Goal: Task Accomplishment & Management: Manage account settings

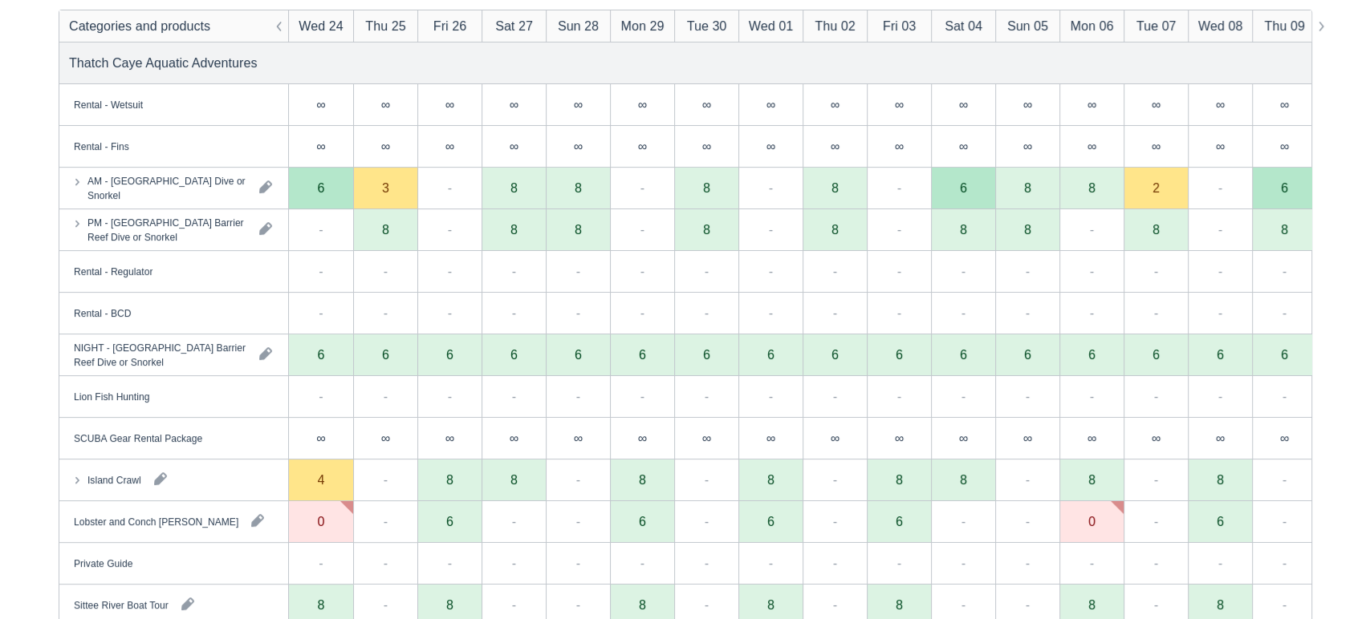
scroll to position [269, 0]
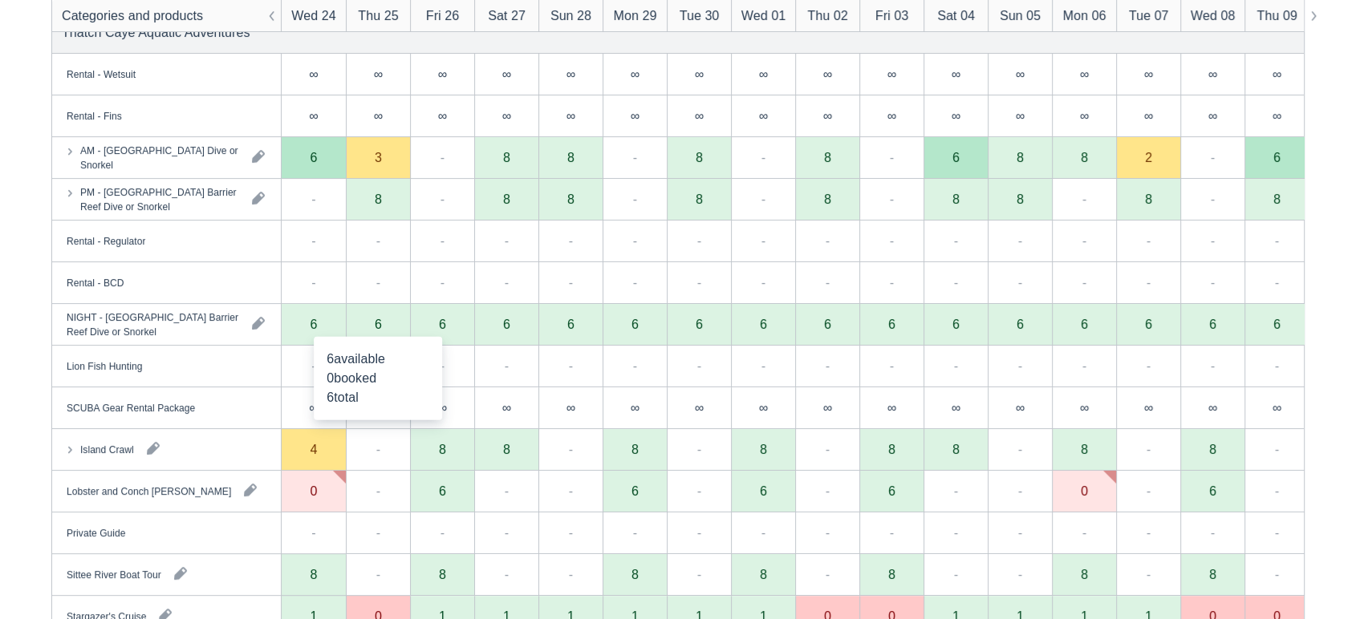
click at [206, 452] on div "Island Crawl" at bounding box center [166, 449] width 229 height 41
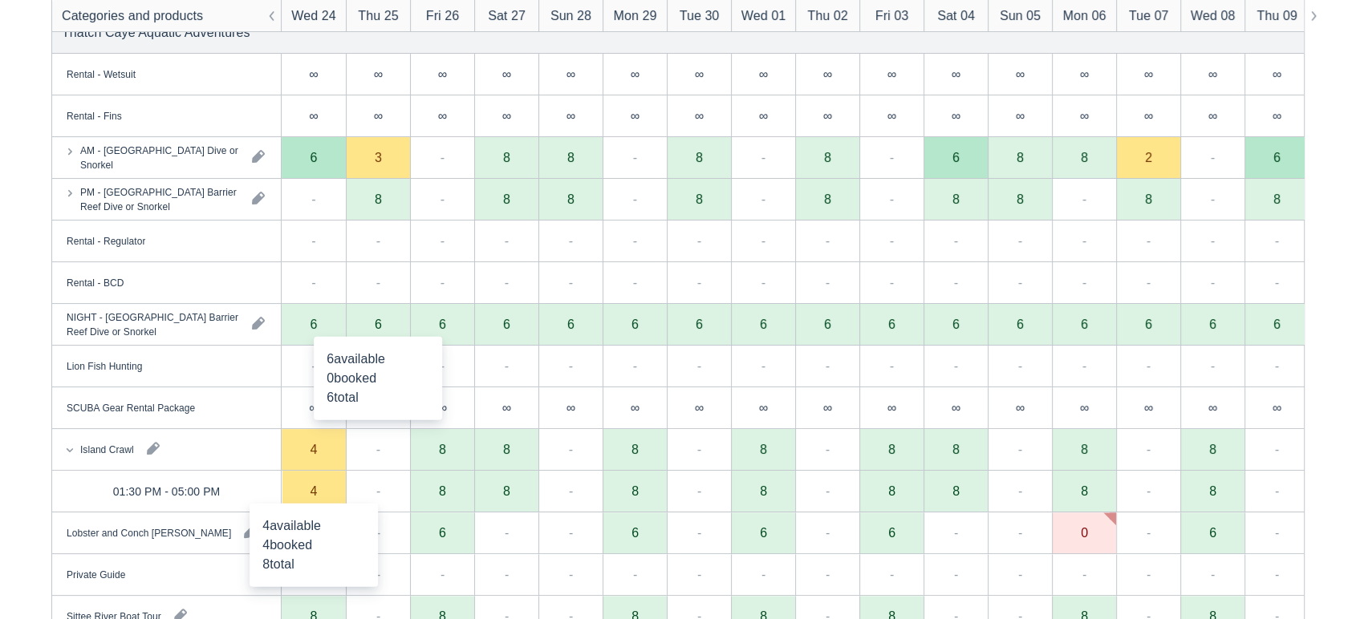
click at [297, 485] on div "4" at bounding box center [314, 492] width 64 height 42
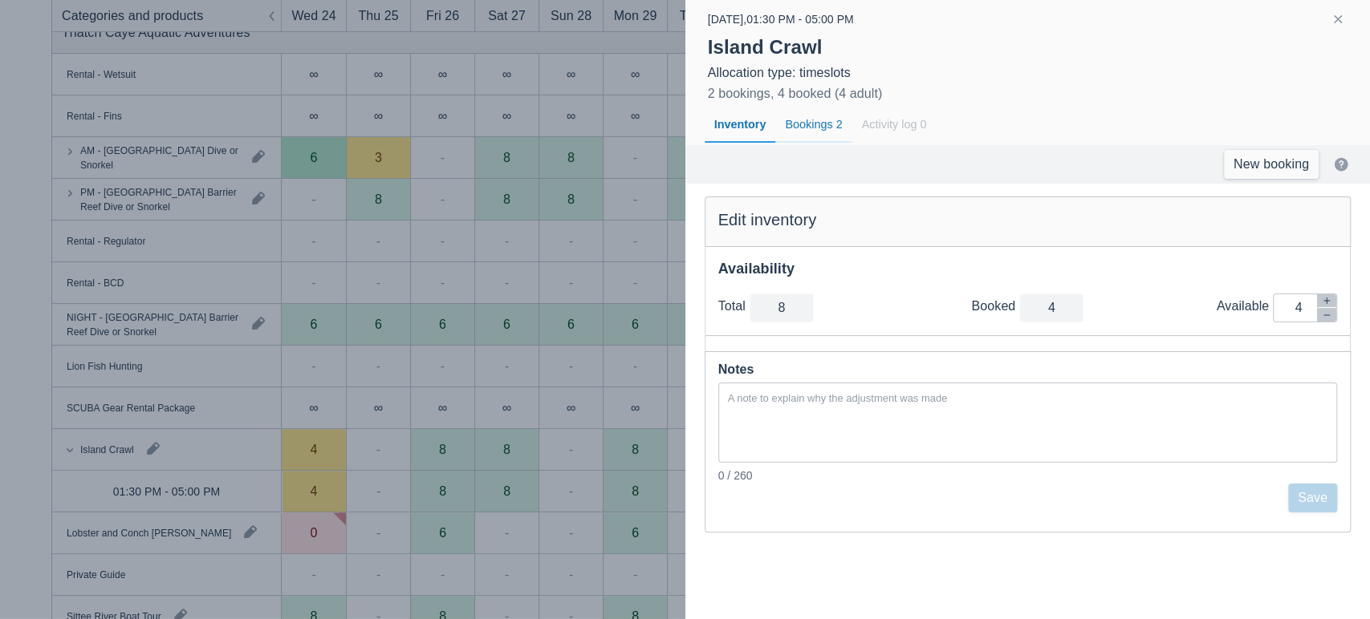
click at [801, 114] on div "Bookings 2" at bounding box center [813, 125] width 76 height 37
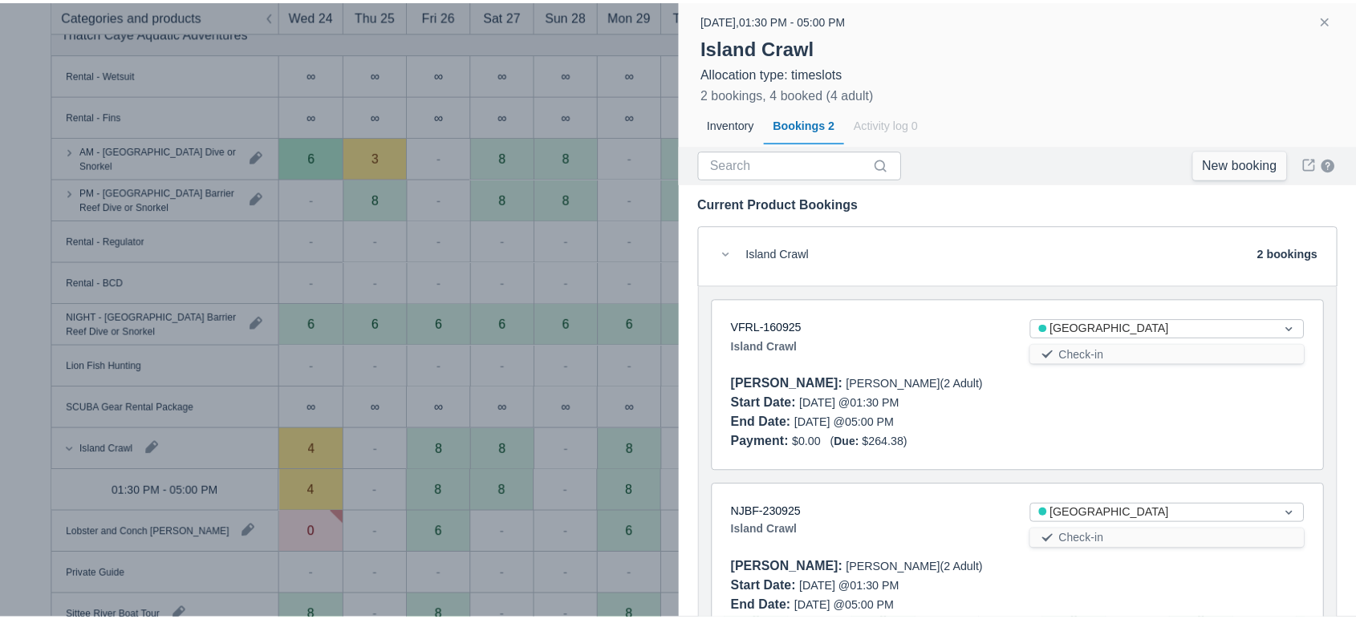
scroll to position [85, 0]
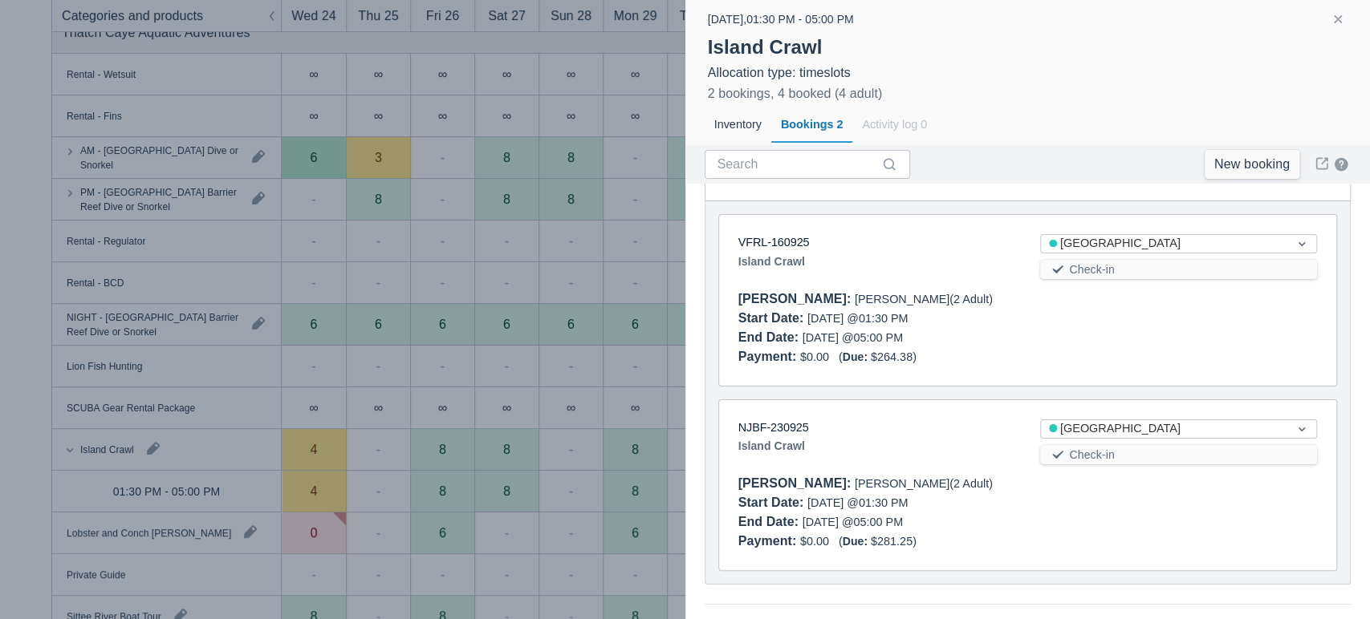
click at [316, 160] on div at bounding box center [685, 309] width 1370 height 619
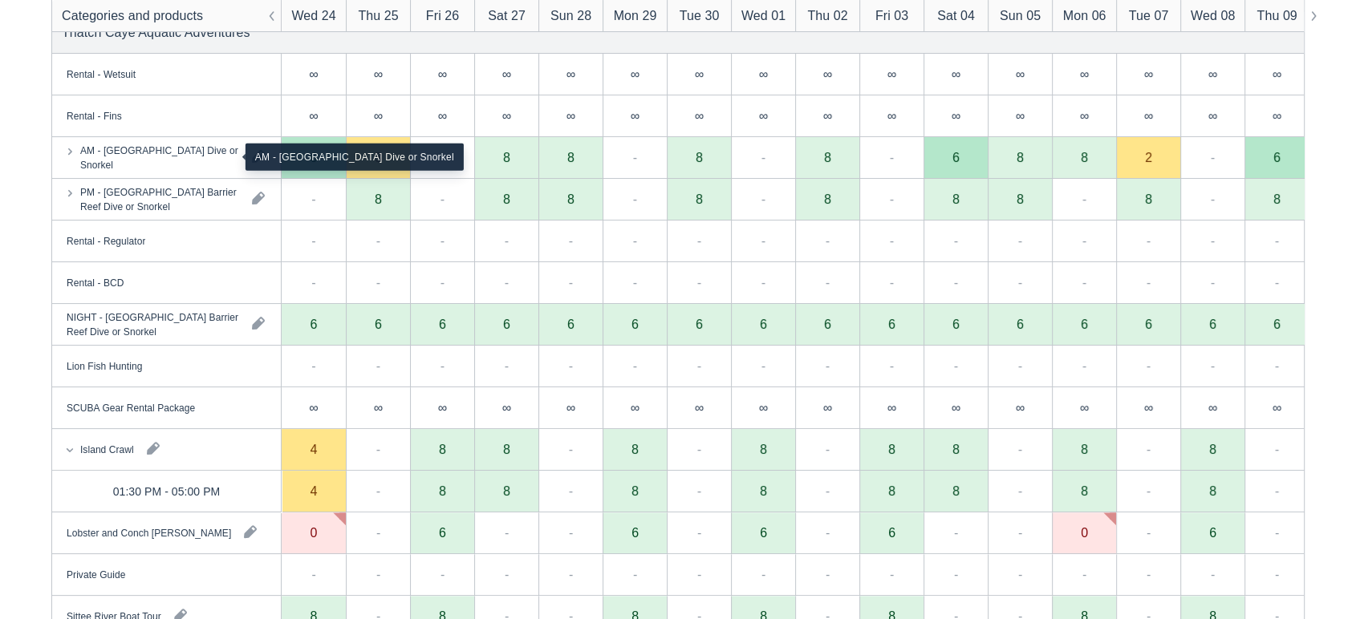
click at [197, 161] on div "AM - Belize Barrier Reef Dive or Snorkel" at bounding box center [159, 157] width 159 height 29
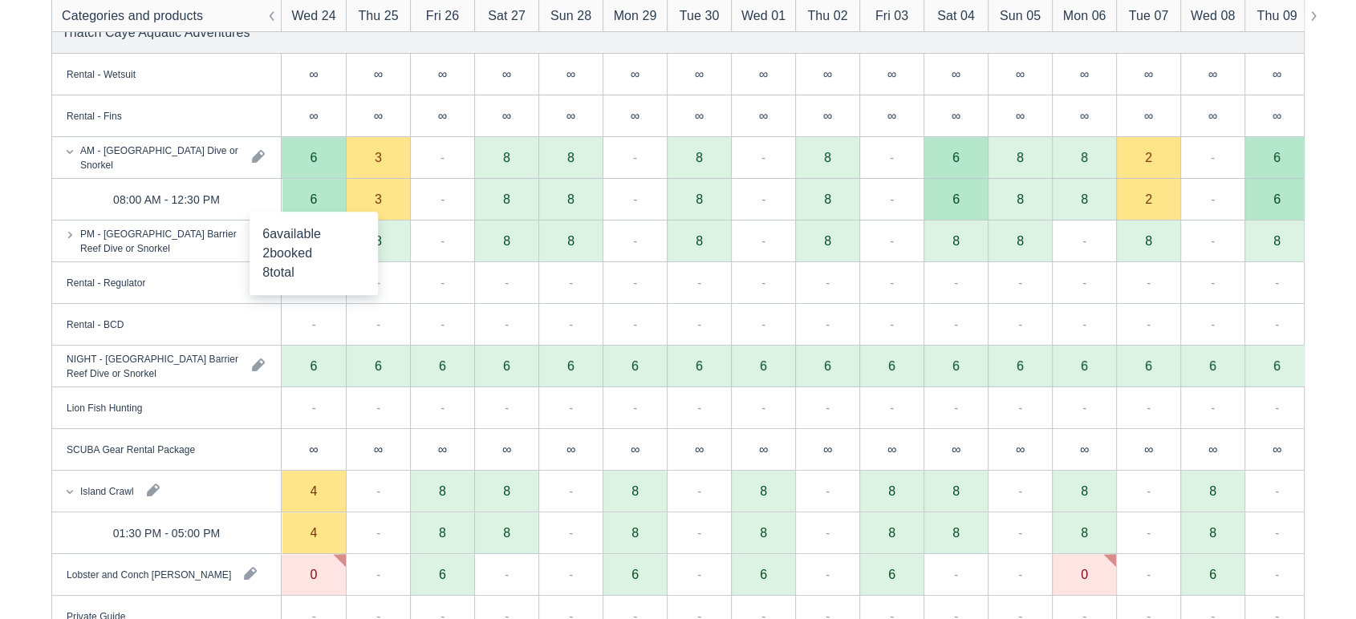
click at [298, 195] on div "6" at bounding box center [314, 200] width 64 height 42
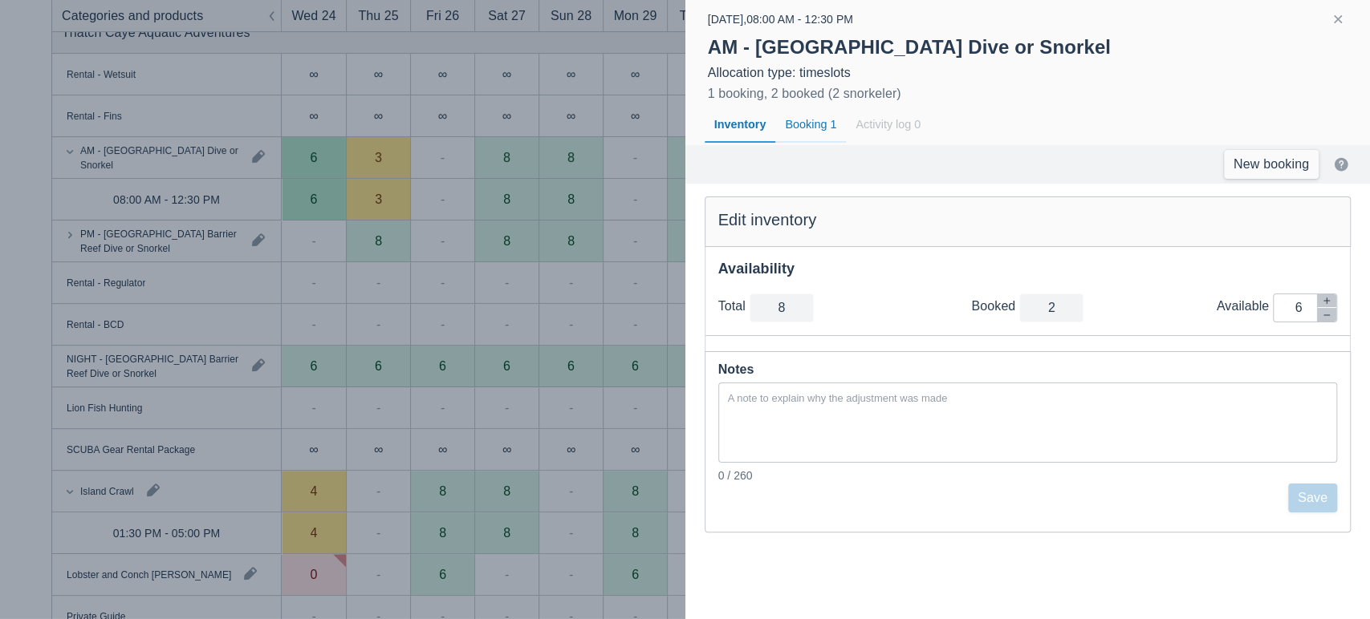
click at [813, 128] on div "Booking 1" at bounding box center [810, 125] width 71 height 37
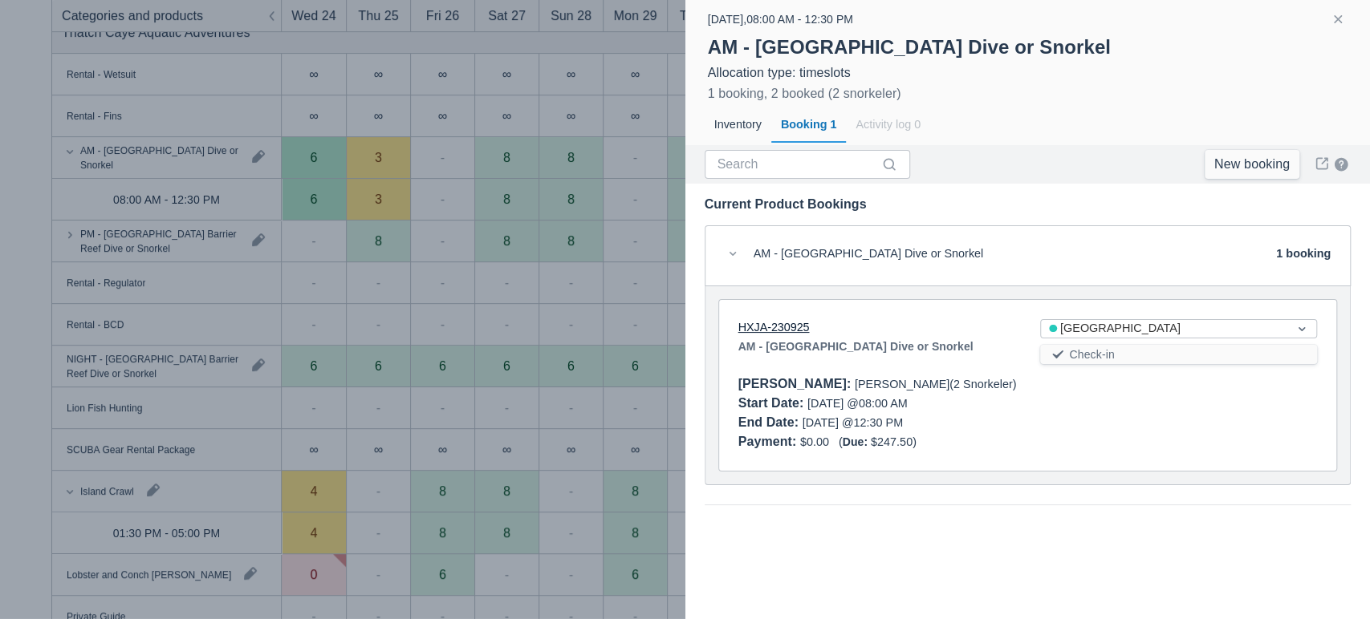
click at [758, 331] on link "HXJA-230925" at bounding box center [773, 327] width 71 height 13
click at [1335, 19] on button "button" at bounding box center [1337, 19] width 19 height 19
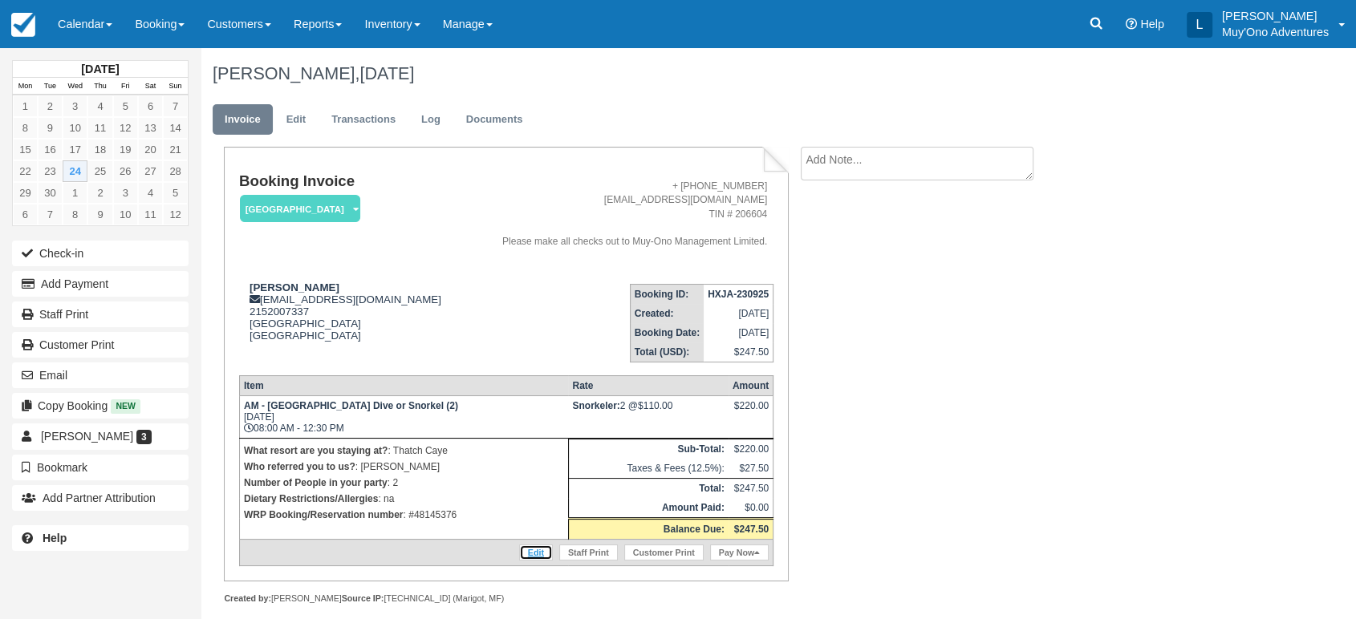
click at [528, 545] on link "Edit" at bounding box center [536, 553] width 34 height 16
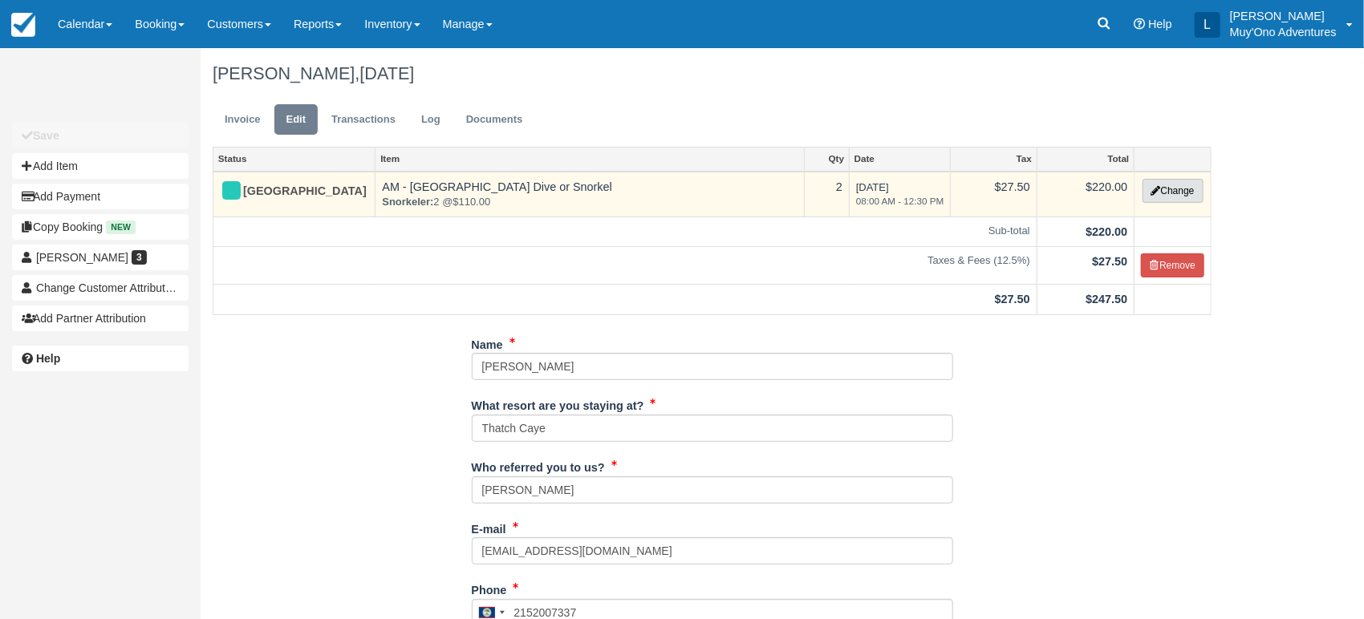
click at [1185, 185] on button "Change" at bounding box center [1173, 191] width 61 height 24
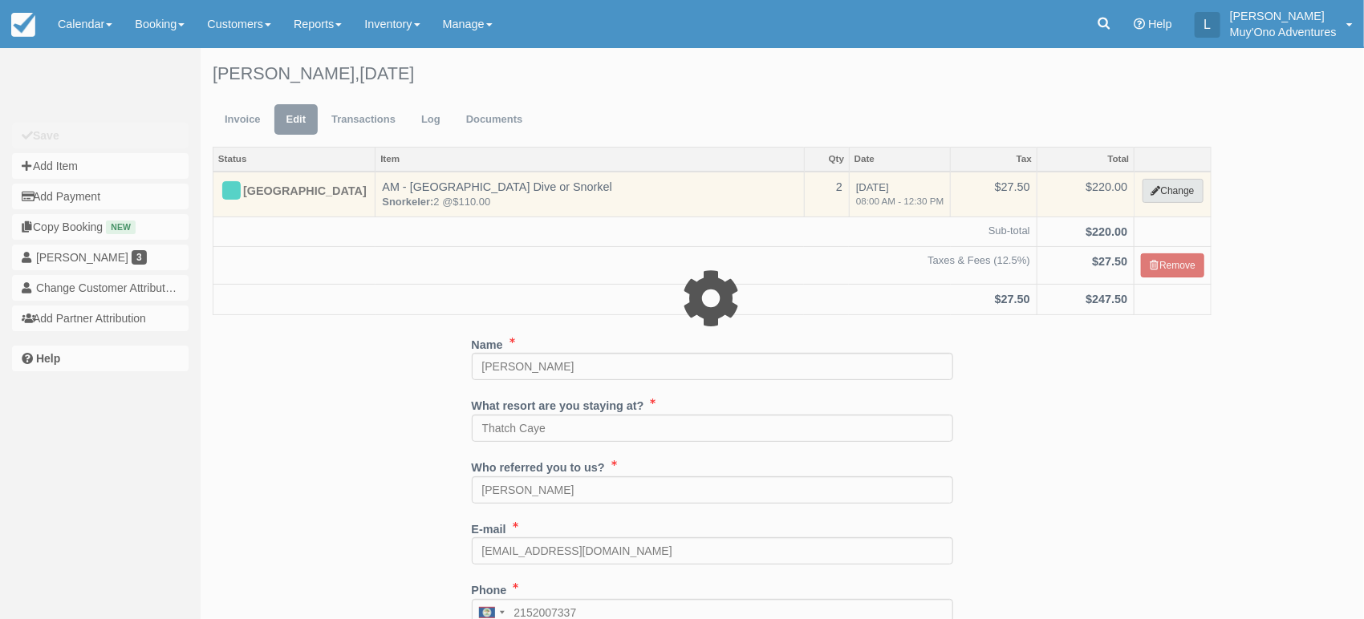
select select "64"
type input "220.00"
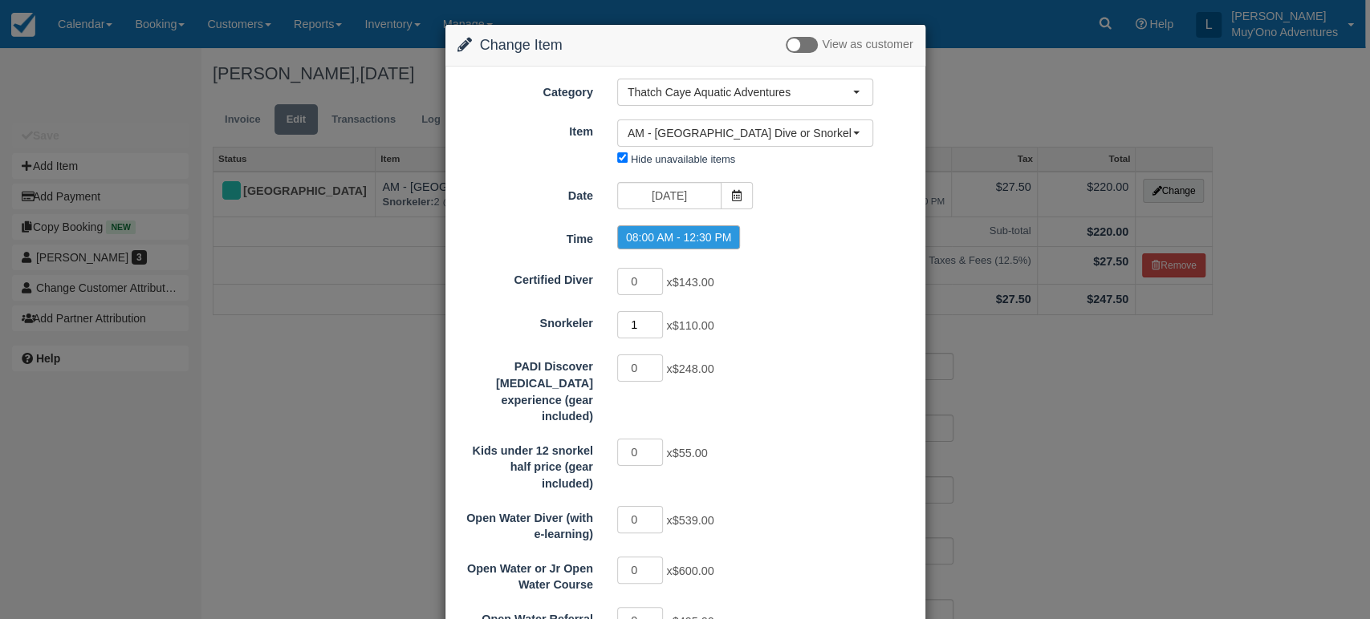
click at [647, 326] on input "1" at bounding box center [640, 324] width 47 height 27
type input "0"
click at [647, 326] on input "0" at bounding box center [640, 324] width 47 height 27
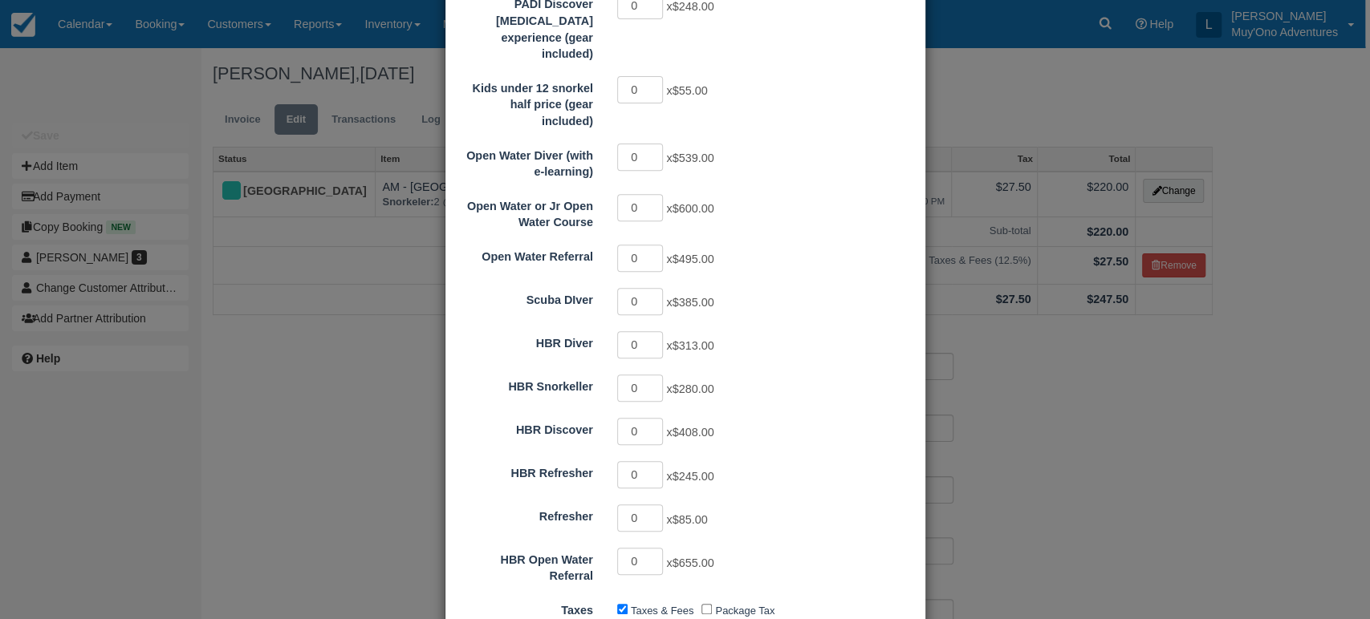
type input "0.00"
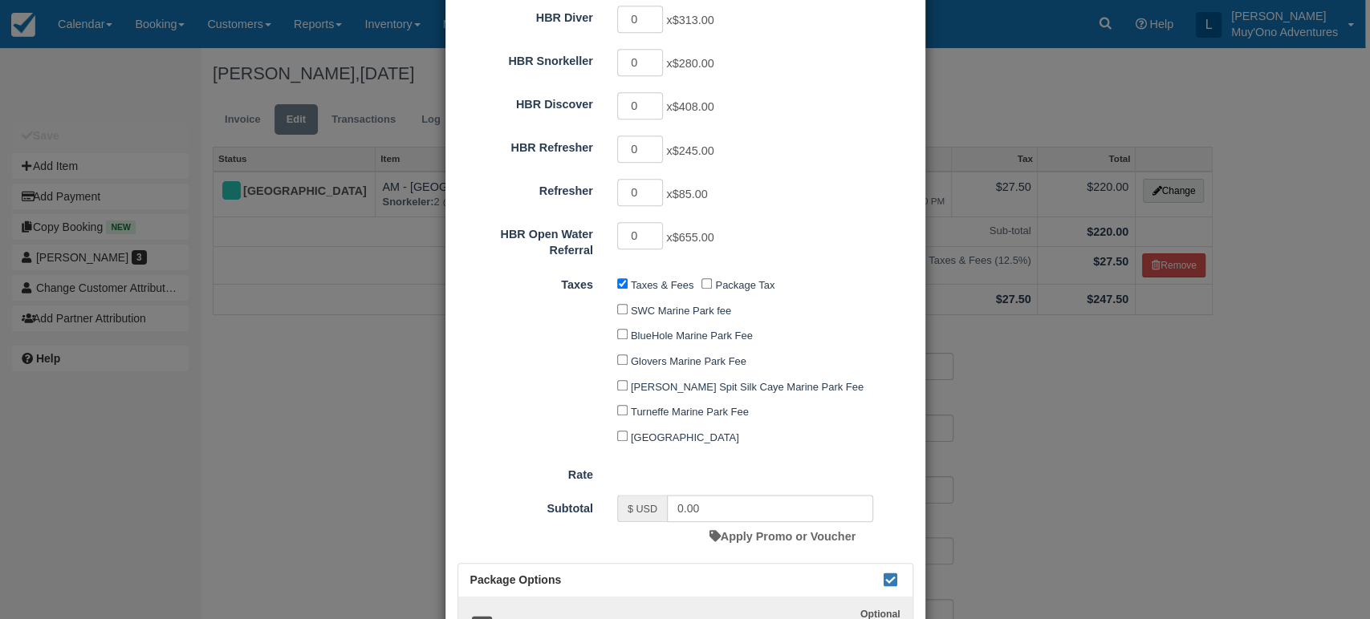
scroll to position [819, 0]
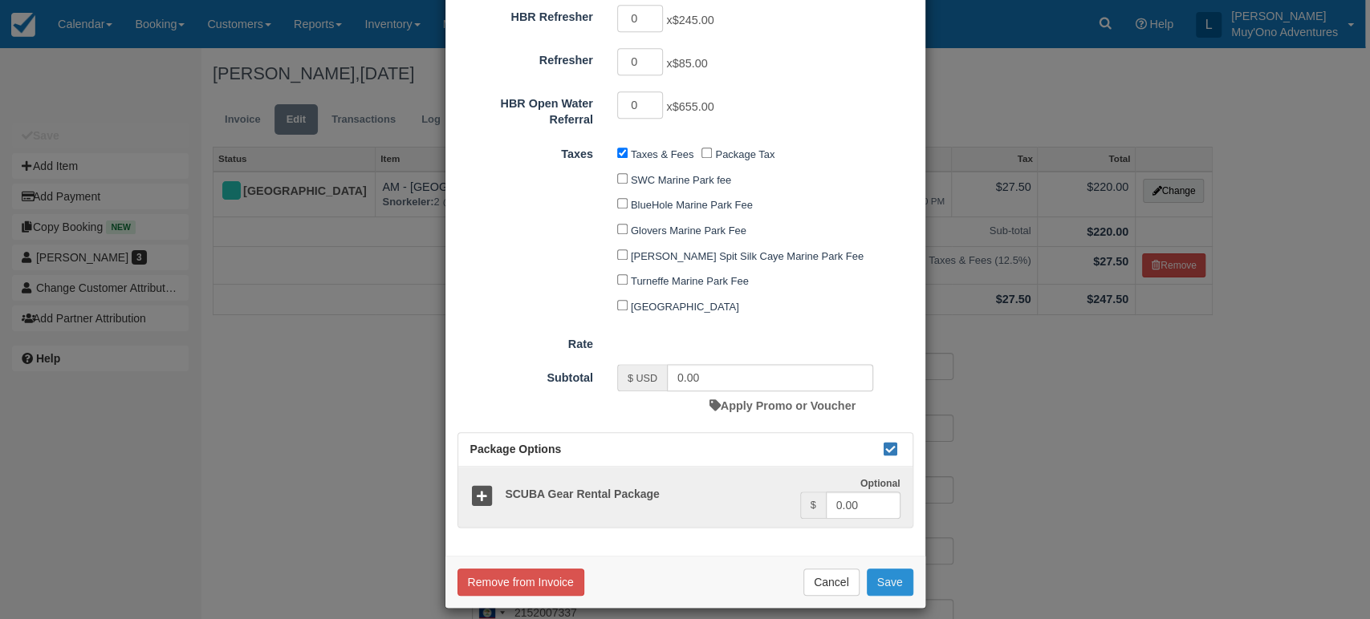
click at [867, 569] on button "Save" at bounding box center [890, 582] width 47 height 27
checkbox input "false"
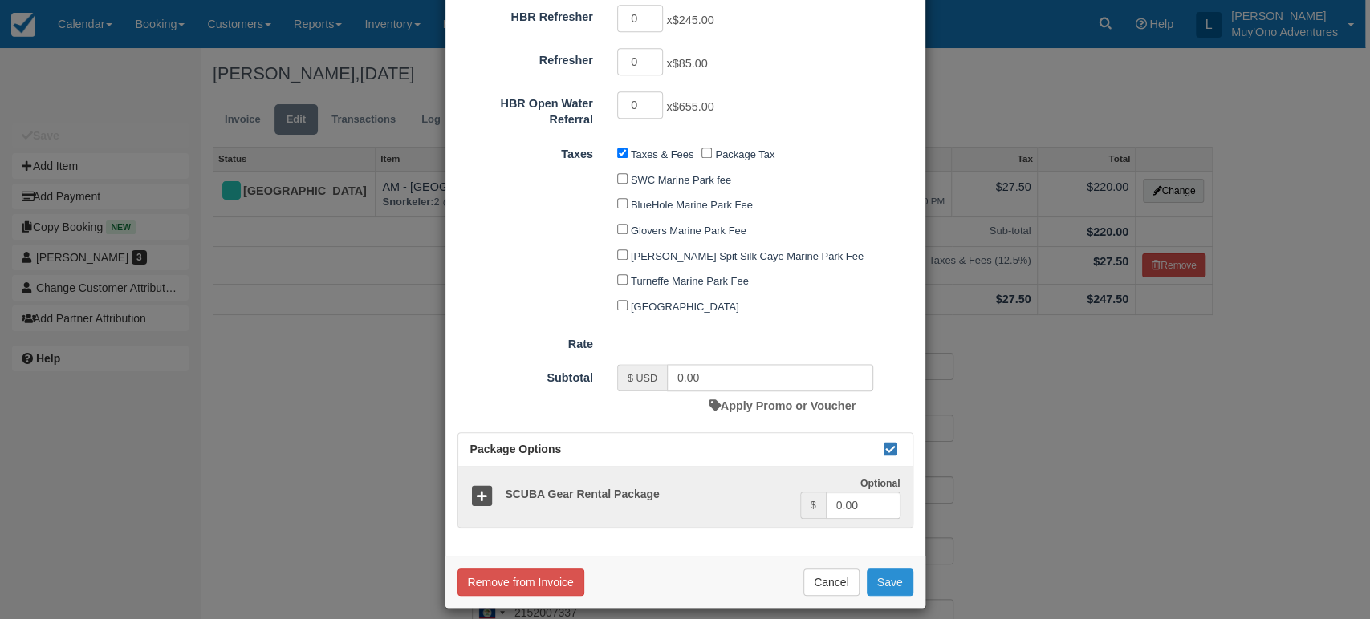
checkbox input "false"
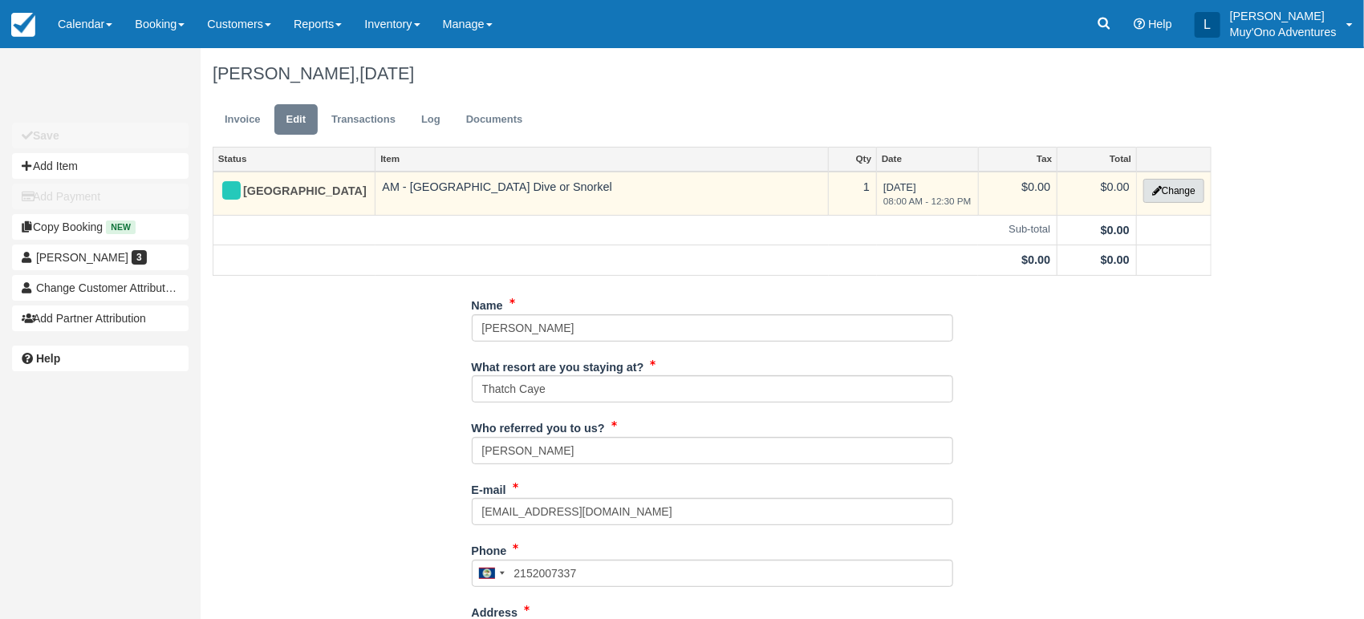
click at [1176, 185] on button "Change" at bounding box center [1173, 191] width 61 height 24
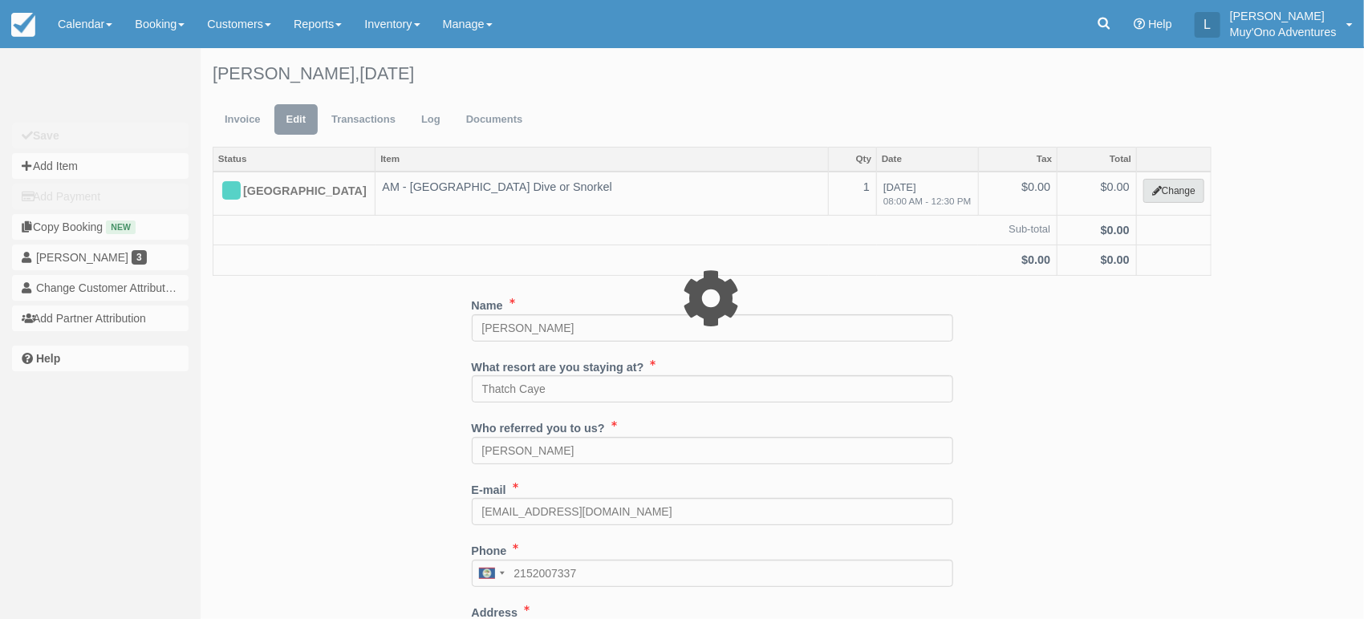
select select "64"
type input "0.00"
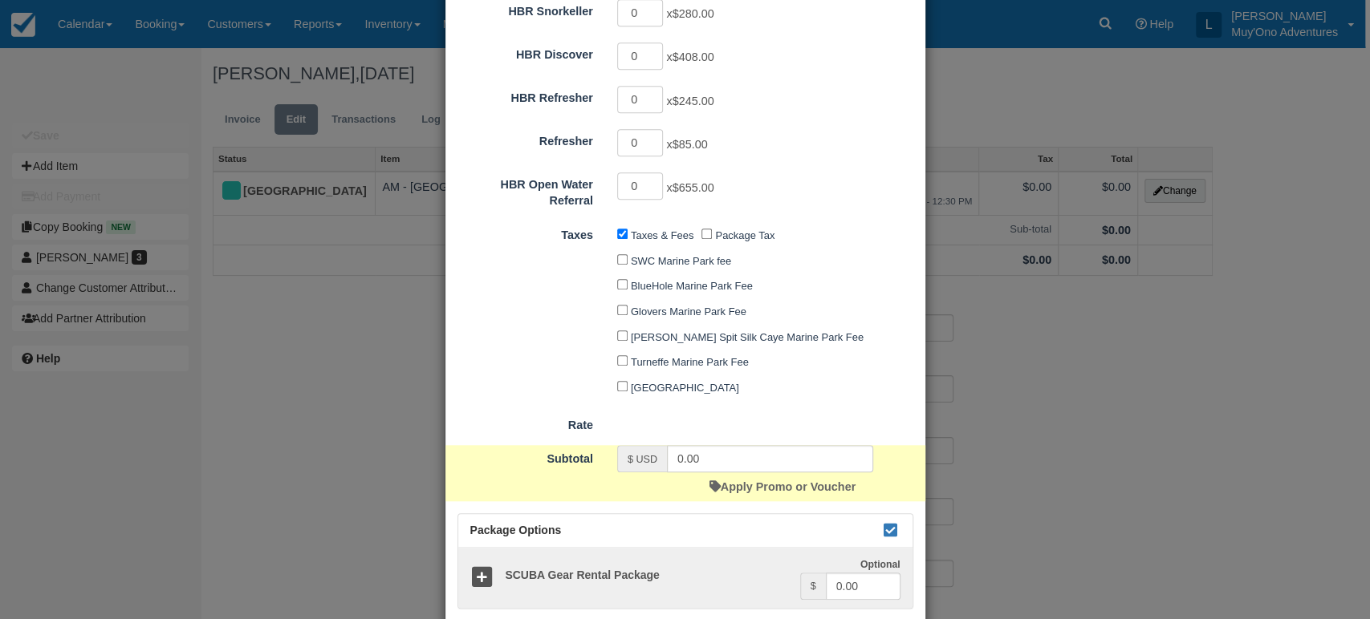
scroll to position [819, 0]
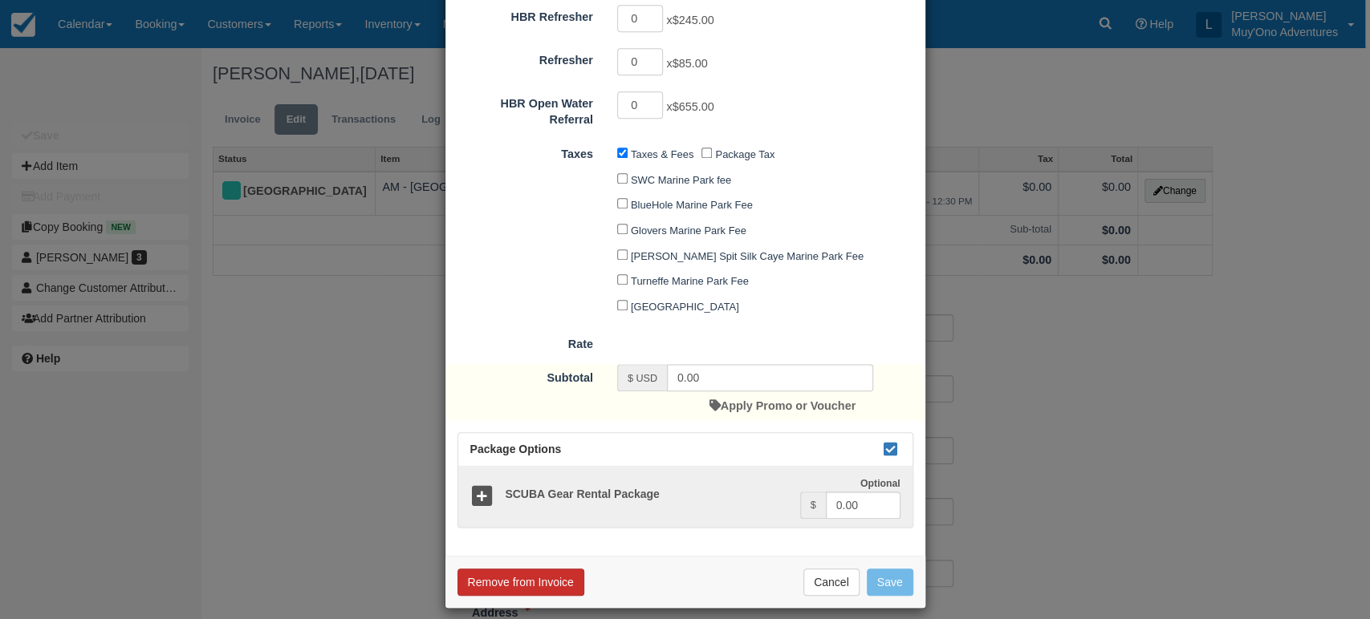
click at [529, 569] on button "Remove from Invoice" at bounding box center [520, 582] width 127 height 27
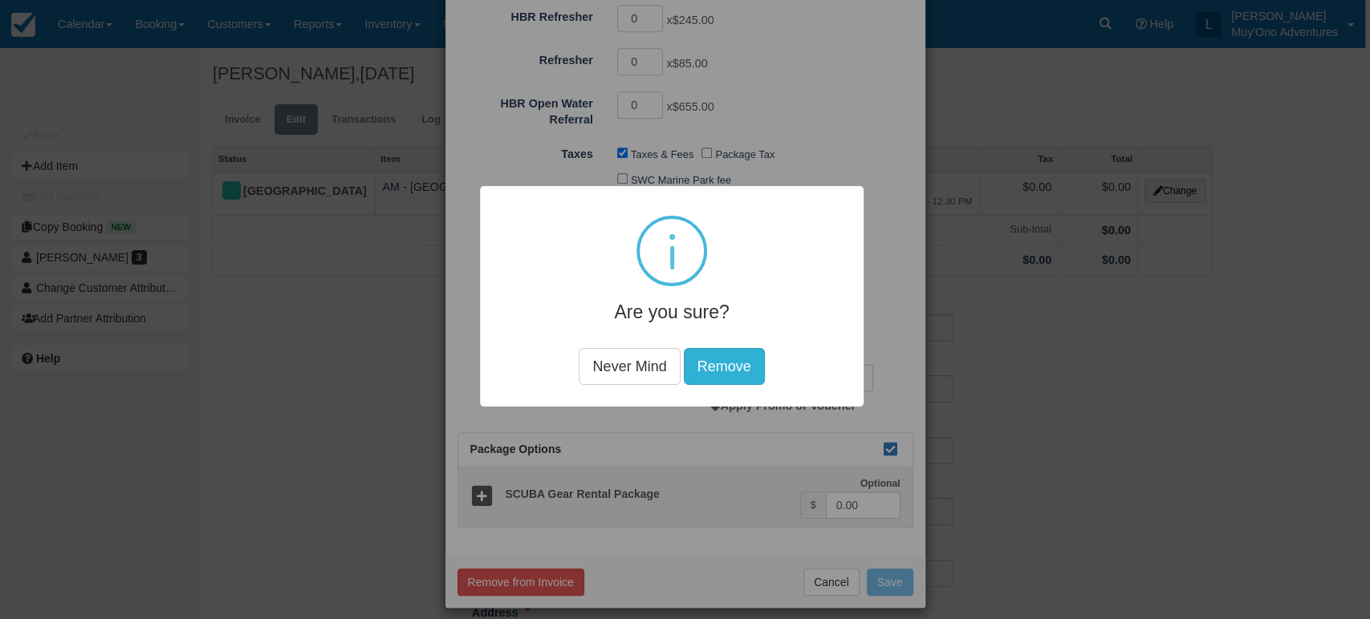
click at [718, 370] on button "Remove" at bounding box center [723, 366] width 81 height 37
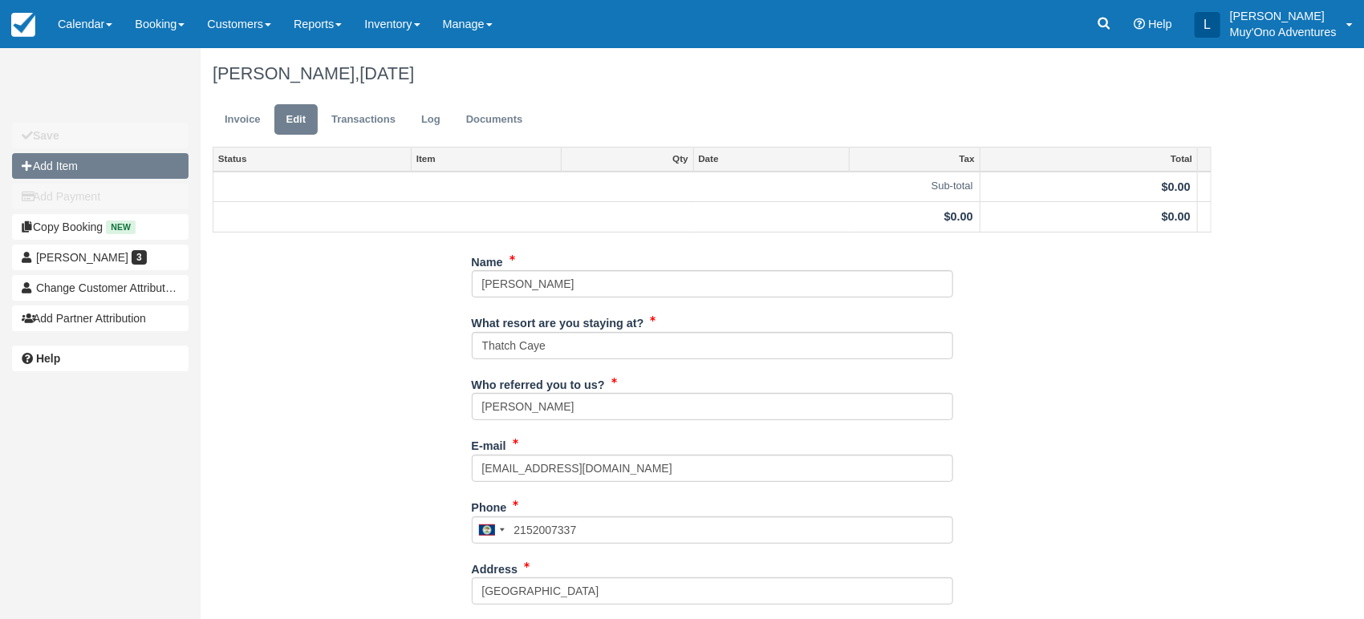
click at [38, 161] on button "Add Item" at bounding box center [100, 166] width 177 height 26
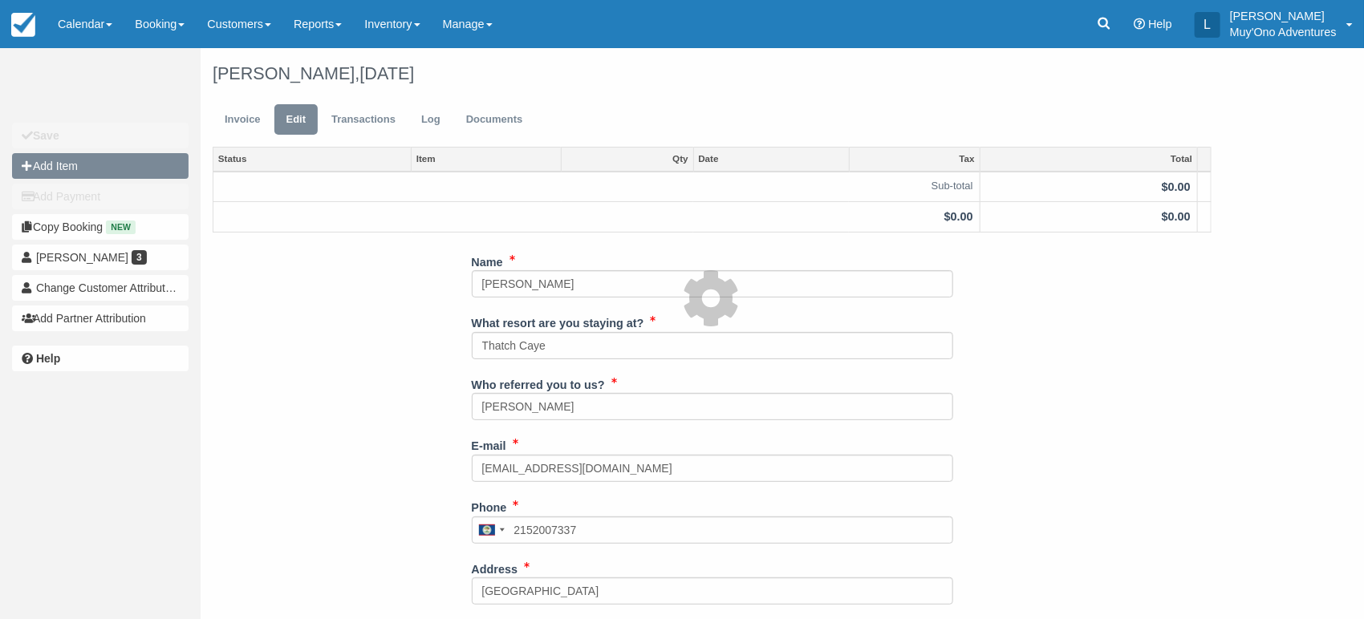
type input "0.00"
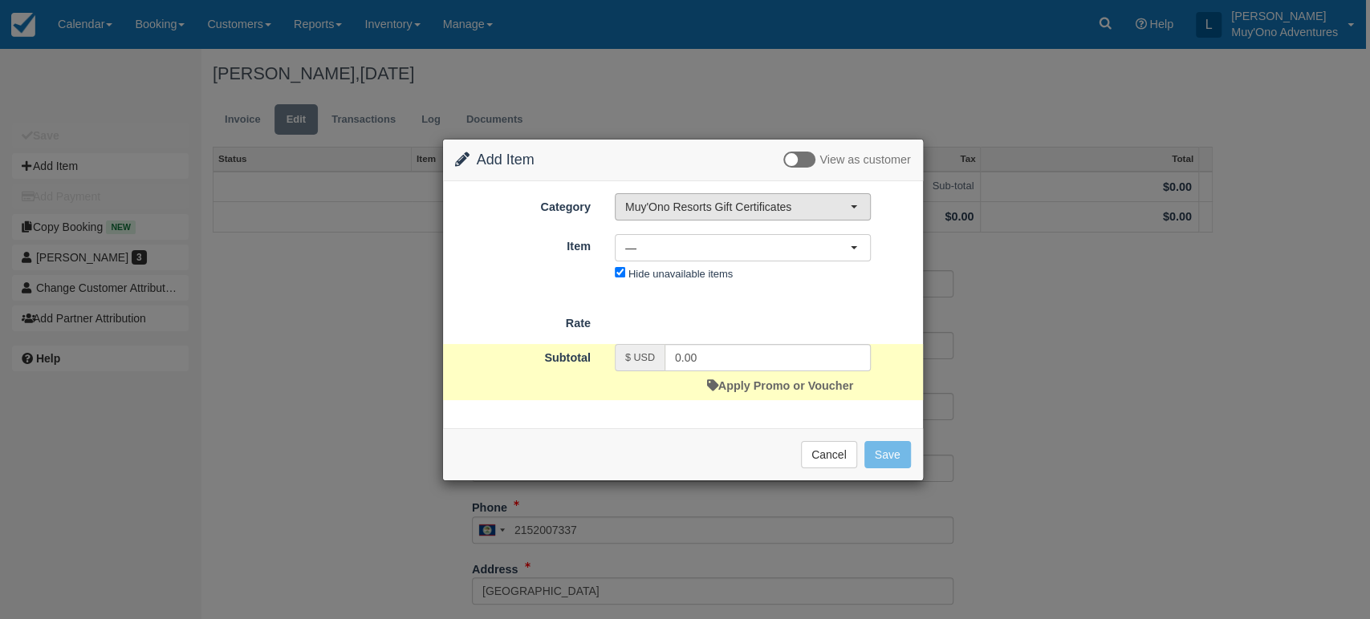
click at [861, 203] on button "Muy'Ono Resorts Gift Certificates" at bounding box center [743, 206] width 256 height 27
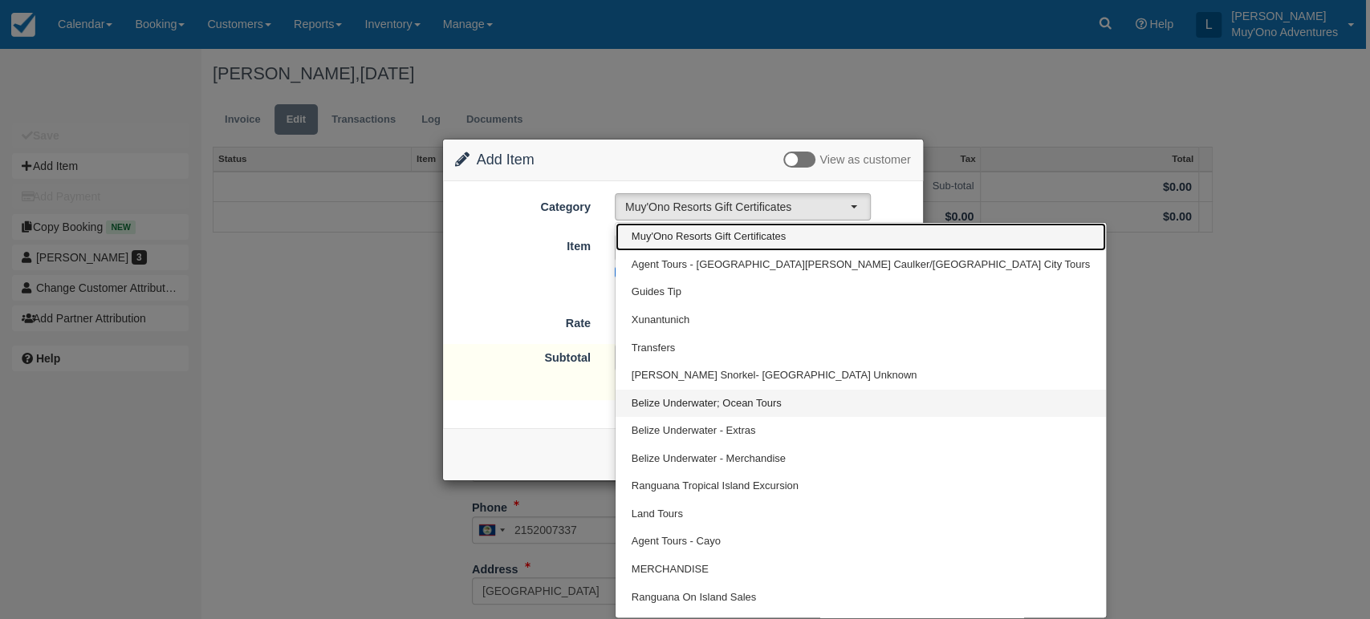
scroll to position [19, 0]
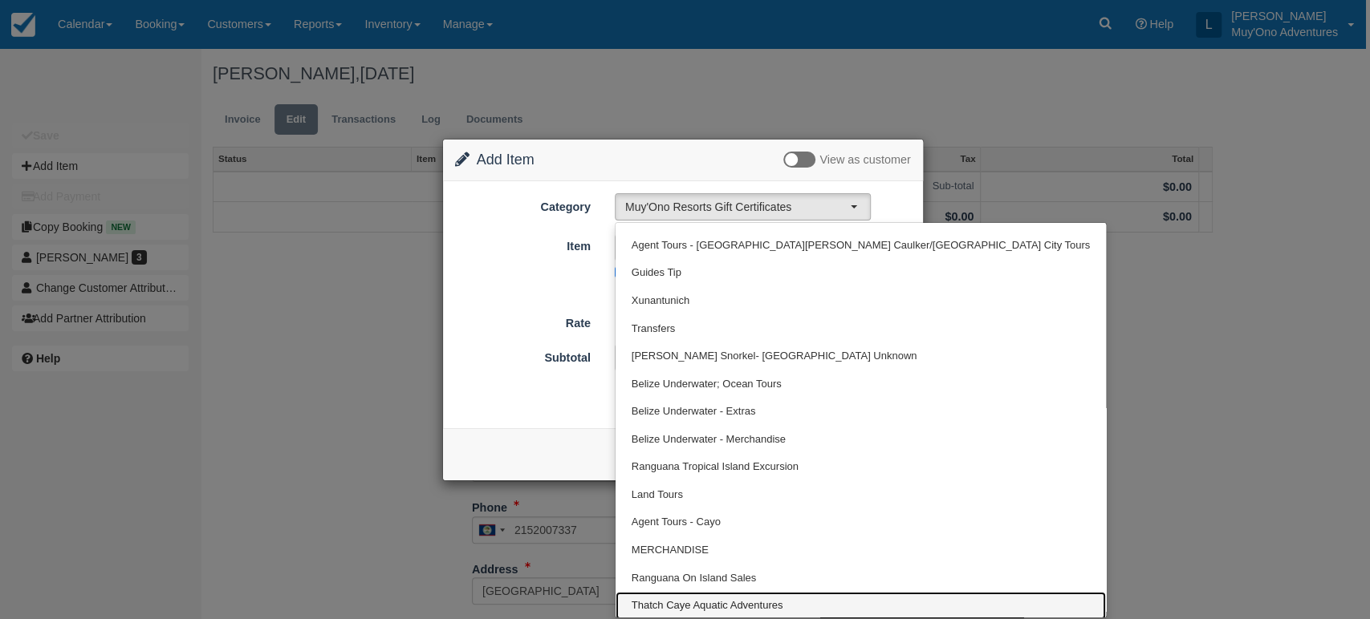
click at [709, 599] on span "Thatch Caye Aquatic Adventures" at bounding box center [707, 606] width 152 height 15
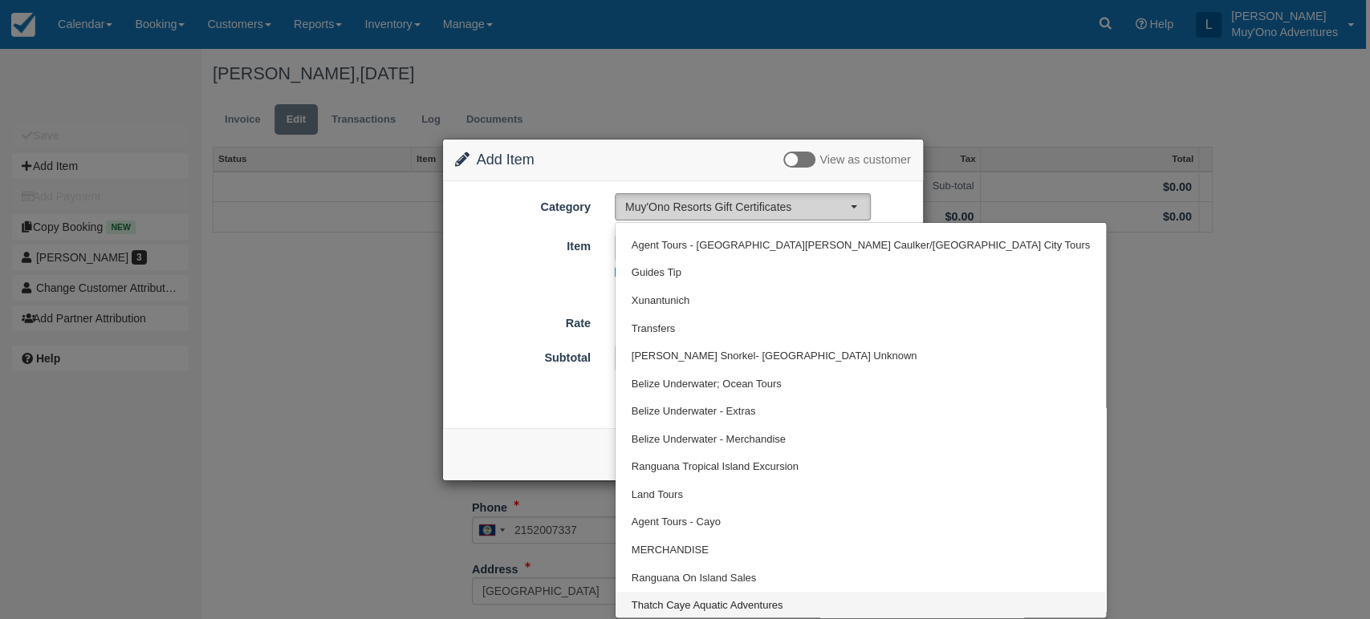
select select "64"
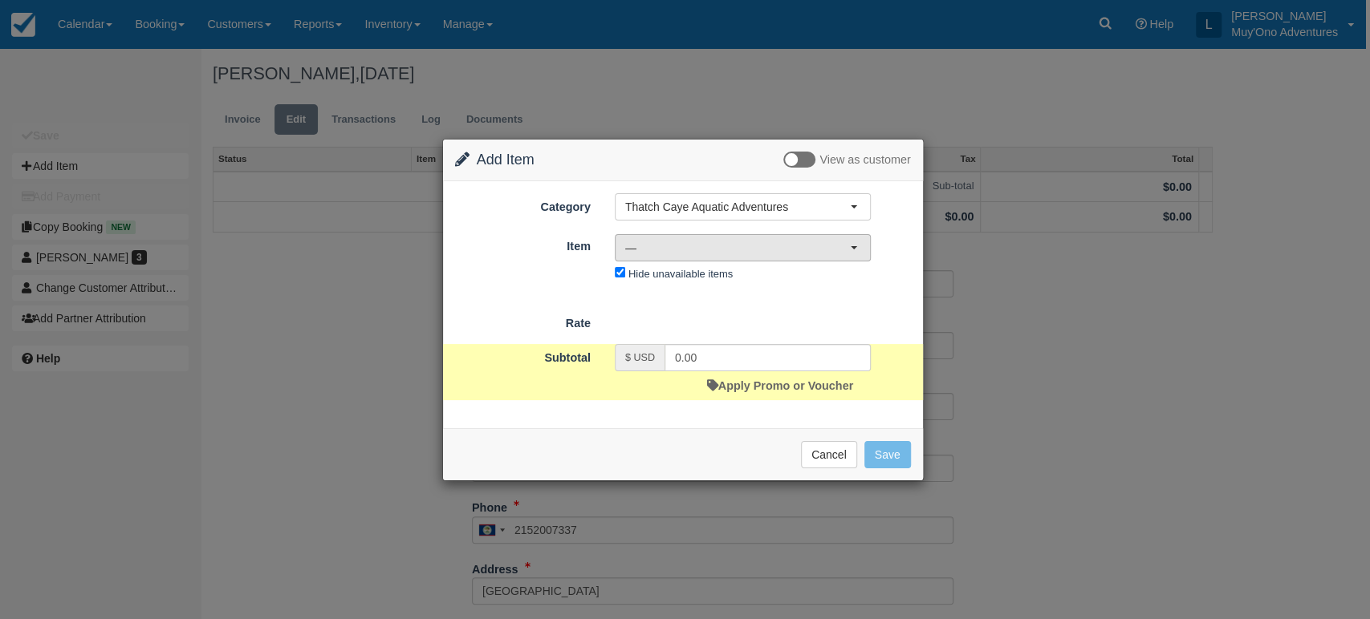
click at [809, 243] on span "—" at bounding box center [737, 248] width 225 height 16
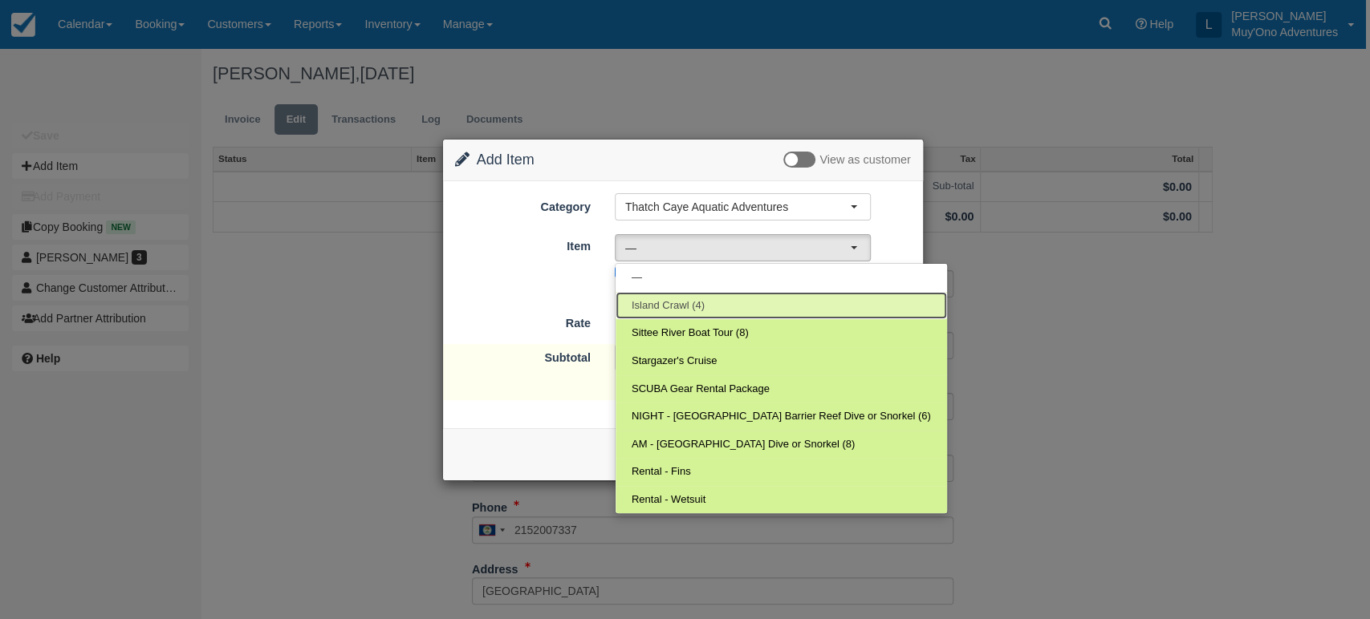
click at [712, 310] on link "Island Crawl (4)" at bounding box center [780, 306] width 331 height 28
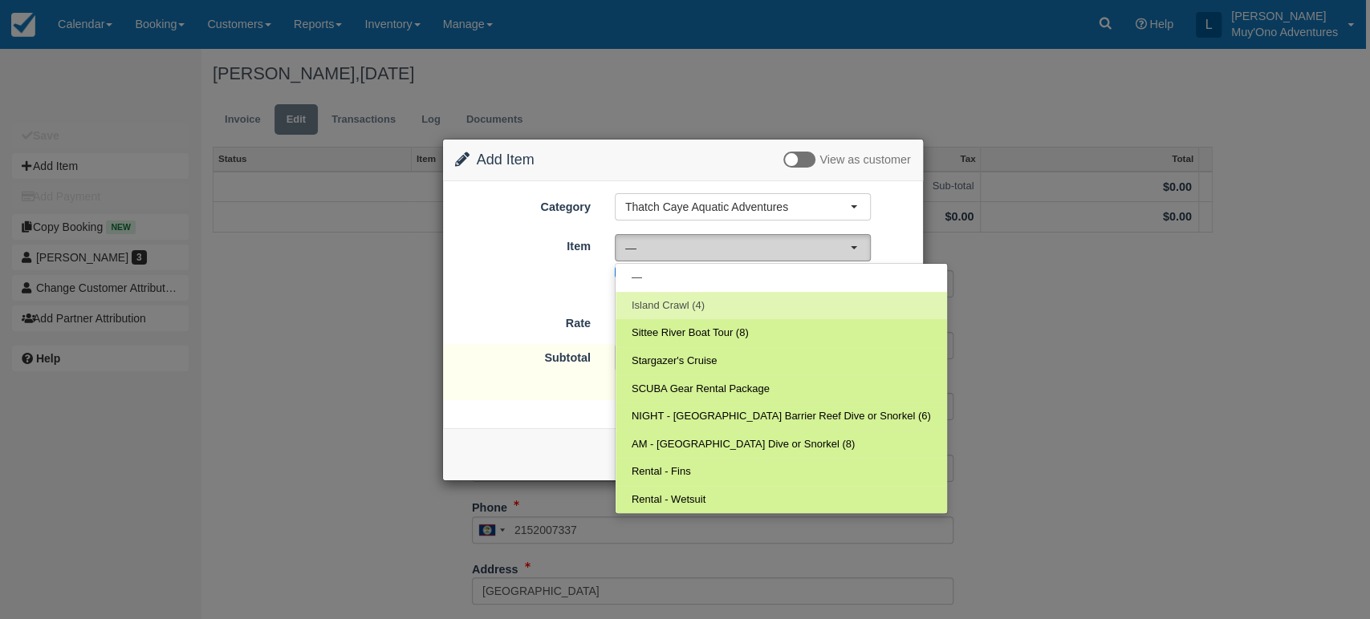
select select "305"
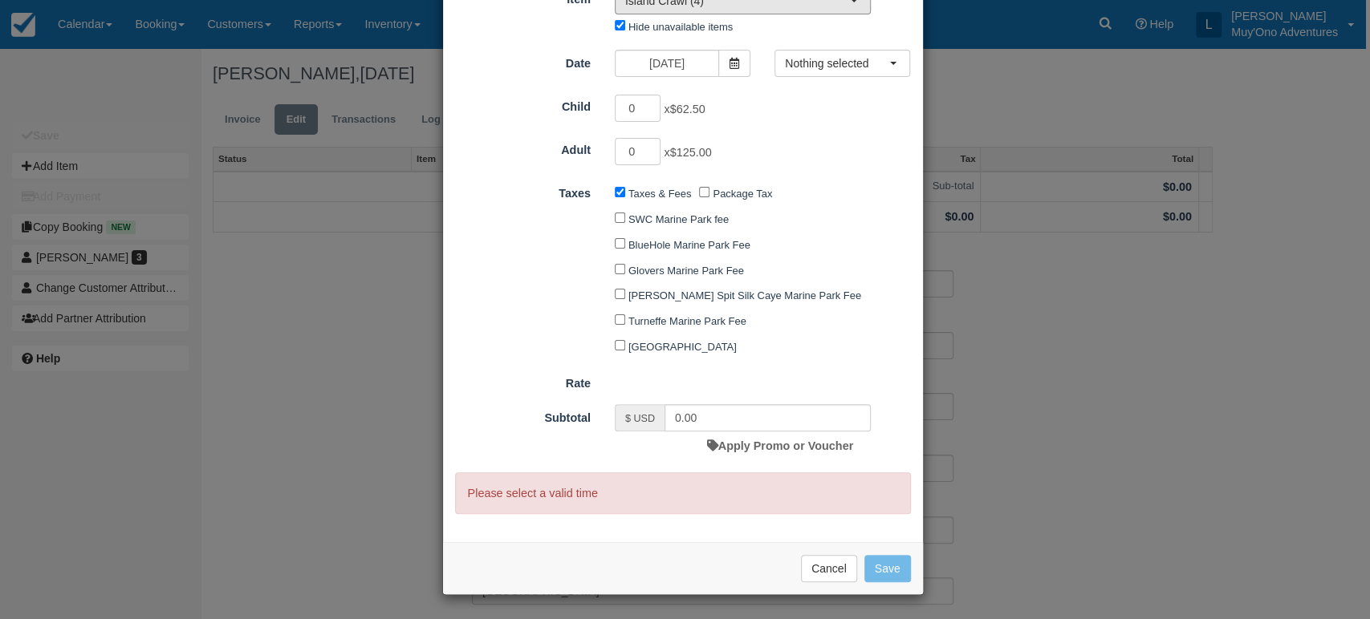
scroll to position [135, 0]
click at [652, 144] on input "1" at bounding box center [638, 151] width 47 height 27
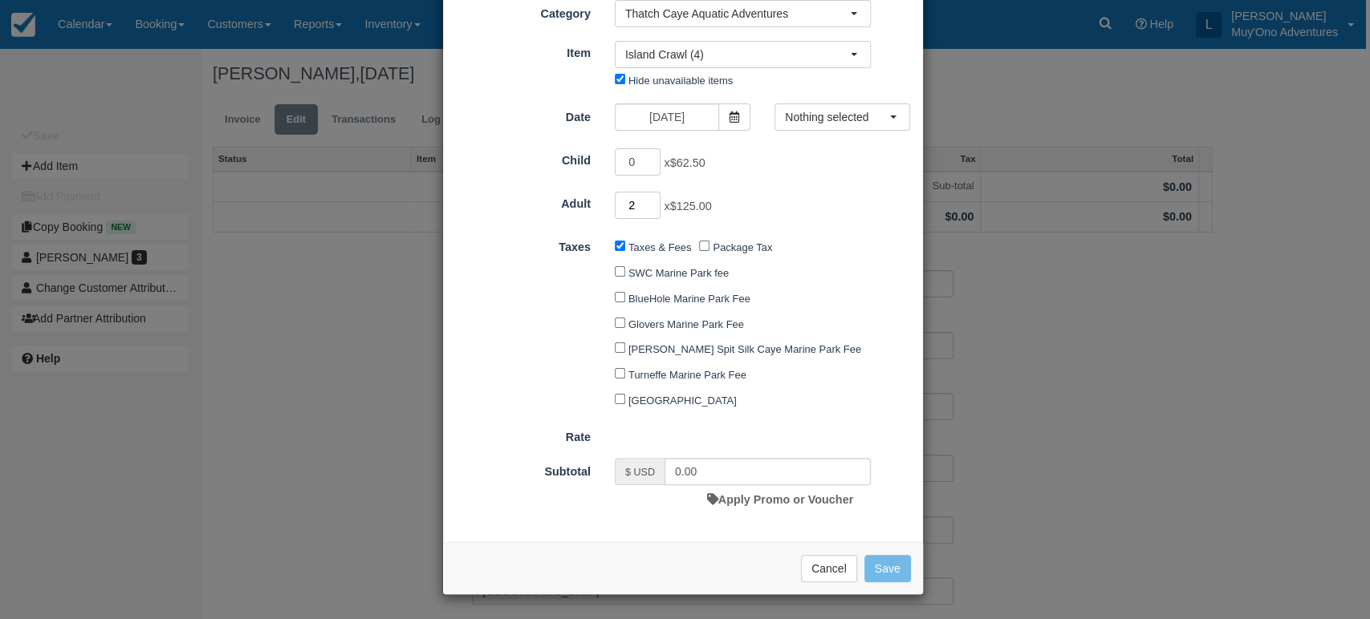
scroll to position [82, 0]
type input "2"
click at [652, 192] on input "2" at bounding box center [638, 205] width 47 height 27
type input "250.00"
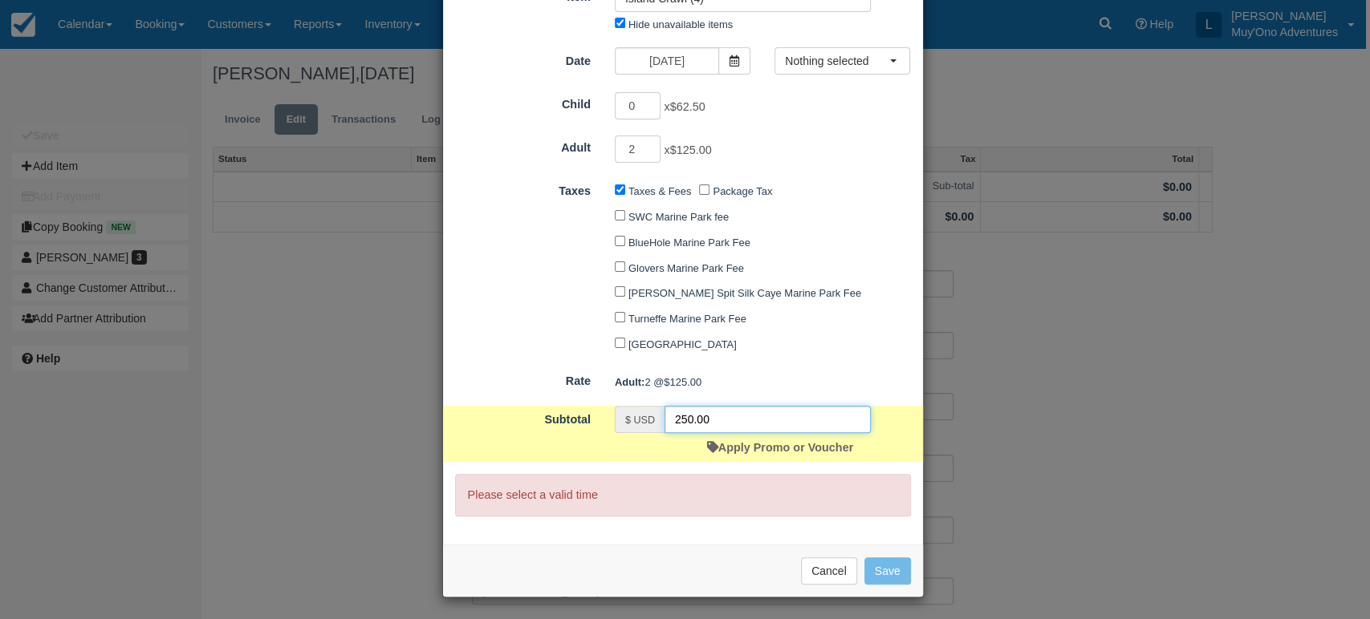
click at [733, 424] on input "250.00" at bounding box center [767, 419] width 206 height 27
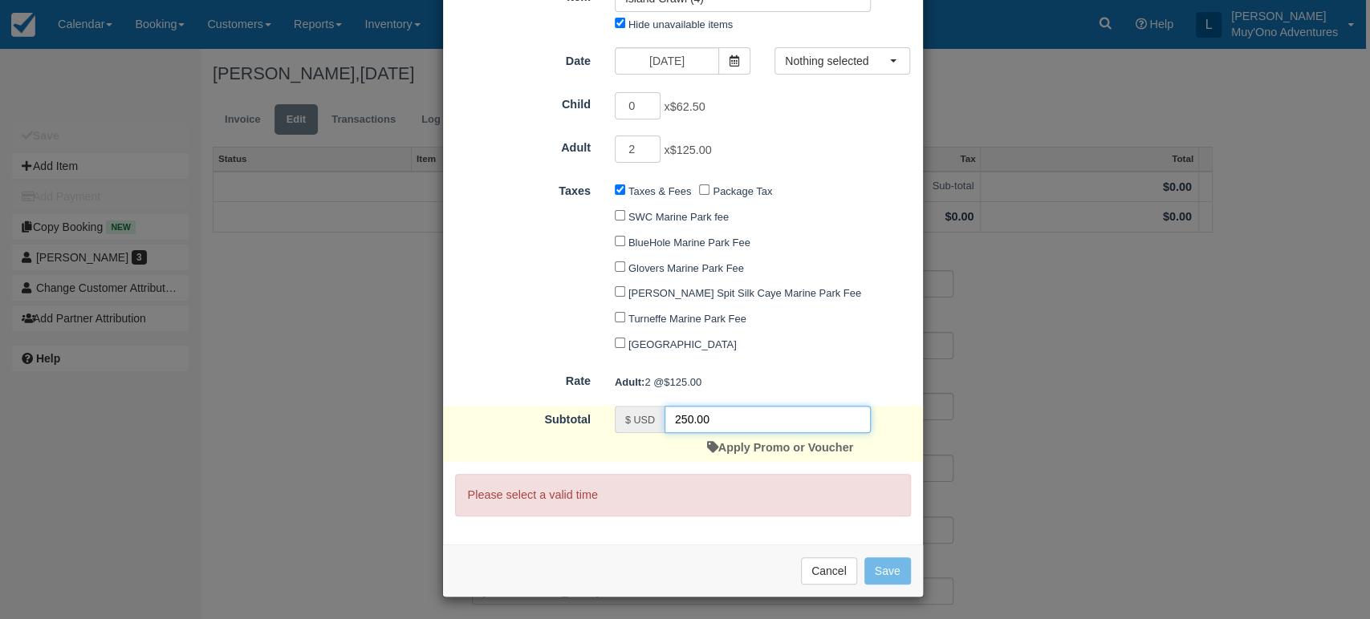
scroll to position [0, 0]
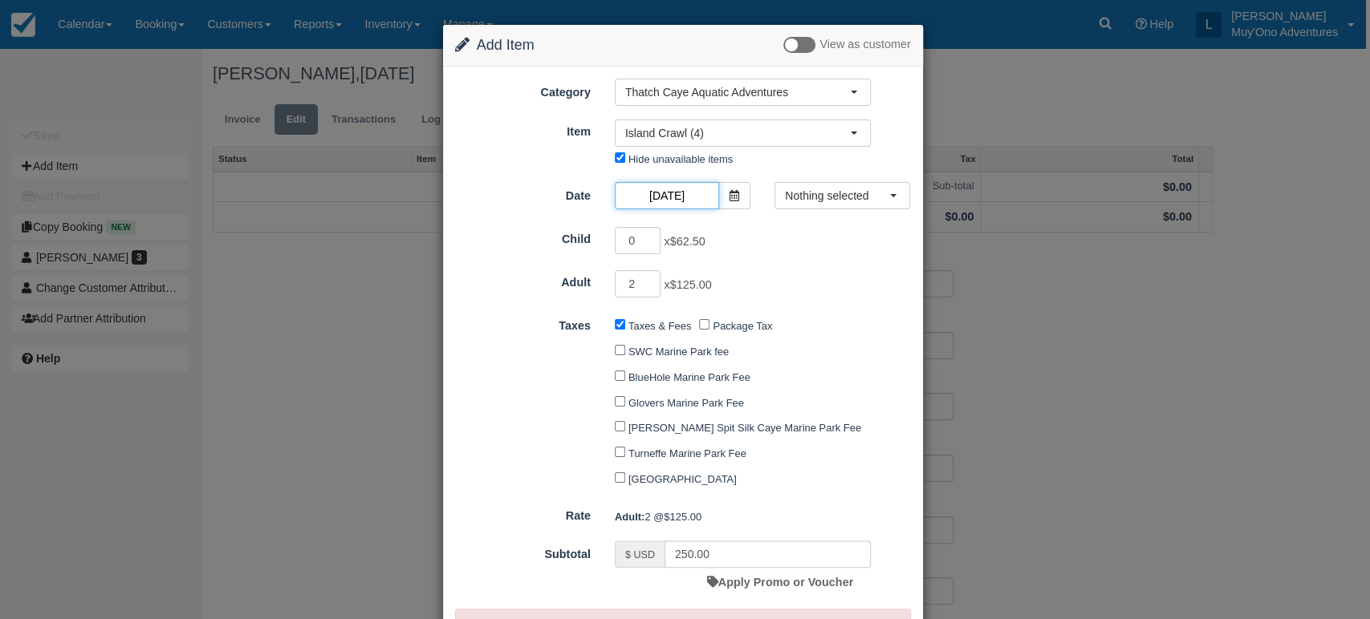
click at [678, 197] on input "09/24/25" at bounding box center [667, 195] width 104 height 27
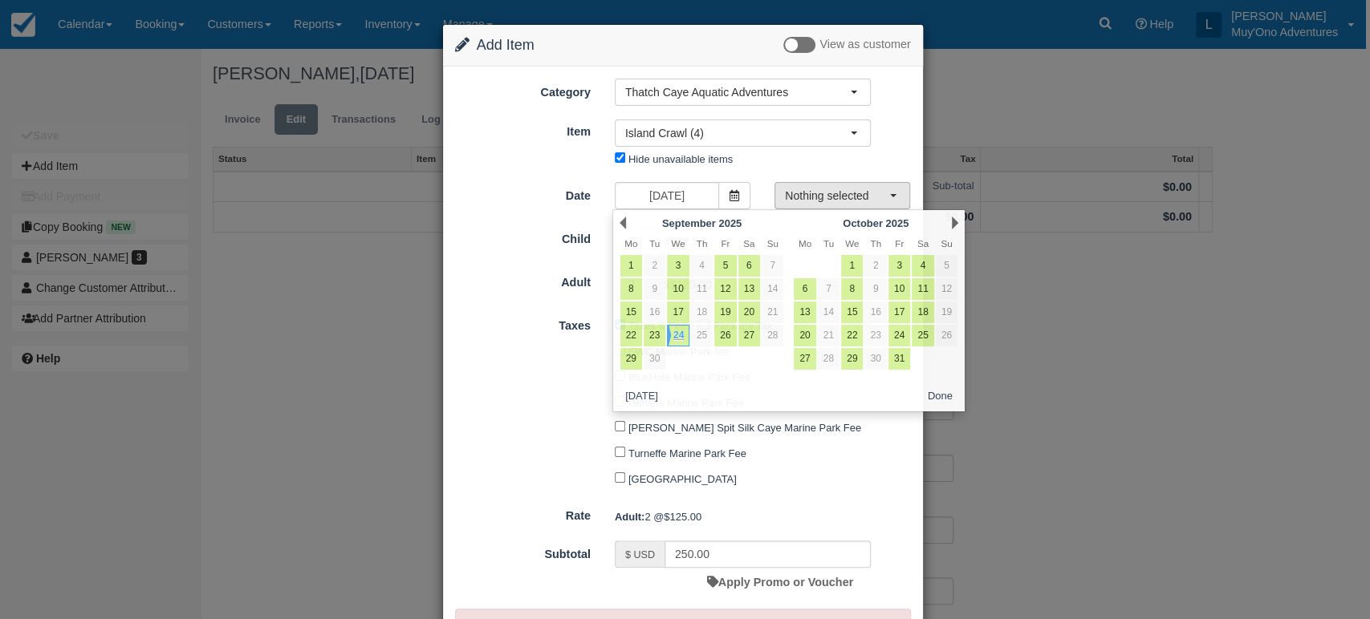
click at [819, 201] on span "Nothing selected" at bounding box center [837, 196] width 104 height 16
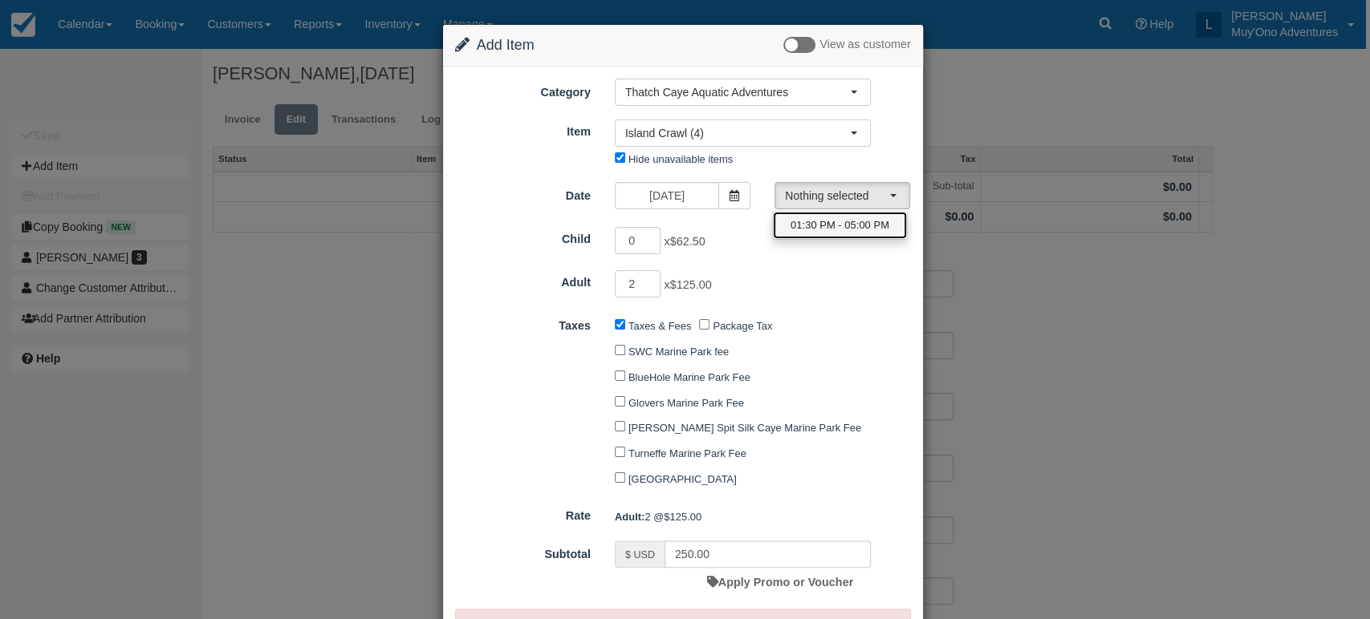
click at [810, 221] on span "01:30 PM - 05:00 PM" at bounding box center [839, 225] width 99 height 15
select select "0"
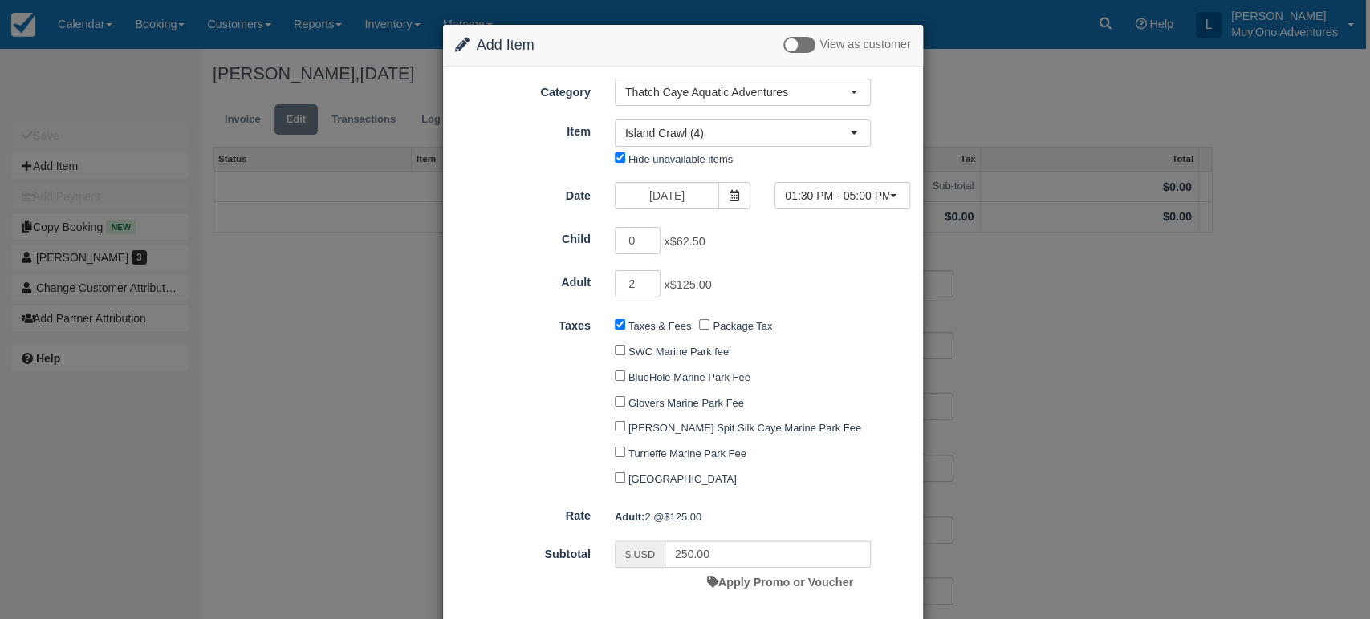
scroll to position [87, 0]
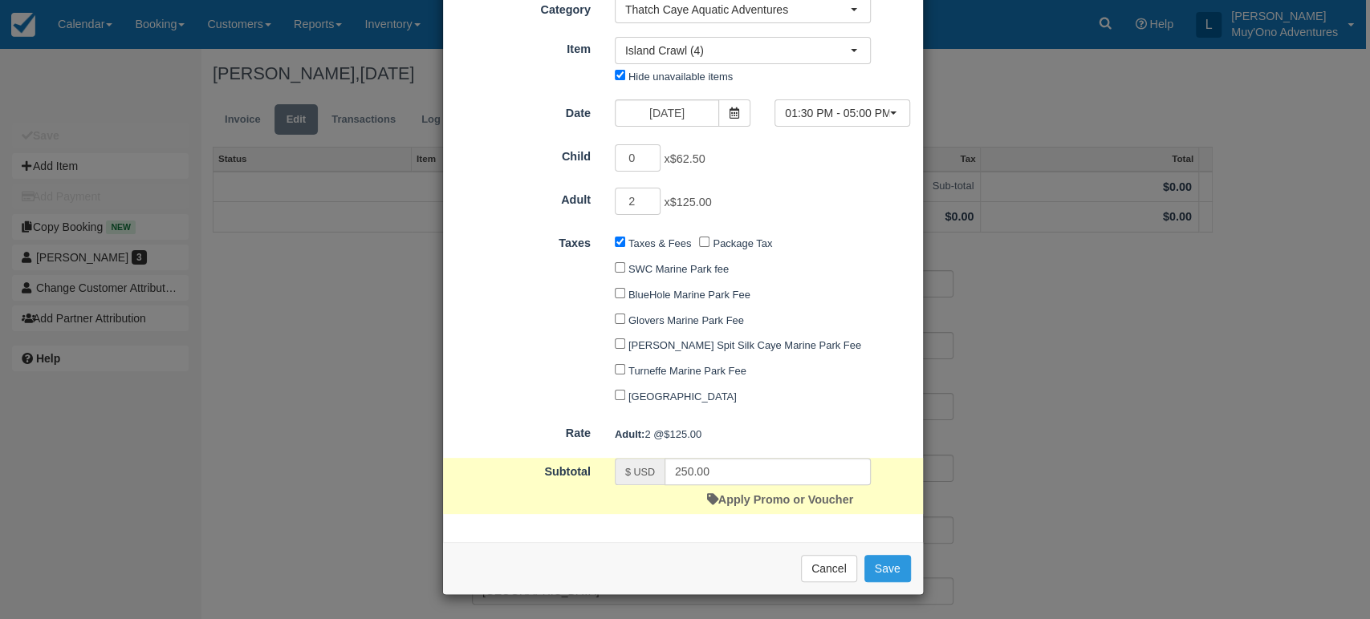
click at [867, 582] on div "Remove from Invoice Cancel Save" at bounding box center [683, 568] width 480 height 52
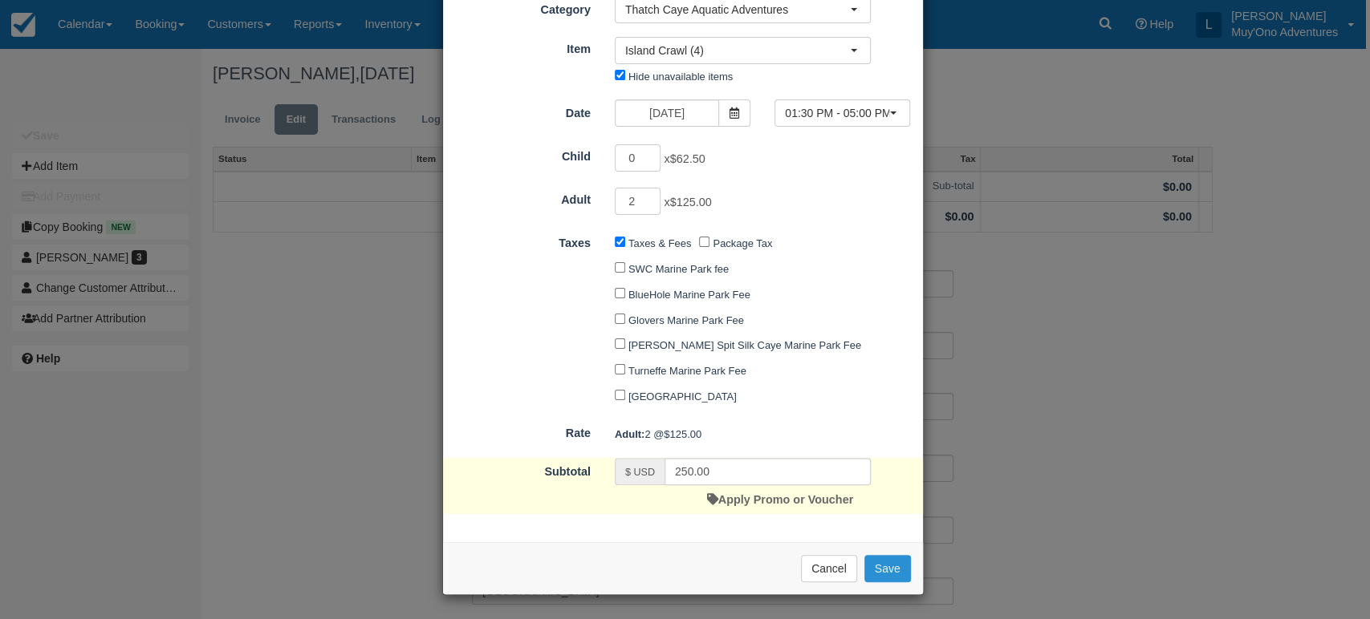
click at [879, 571] on button "Save" at bounding box center [887, 568] width 47 height 27
checkbox input "false"
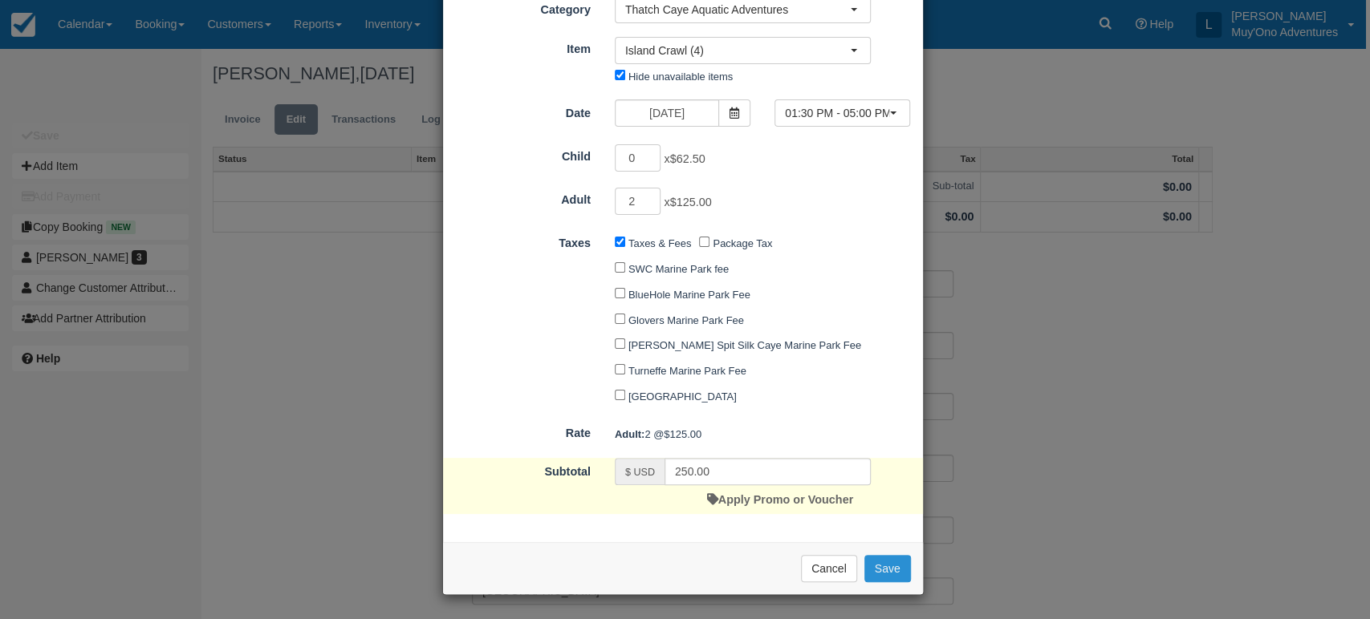
checkbox input "false"
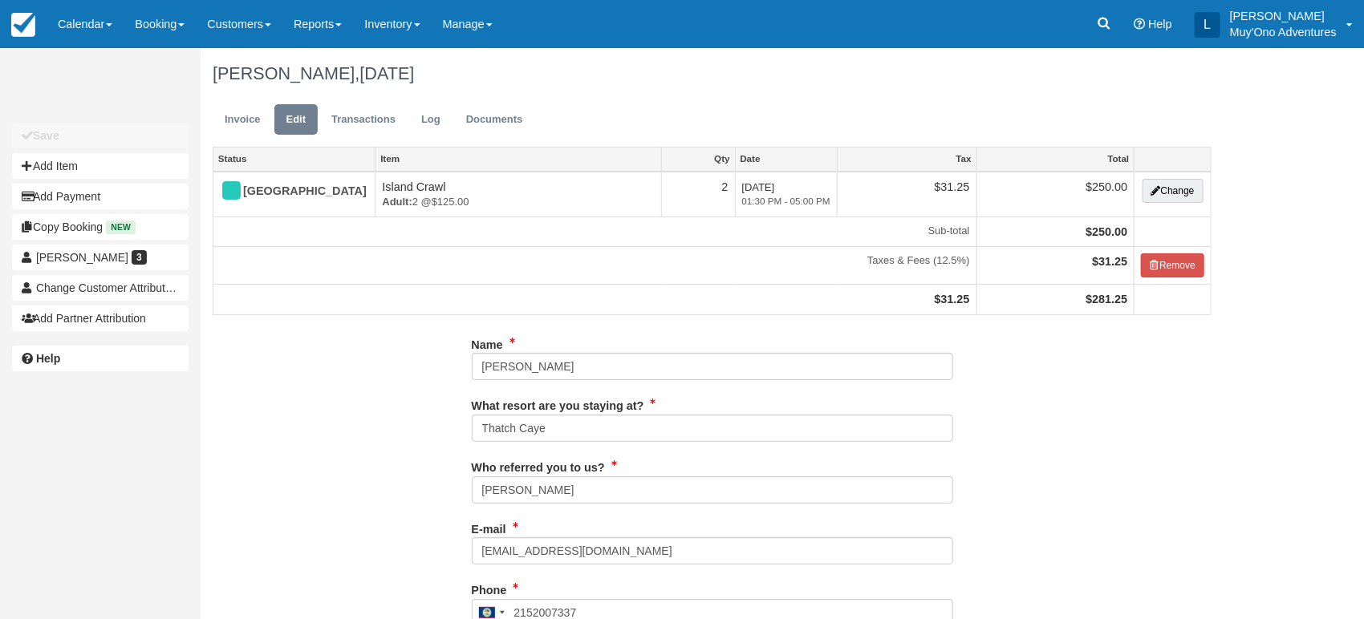
click at [879, 571] on div "E-mail [EMAIL_ADDRESS][DOMAIN_NAME] Did you mean ?" at bounding box center [712, 547] width 481 height 62
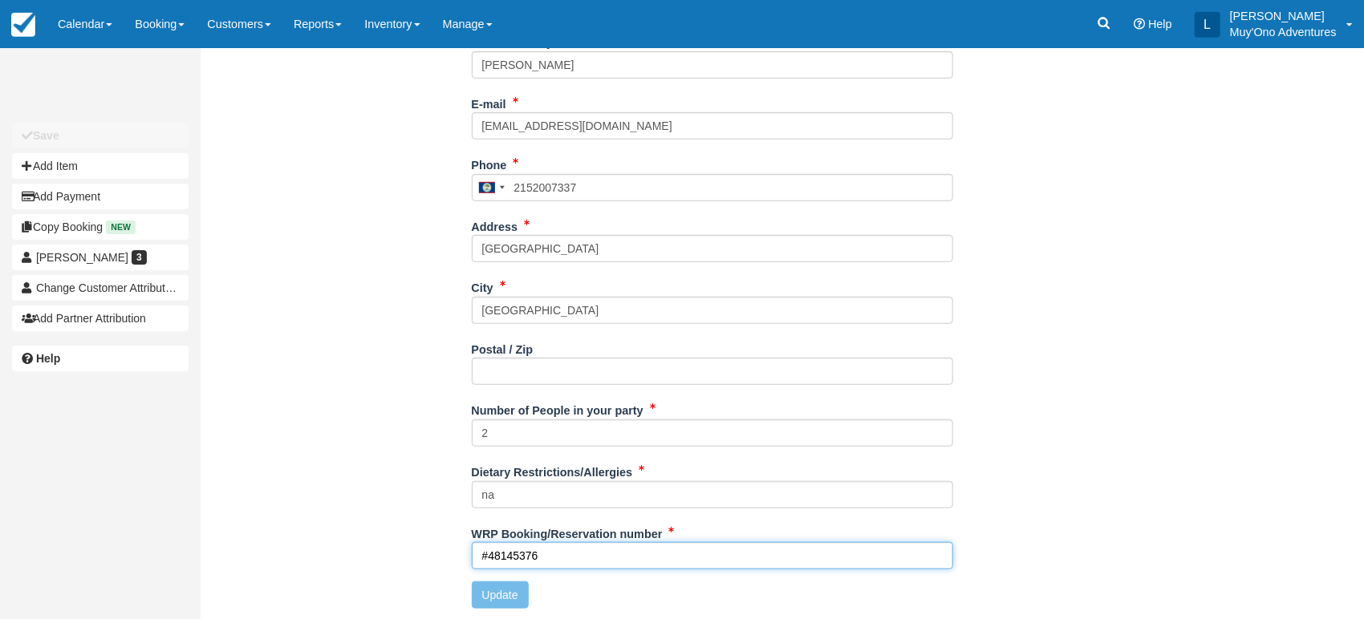
click at [582, 554] on input "#48145376" at bounding box center [712, 555] width 481 height 27
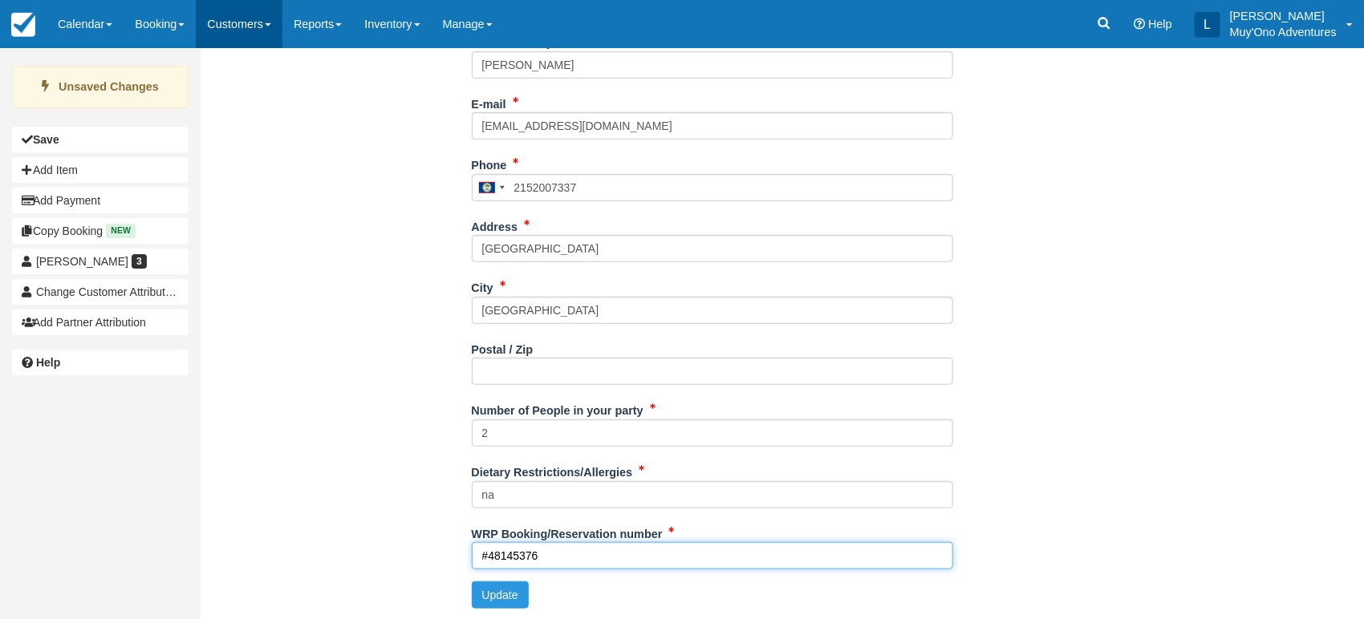
type input "#48145376"
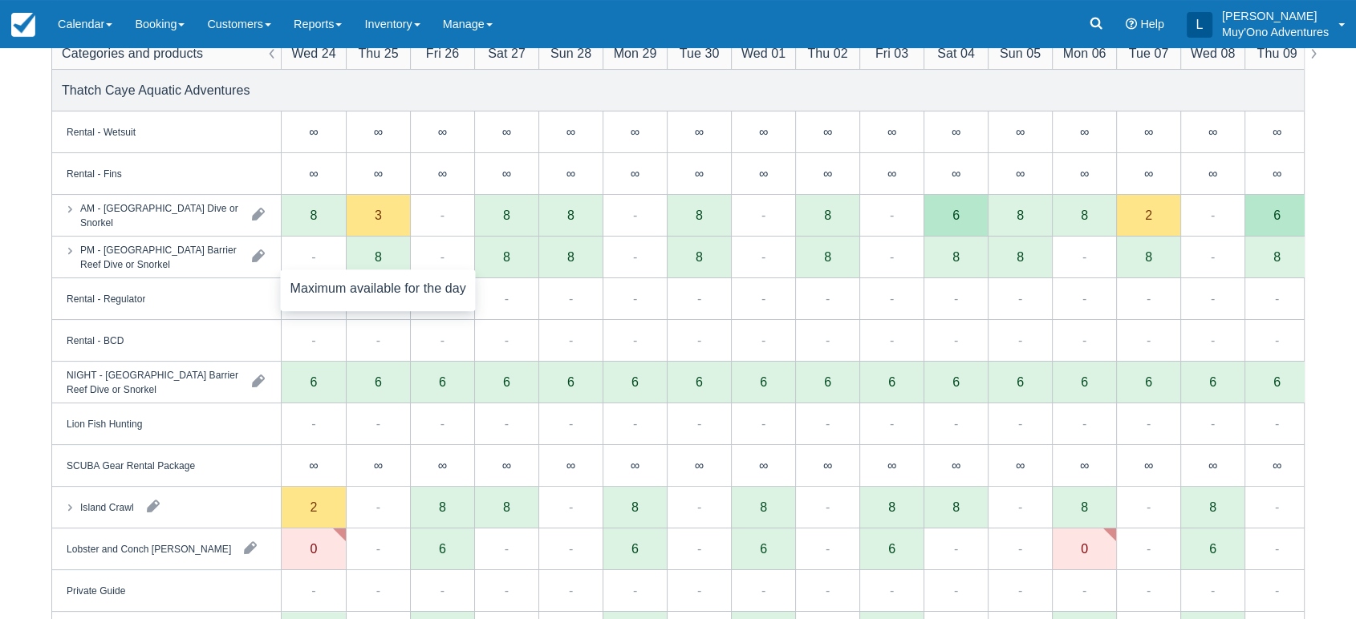
scroll to position [213, 0]
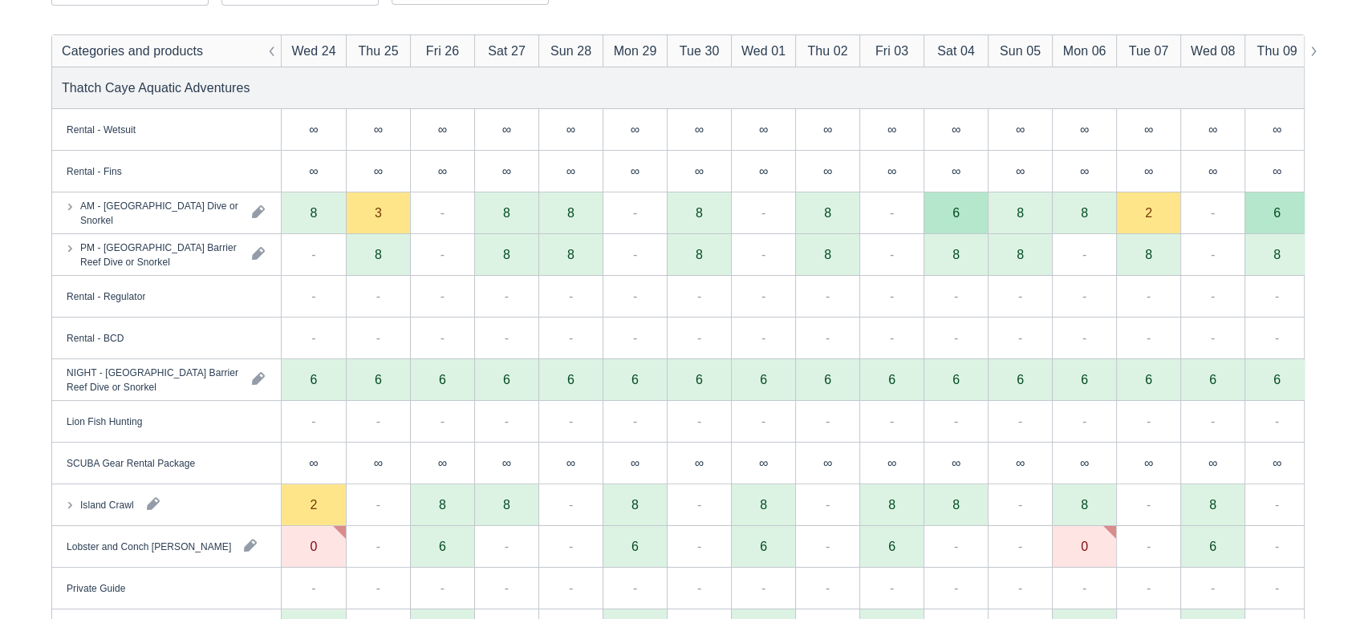
click at [221, 494] on div "Island Crawl" at bounding box center [166, 505] width 229 height 41
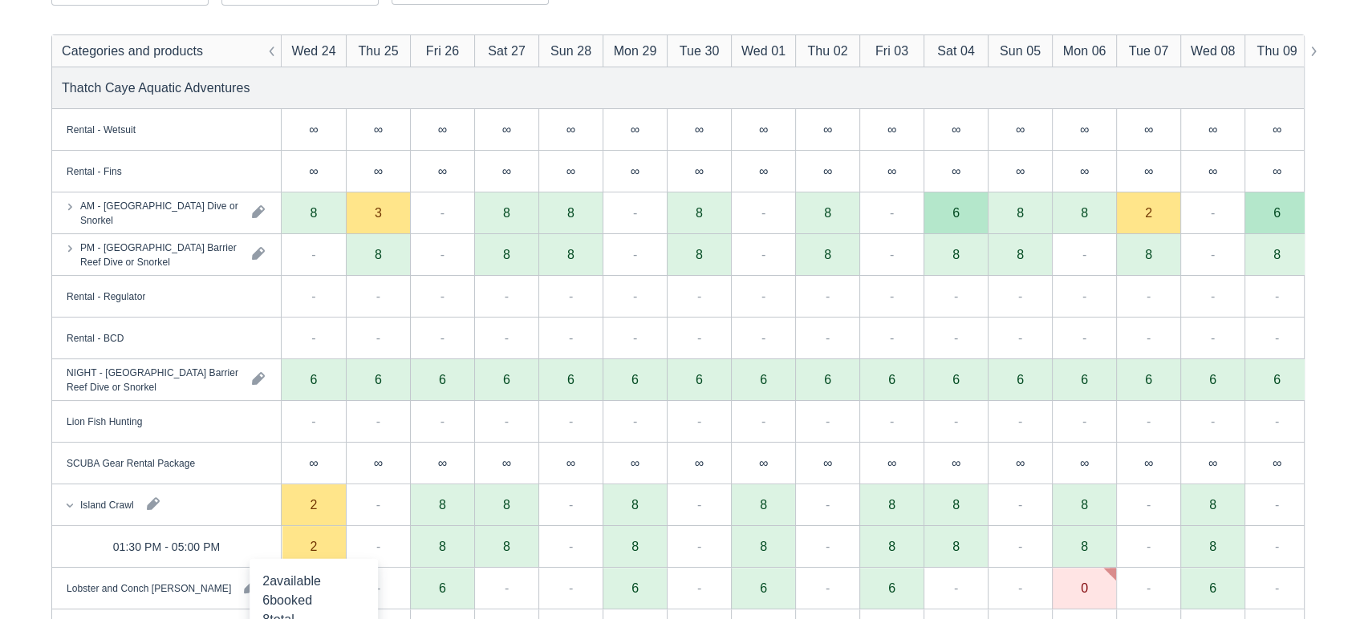
click at [321, 542] on div "2" at bounding box center [314, 547] width 64 height 42
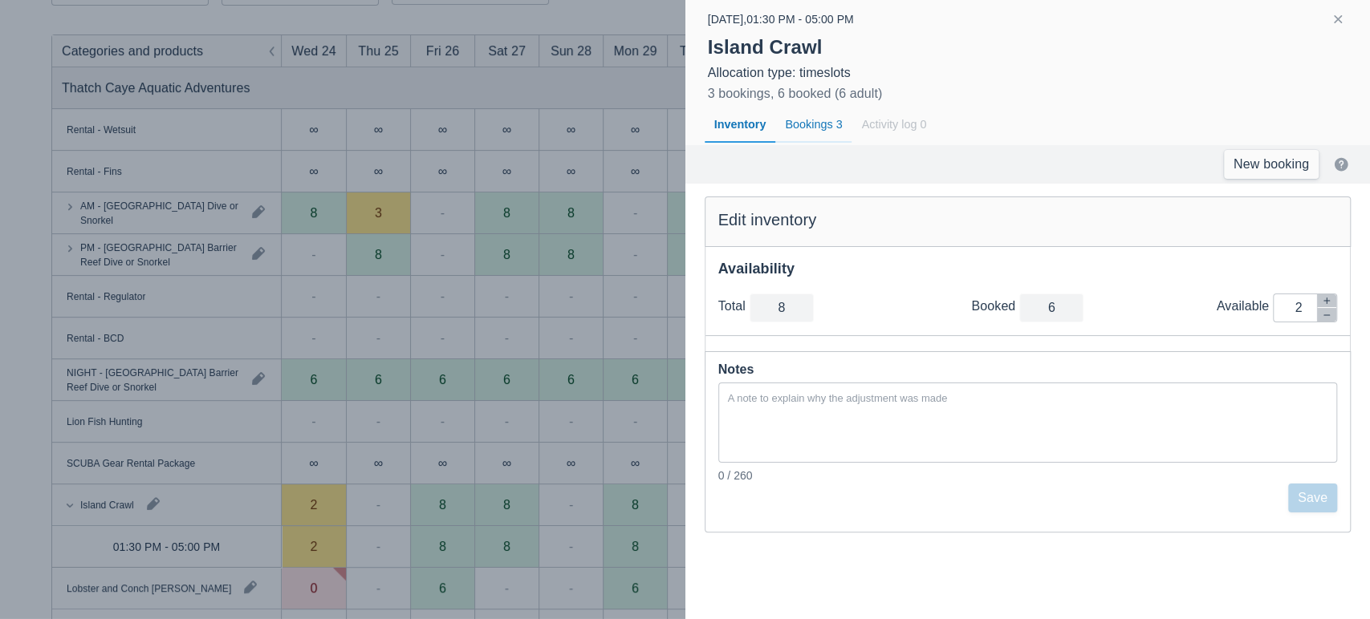
click at [806, 128] on div "Bookings 3" at bounding box center [813, 125] width 76 height 37
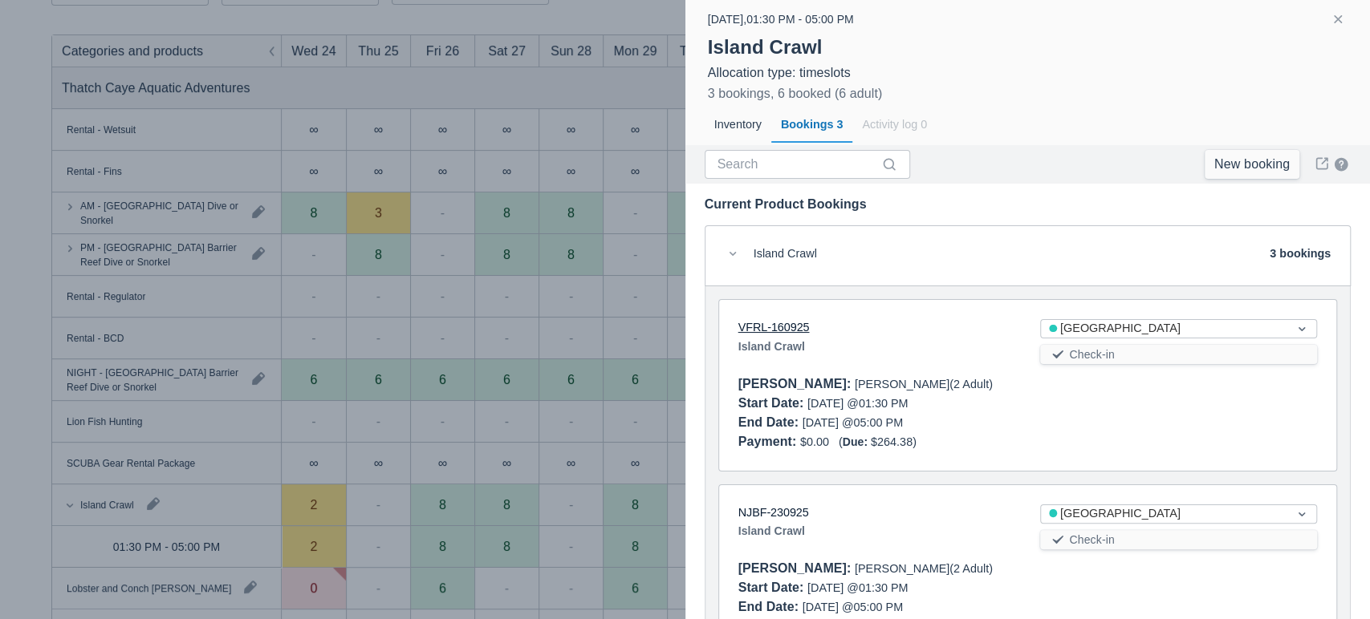
click at [782, 328] on link "VFRL-160925" at bounding box center [773, 327] width 71 height 13
click at [1338, 19] on button "button" at bounding box center [1337, 19] width 19 height 19
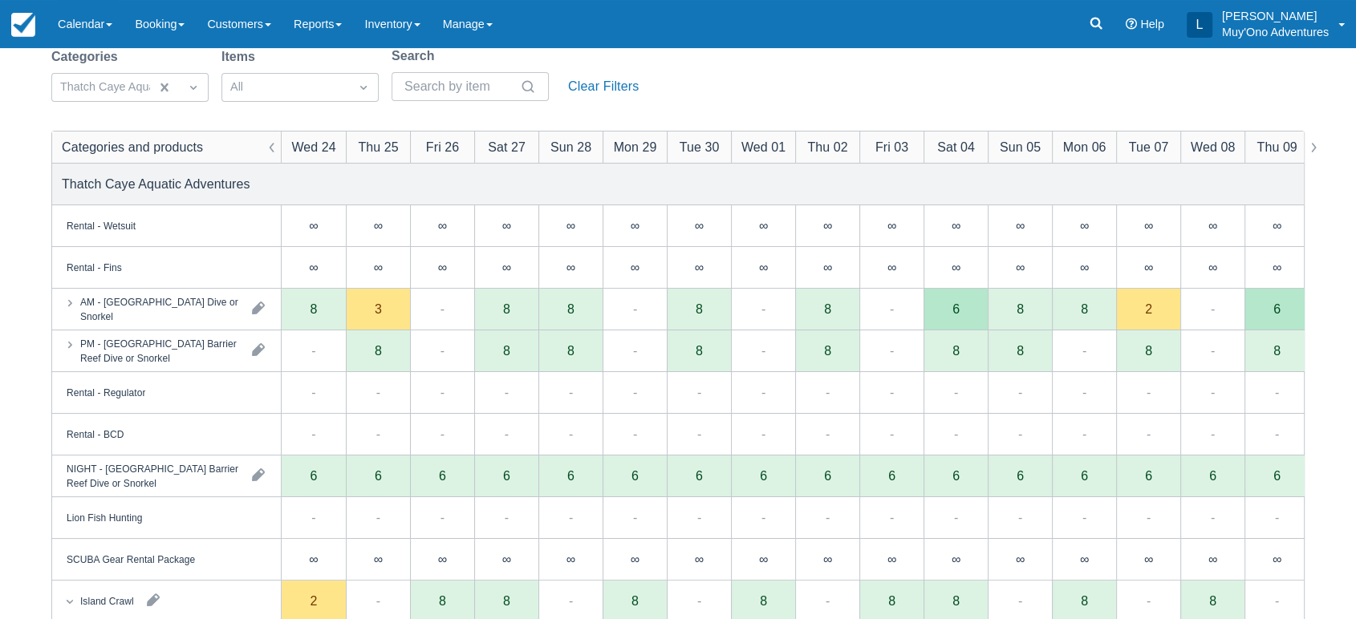
scroll to position [121, 0]
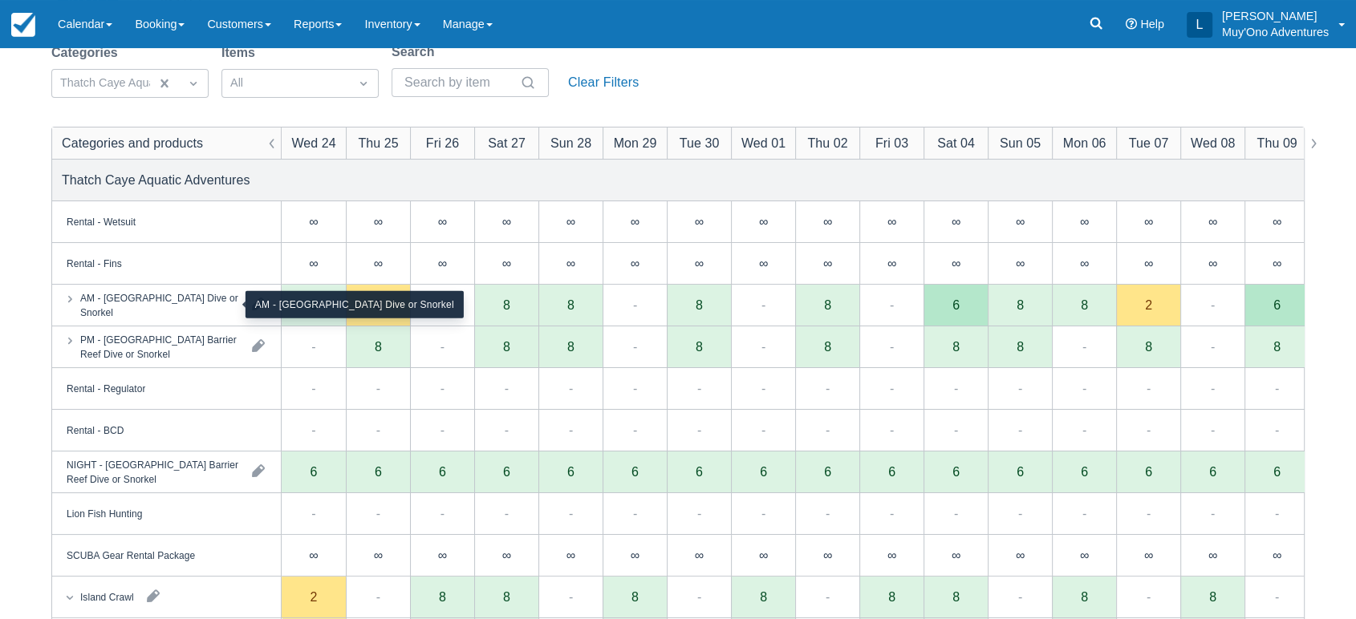
click at [212, 312] on div "AM - Belize Barrier Reef Dive or Snorkel" at bounding box center [159, 304] width 159 height 29
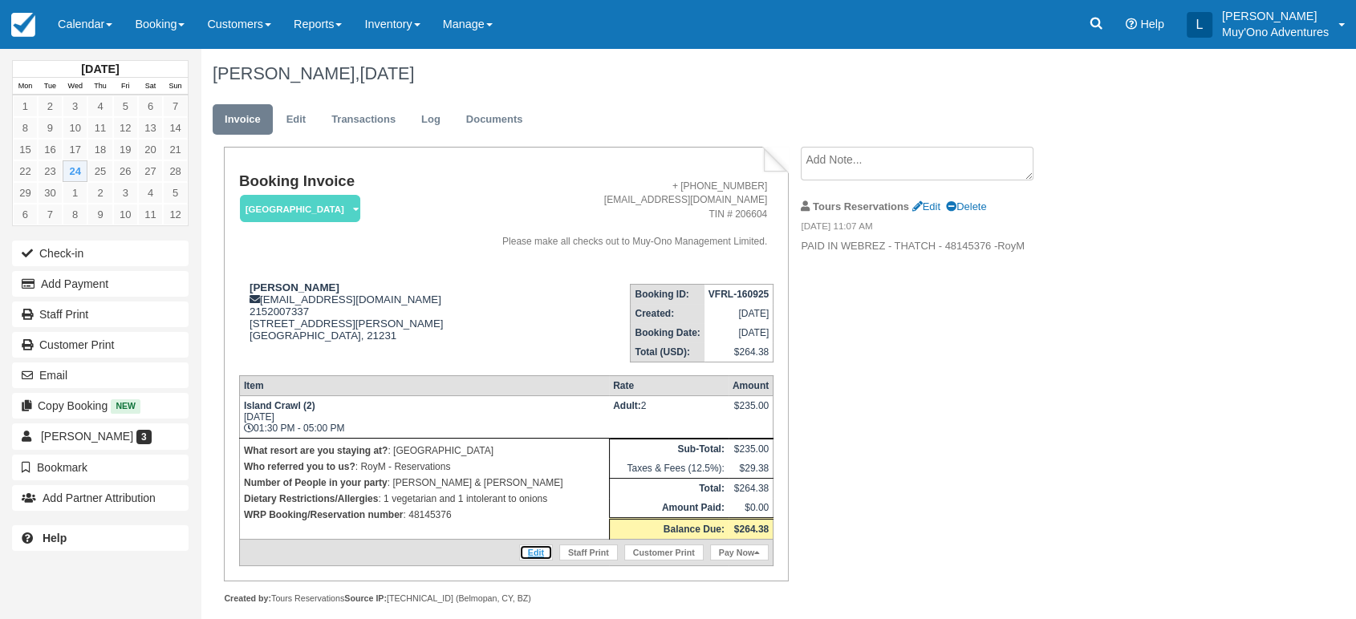
click at [536, 546] on link "Edit" at bounding box center [536, 553] width 34 height 16
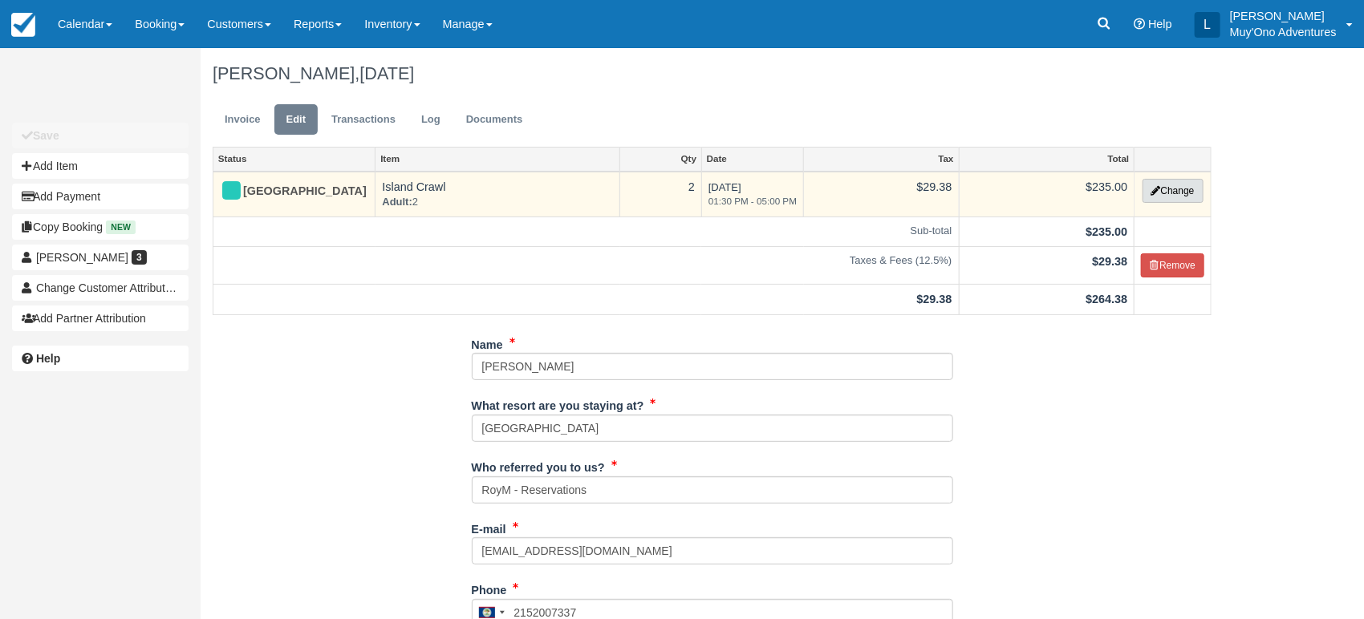
click at [1191, 191] on button "Change" at bounding box center [1173, 191] width 61 height 24
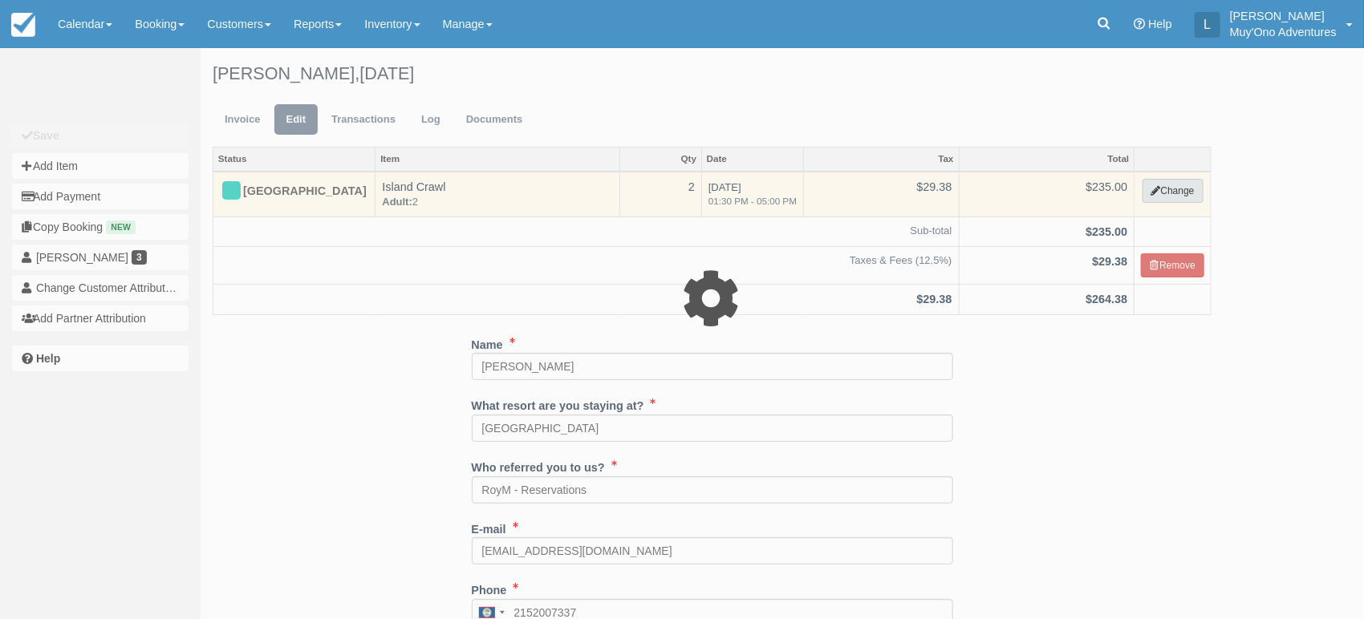
select select "64"
type input "235.00"
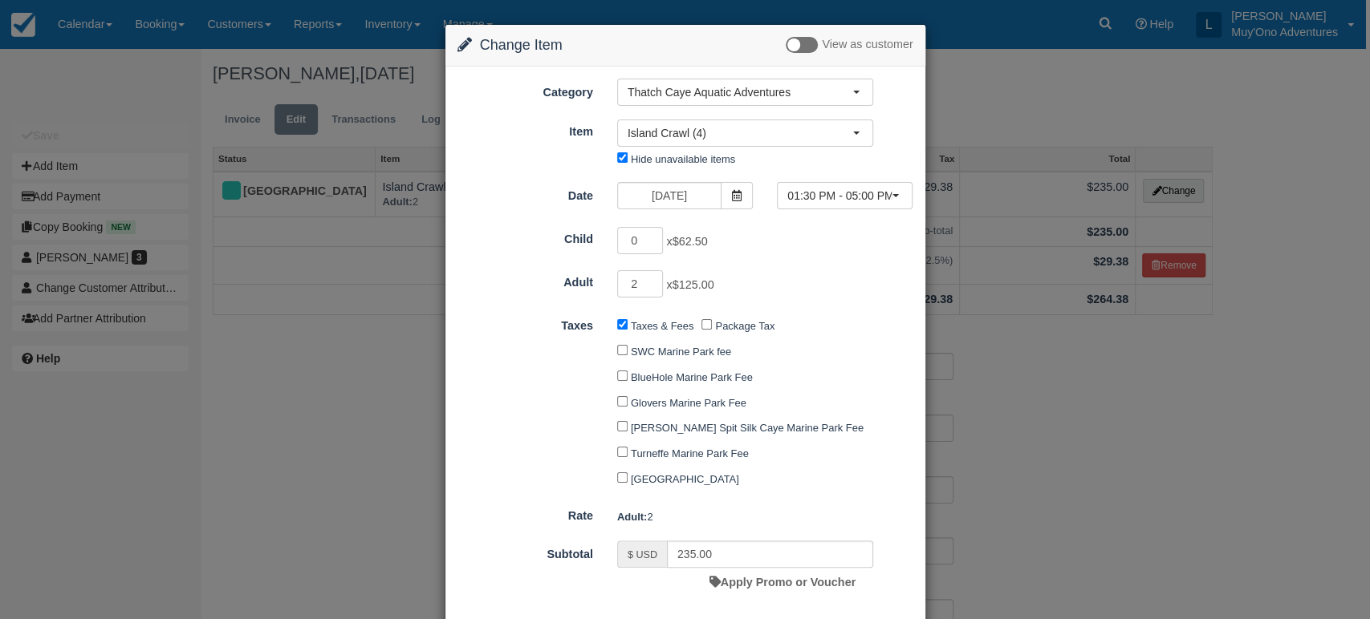
click at [993, 410] on div "Change Item Add Item View as customer Category Thatch Caye Aquatic Adventures M…" at bounding box center [685, 309] width 1370 height 619
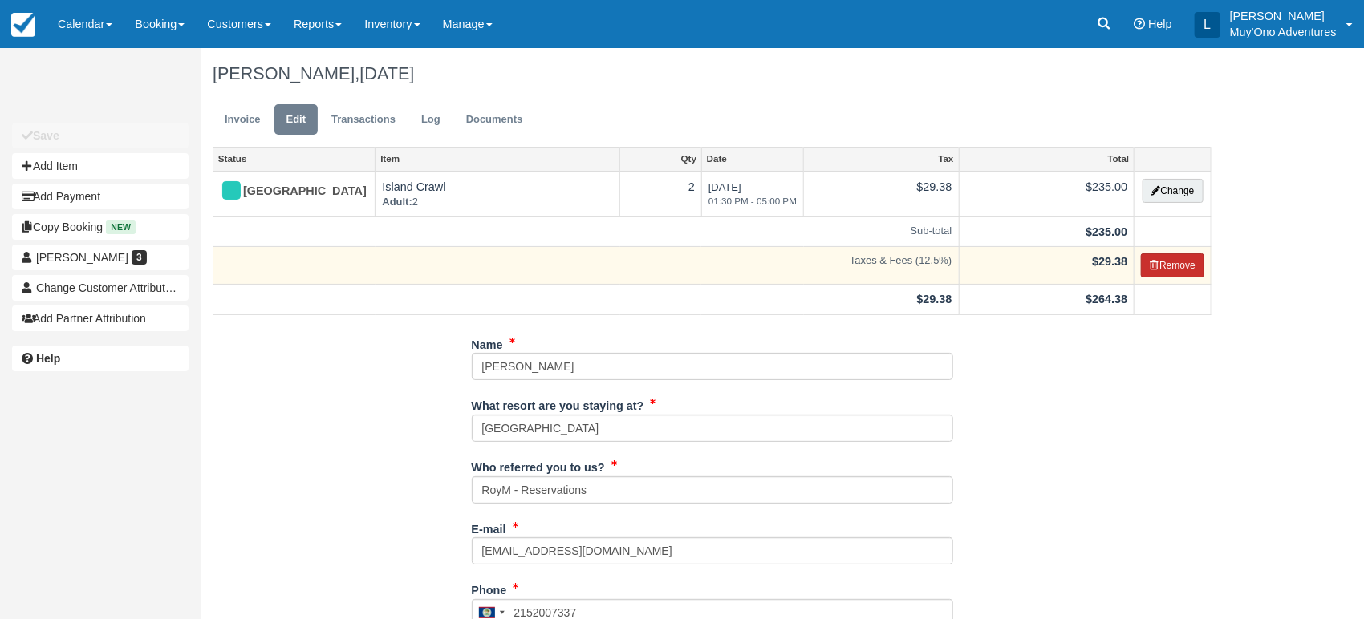
click at [1141, 266] on button "Remove" at bounding box center [1172, 266] width 63 height 24
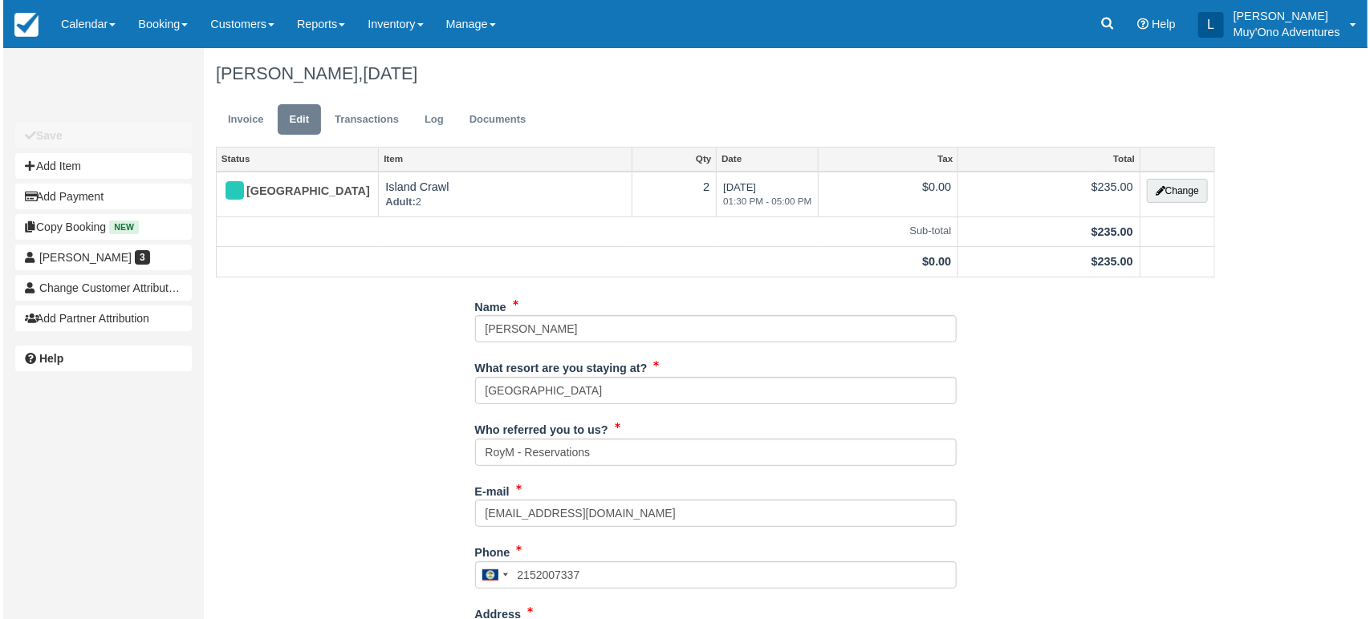
scroll to position [27, 0]
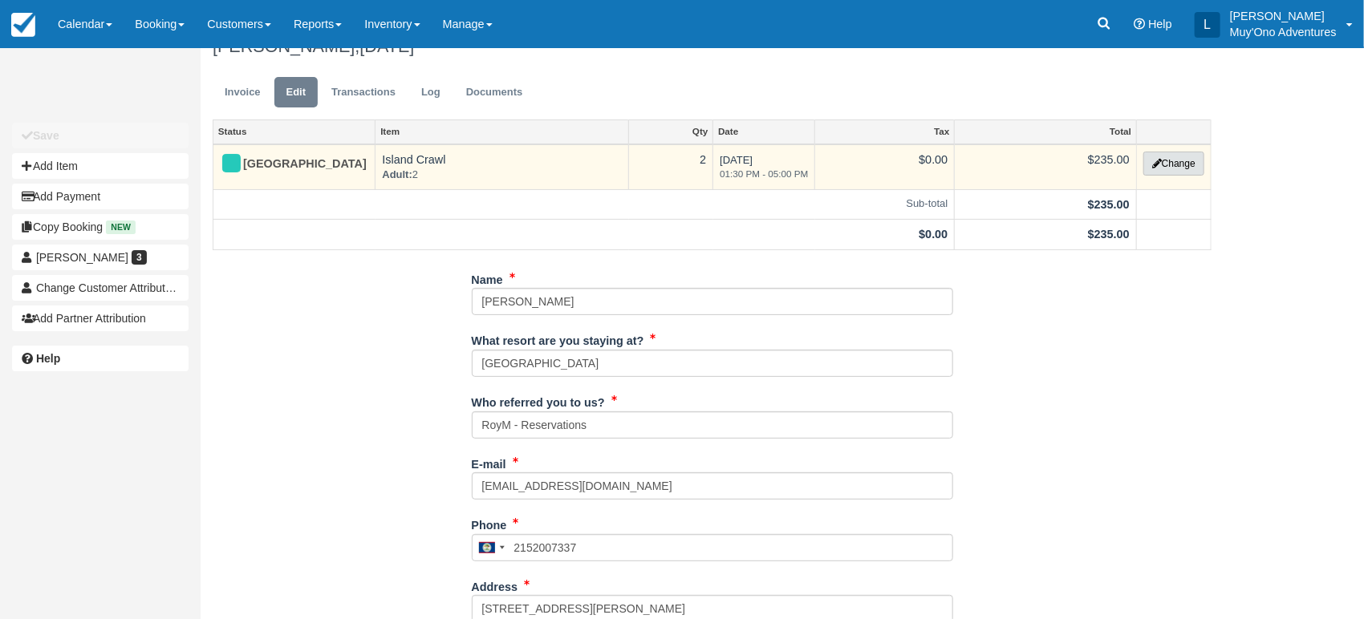
click at [1179, 165] on button "Change" at bounding box center [1173, 164] width 61 height 24
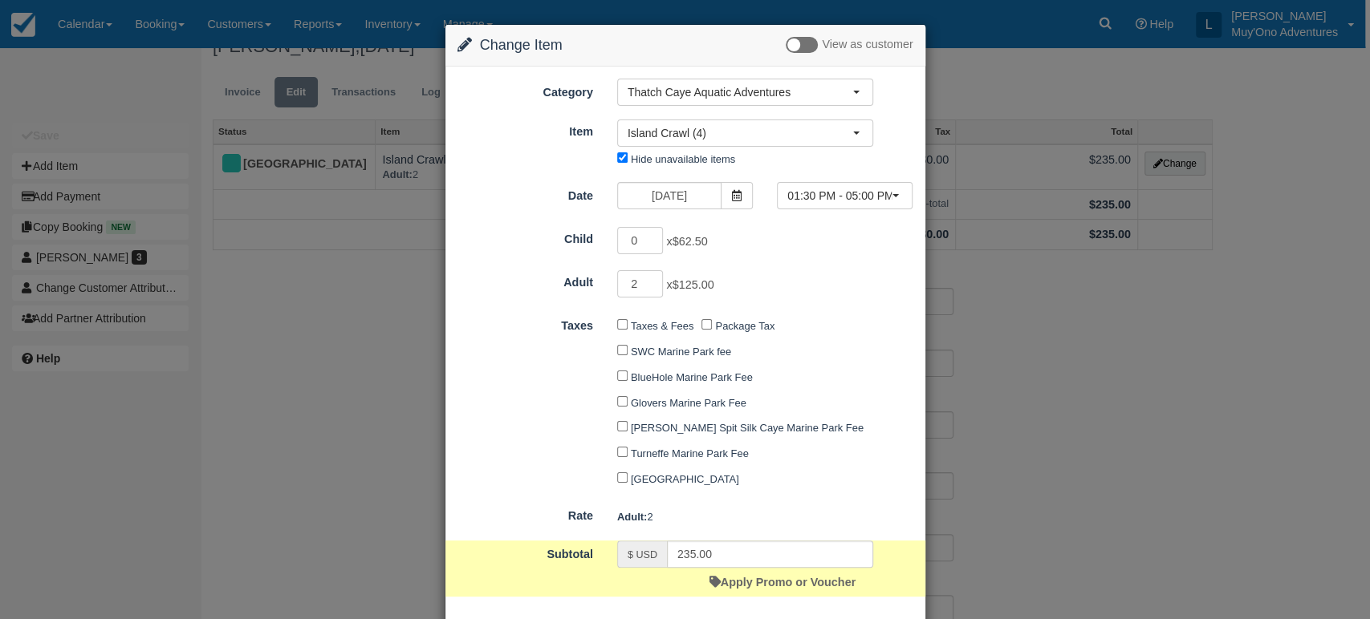
scroll to position [87, 0]
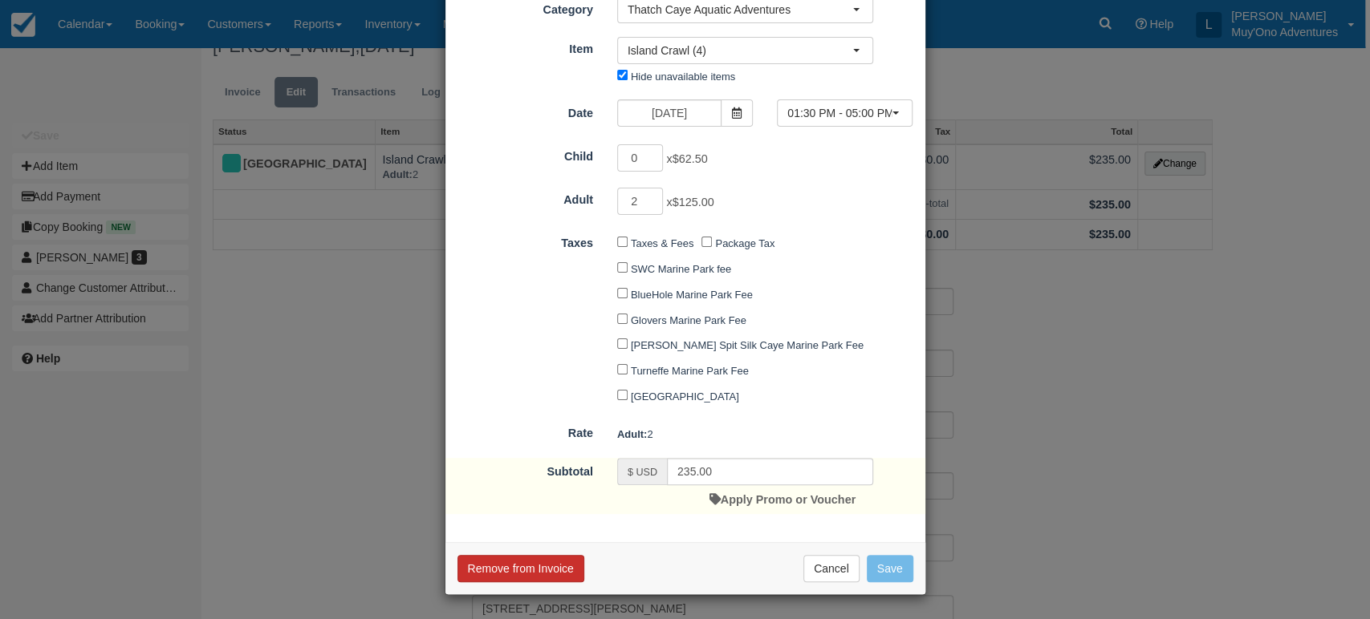
click at [553, 576] on button "Remove from Invoice" at bounding box center [520, 568] width 127 height 27
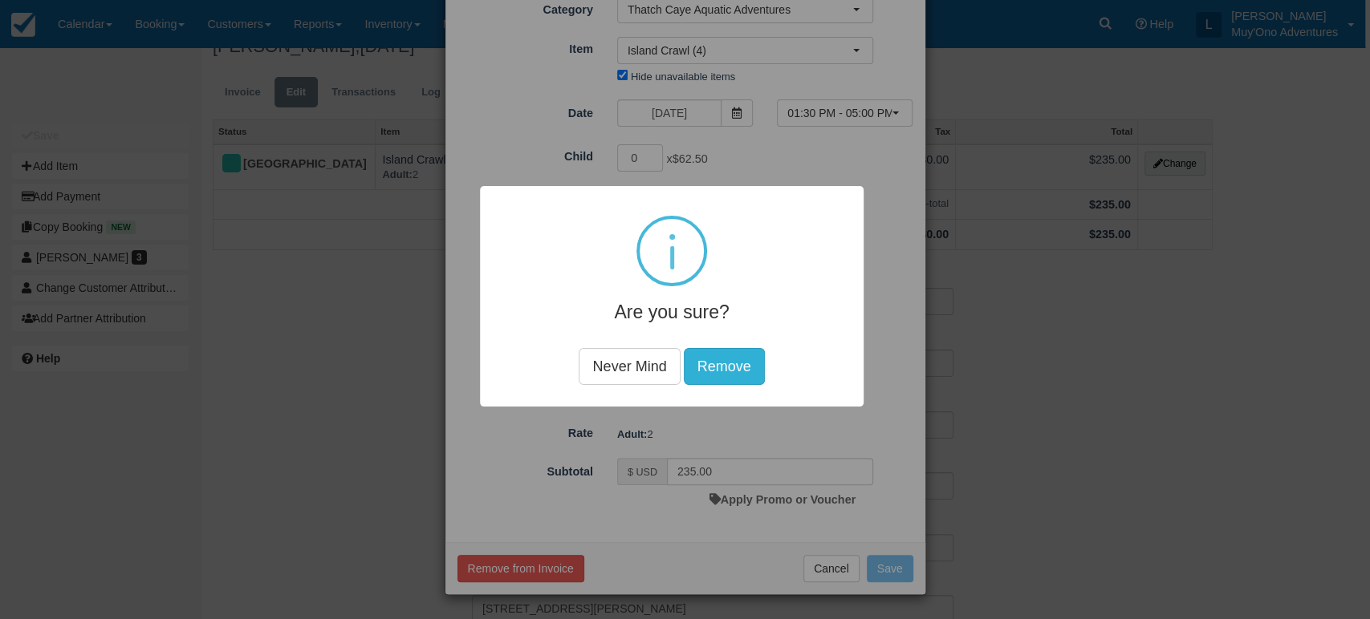
click at [708, 363] on button "Remove" at bounding box center [723, 366] width 81 height 37
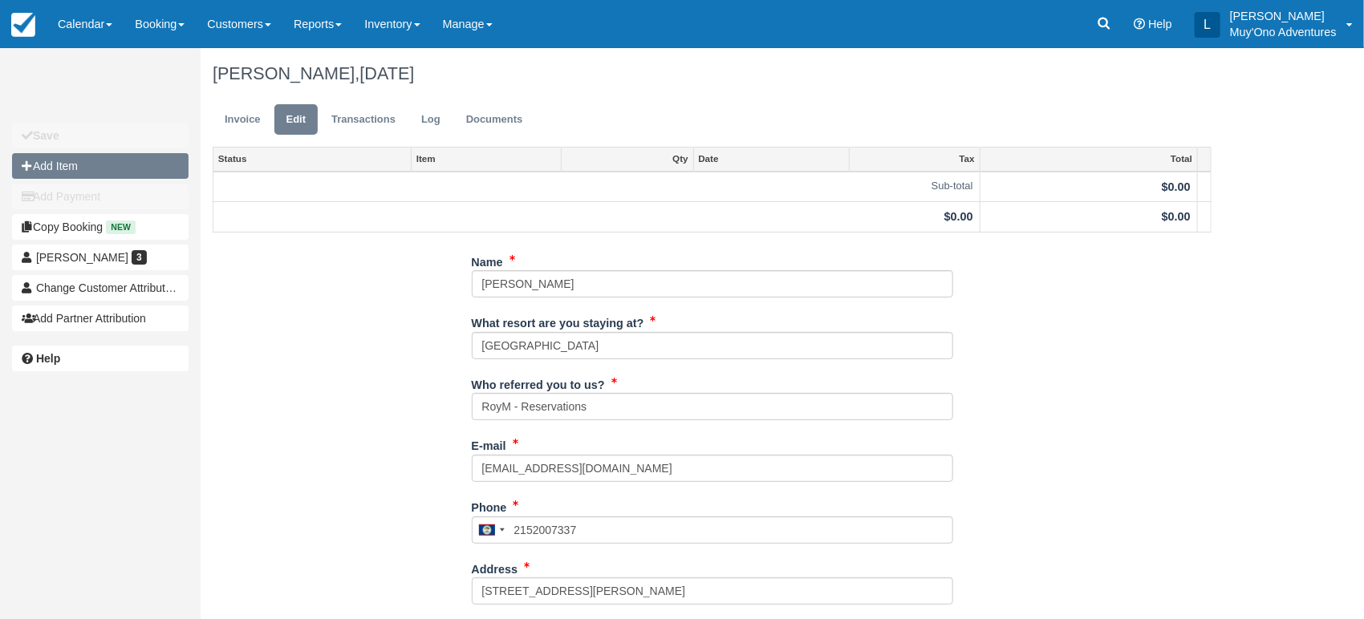
click at [65, 170] on button "Add Item" at bounding box center [100, 166] width 177 height 26
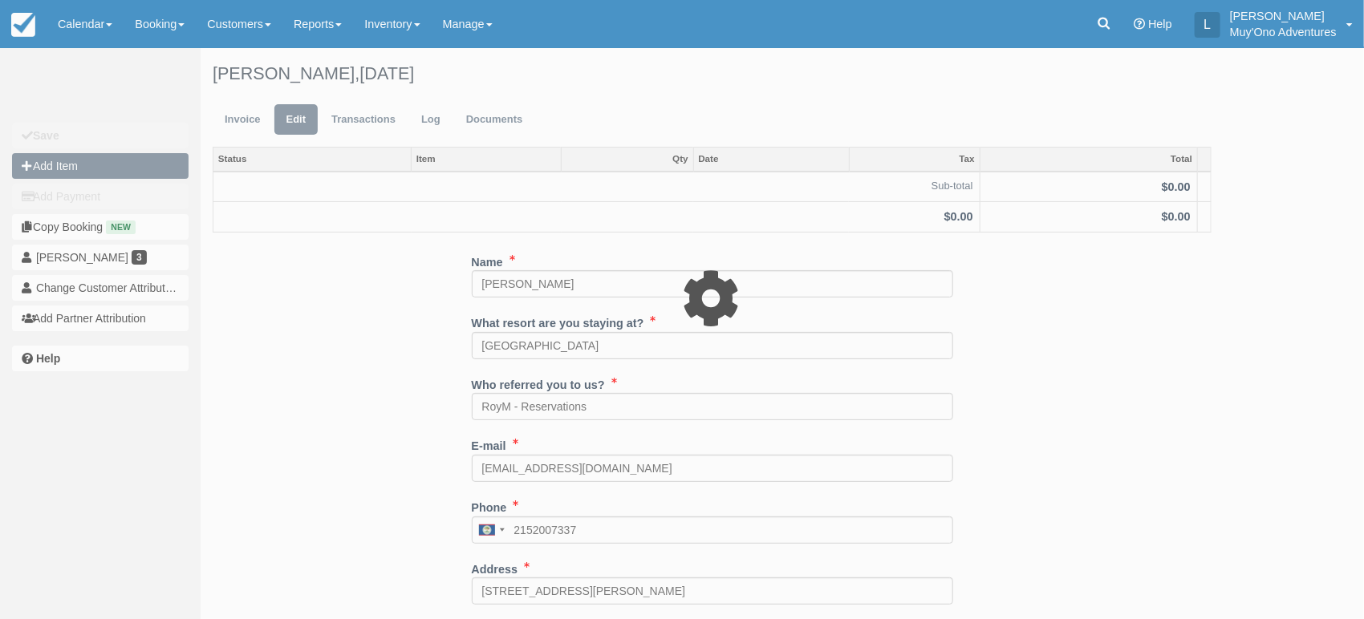
type input "0.00"
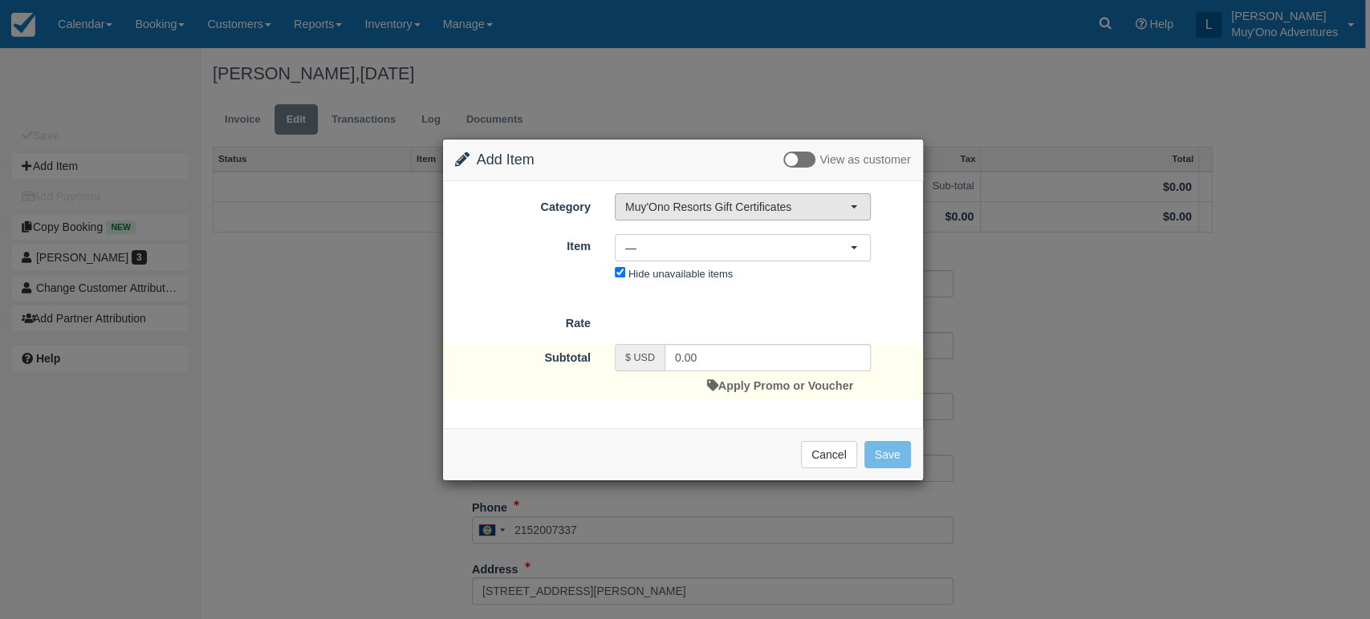
click at [853, 205] on span "button" at bounding box center [853, 206] width 6 height 3
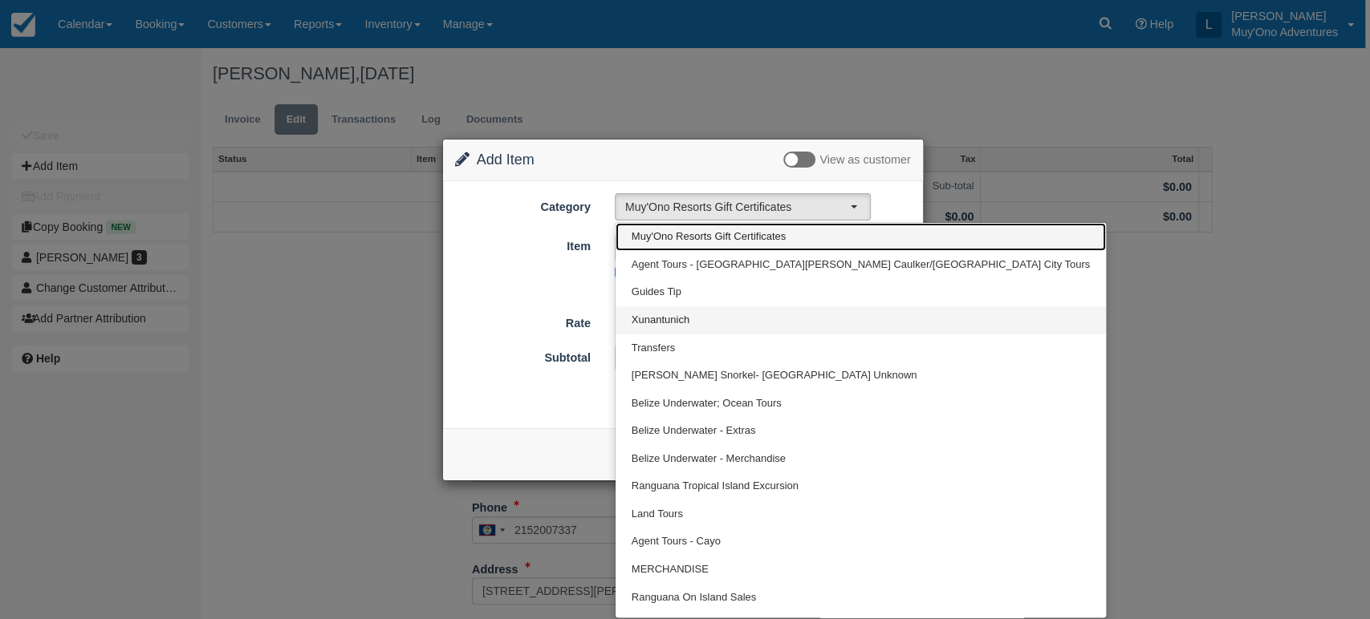
scroll to position [19, 0]
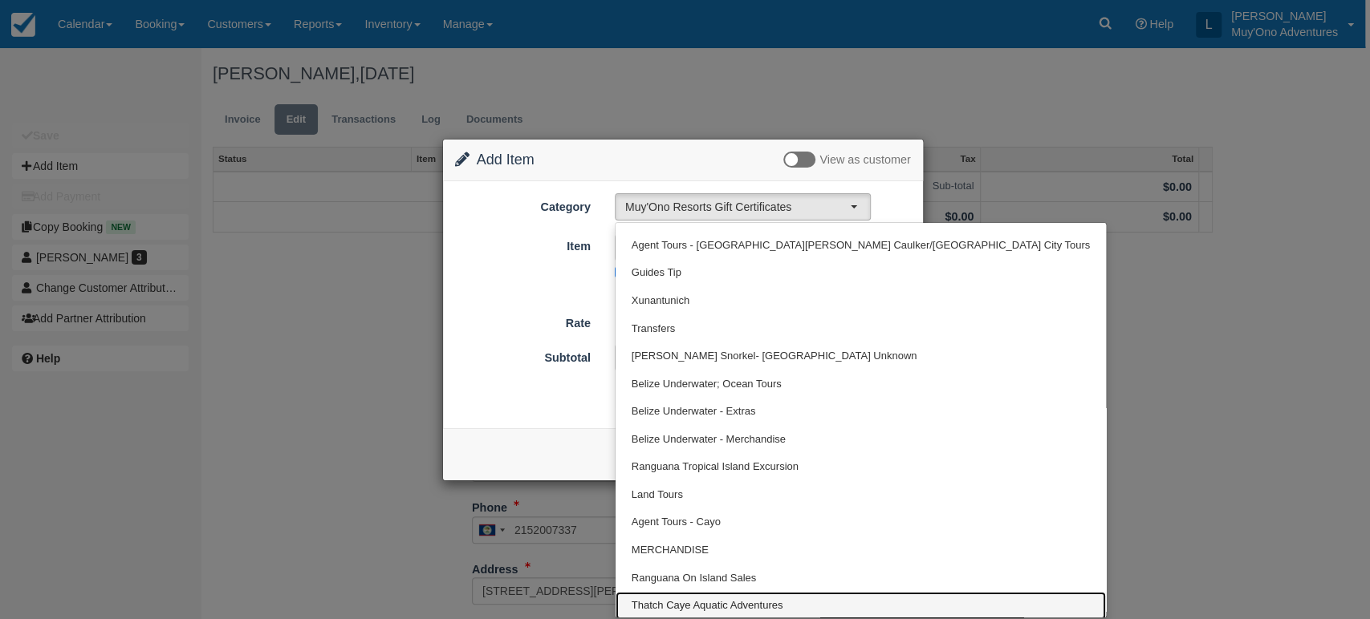
click at [709, 601] on span "Thatch Caye Aquatic Adventures" at bounding box center [707, 606] width 152 height 15
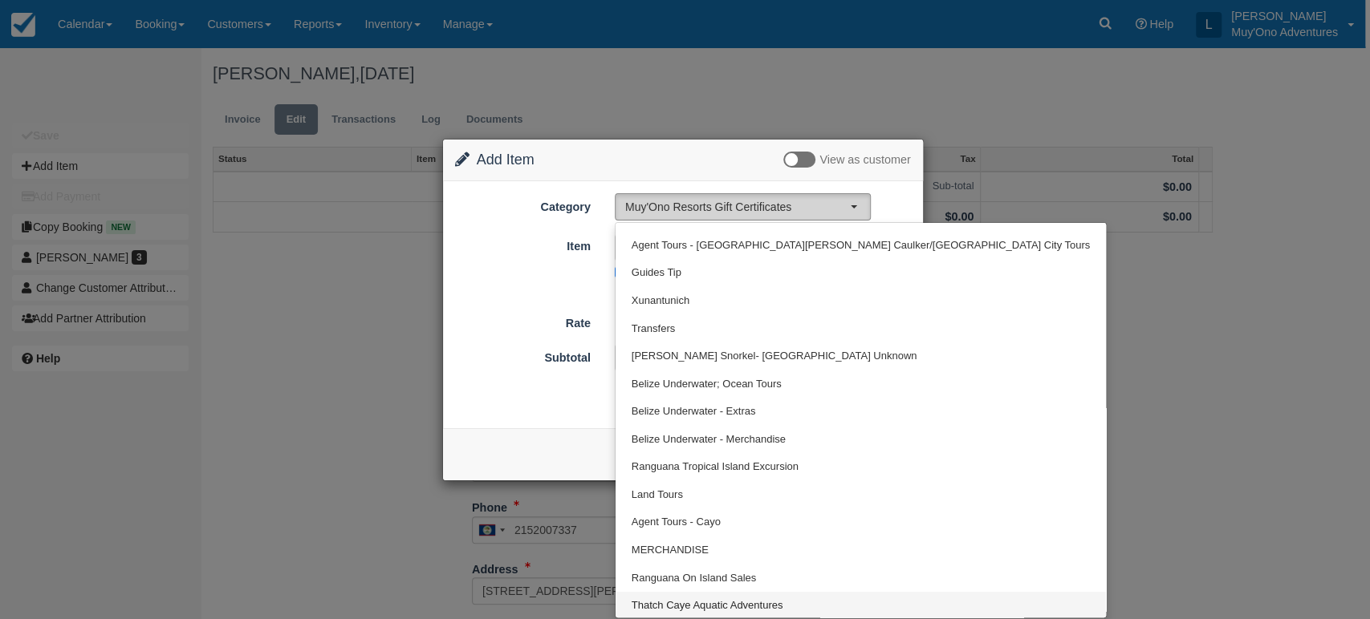
select select "64"
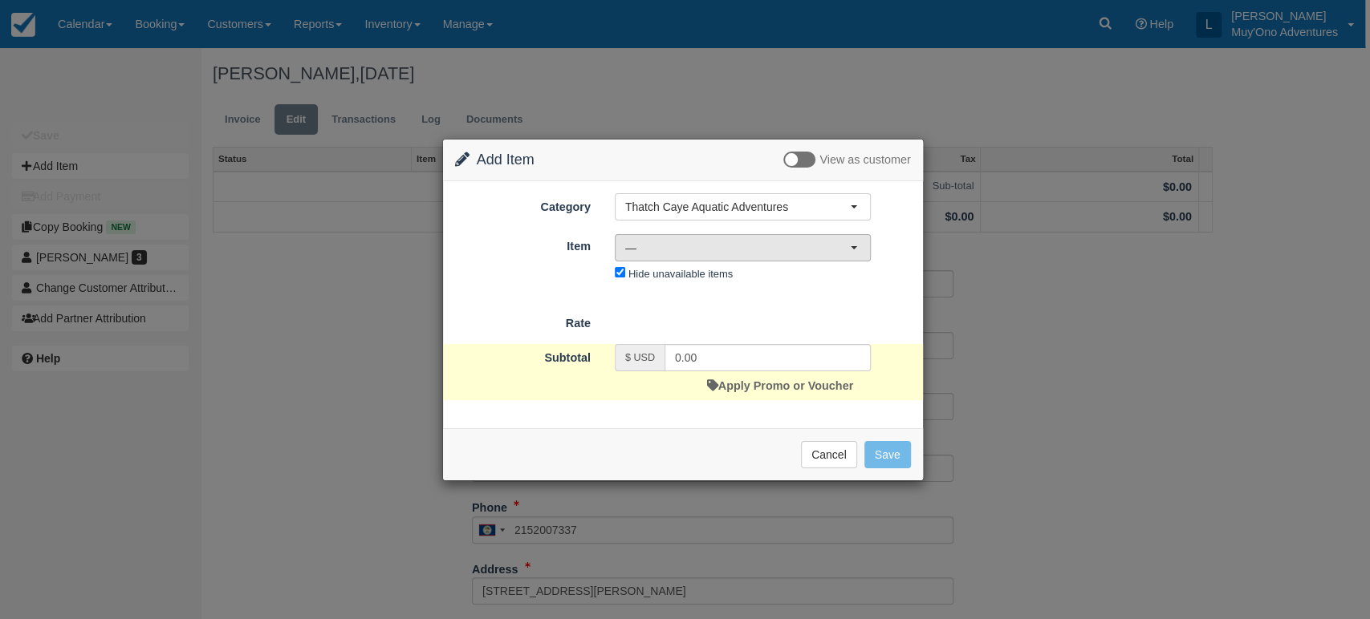
click at [785, 252] on span "—" at bounding box center [737, 248] width 225 height 16
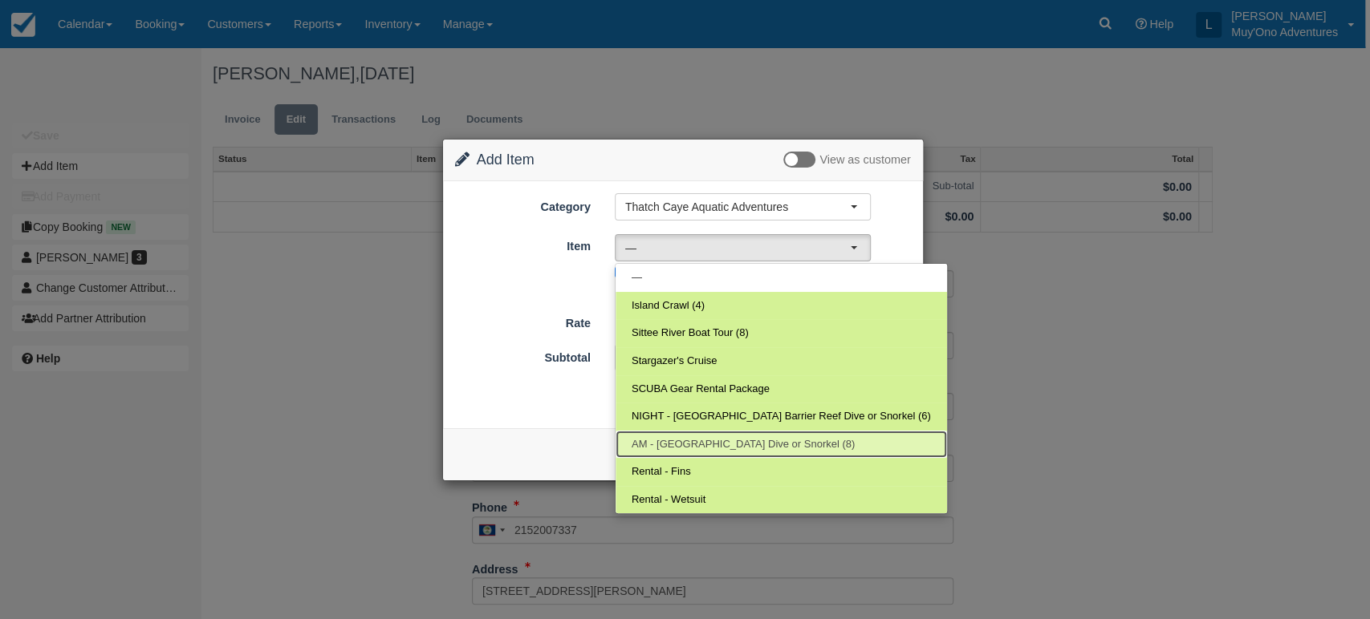
click at [688, 437] on span "AM - Belize Barrier Reef Dive or Snorkel (8)" at bounding box center [742, 444] width 223 height 15
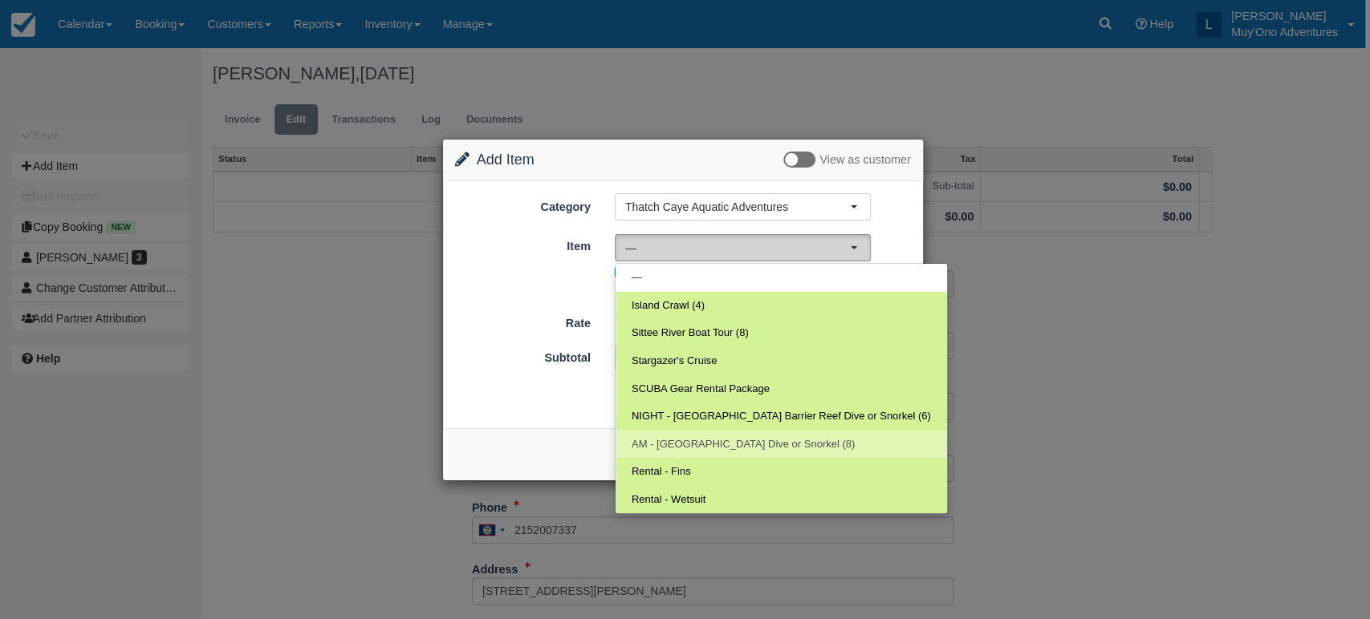
select select "294"
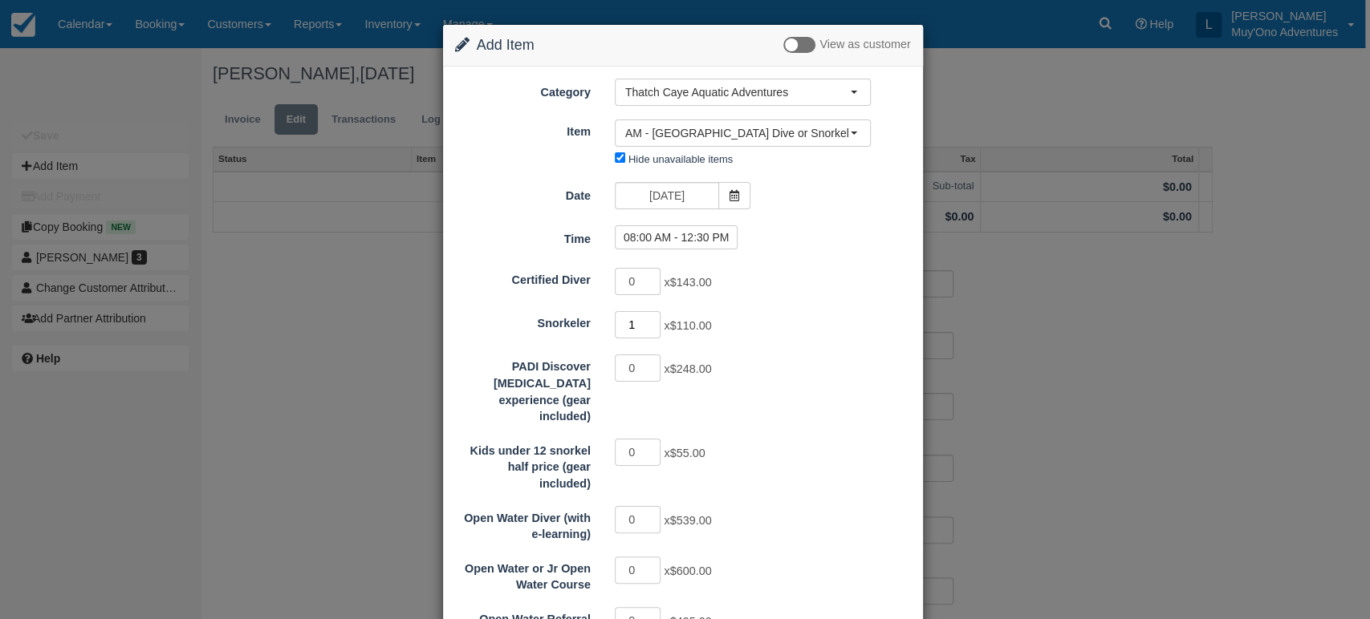
click at [650, 319] on input "1" at bounding box center [638, 324] width 47 height 27
type input "2"
click at [650, 319] on input "2" at bounding box center [638, 324] width 47 height 27
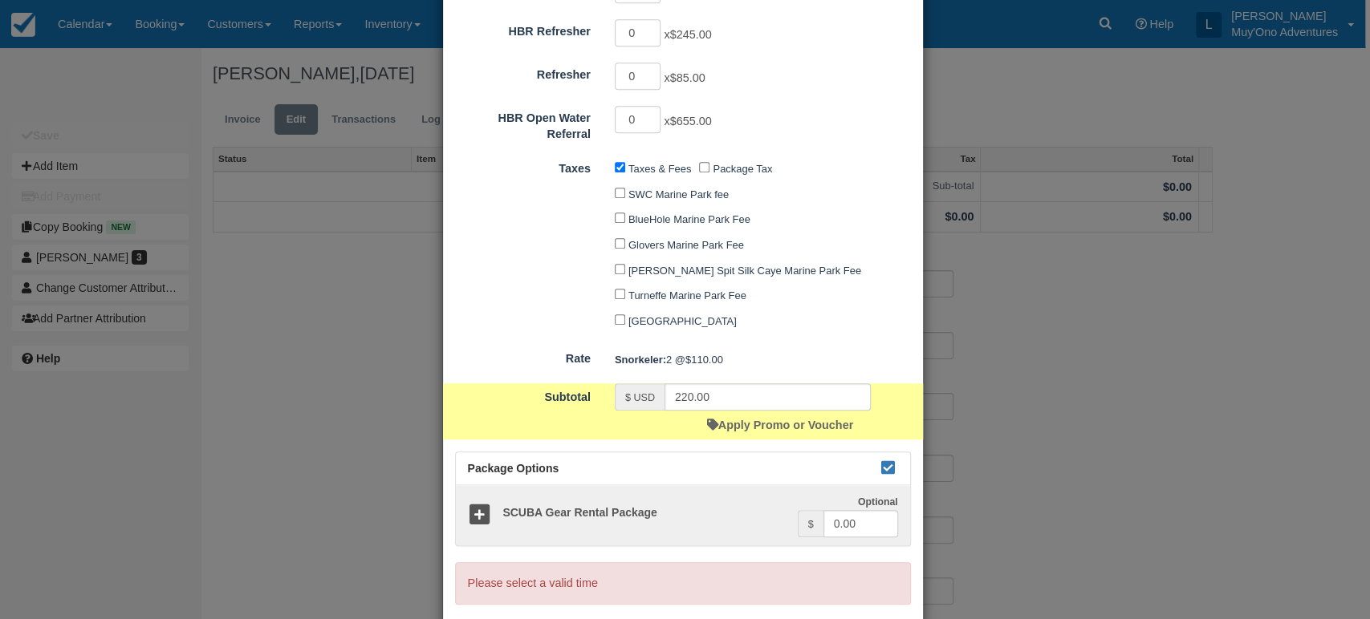
scroll to position [881, 0]
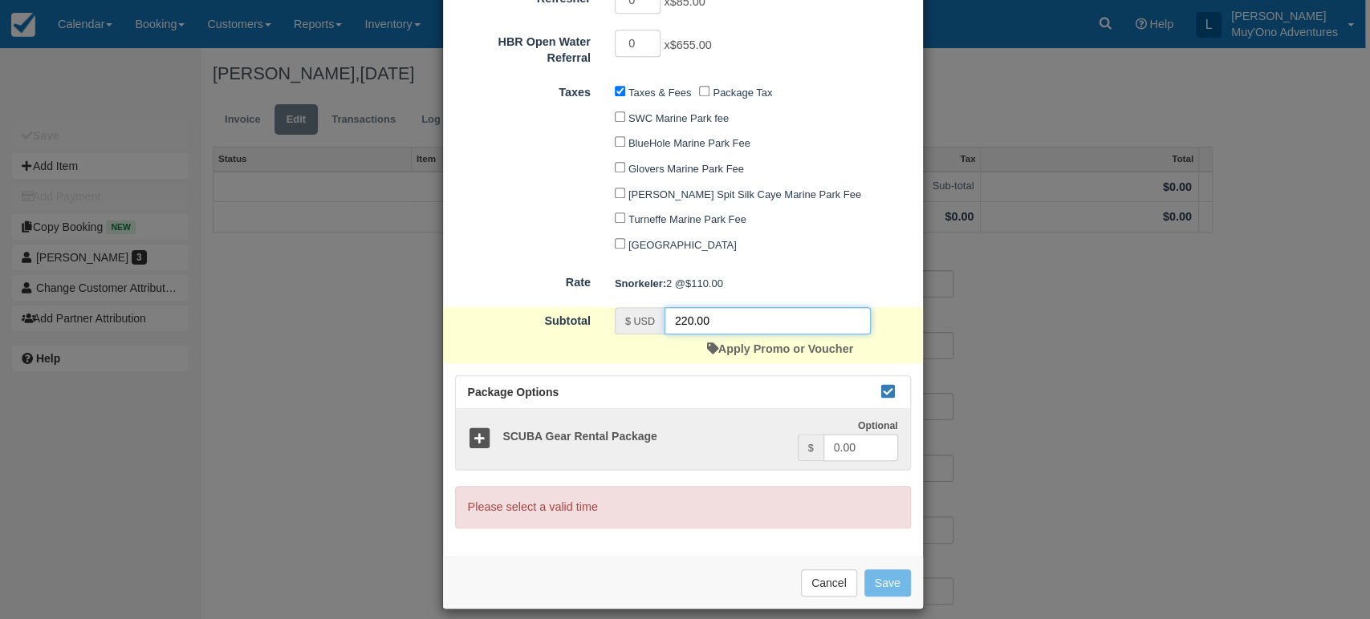
click at [776, 317] on input "220.00" at bounding box center [767, 320] width 206 height 27
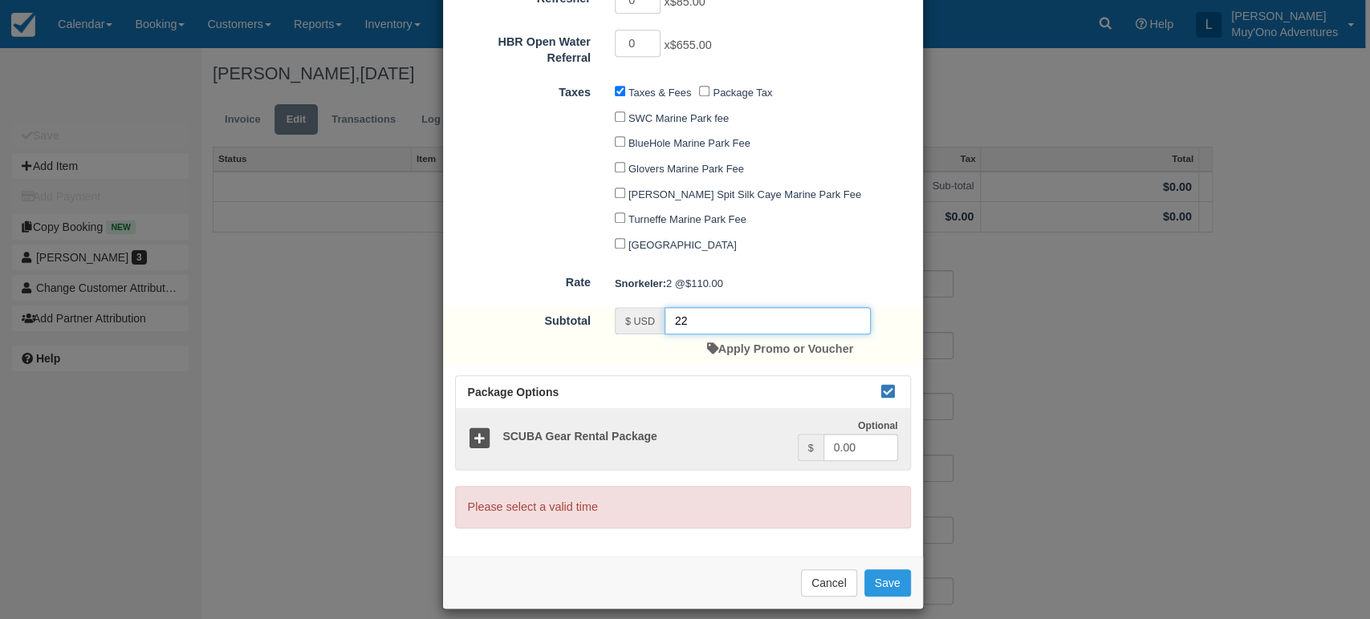
type input "2"
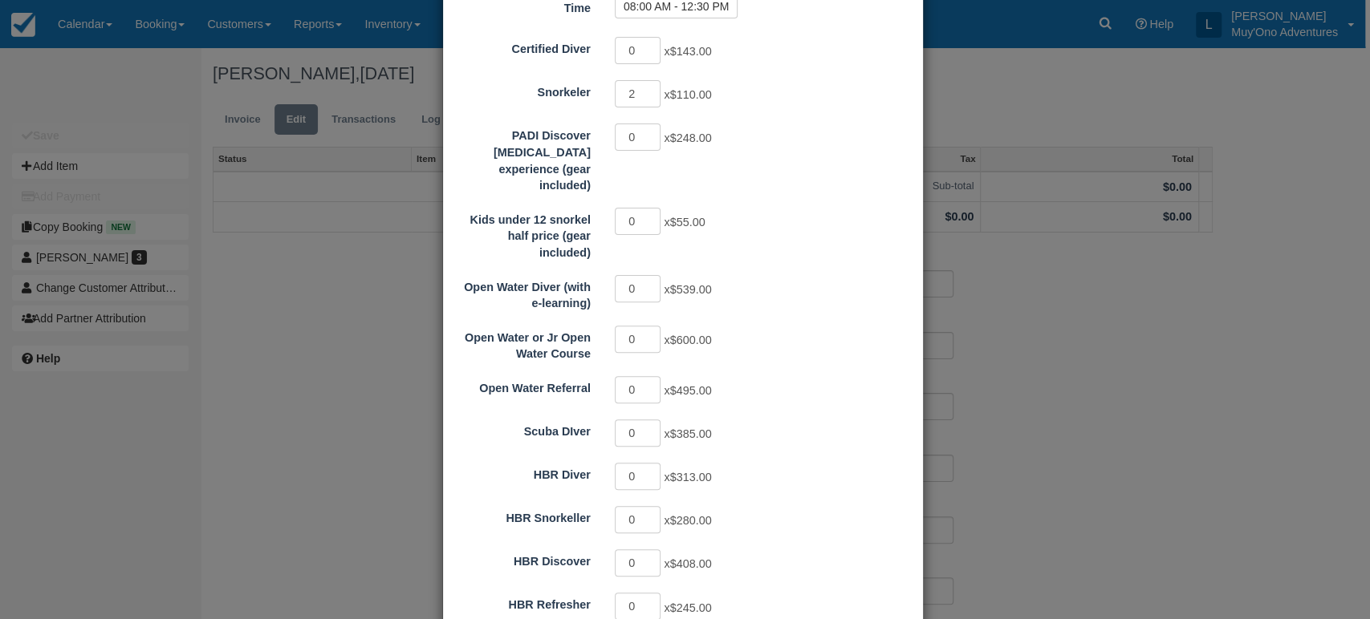
scroll to position [0, 0]
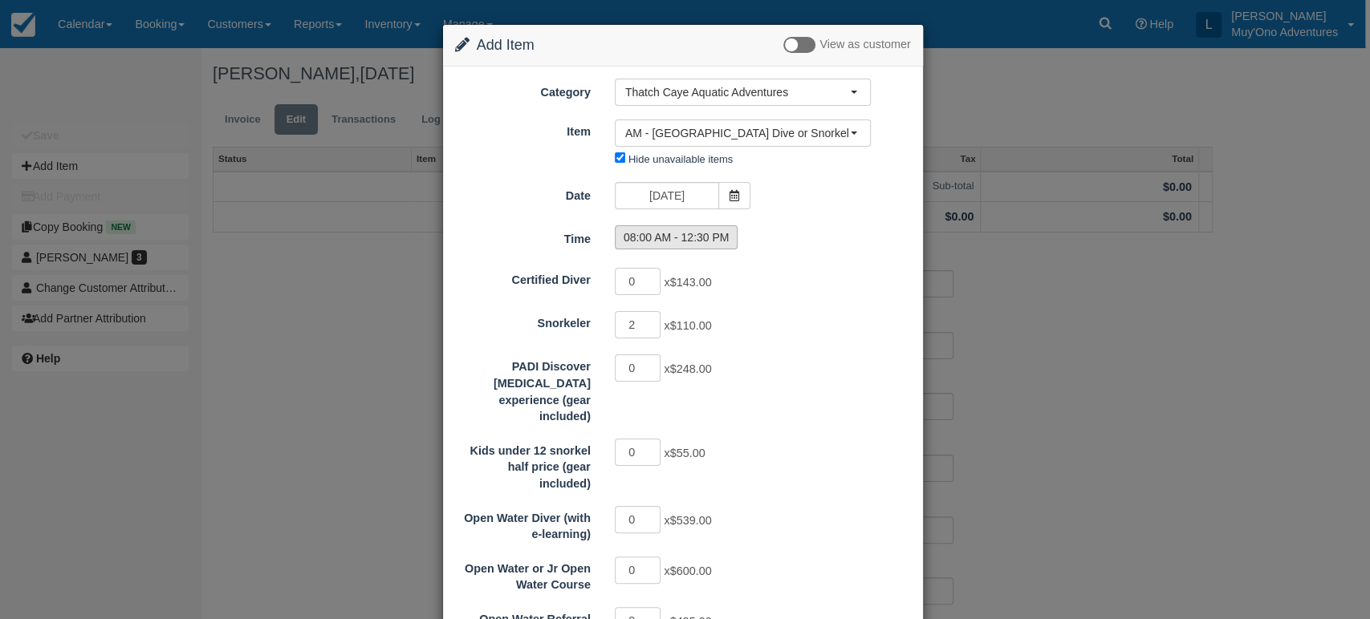
type input "235.00"
click at [673, 229] on label "08:00 AM - 12:30 PM" at bounding box center [677, 237] width 124 height 24
radio input "true"
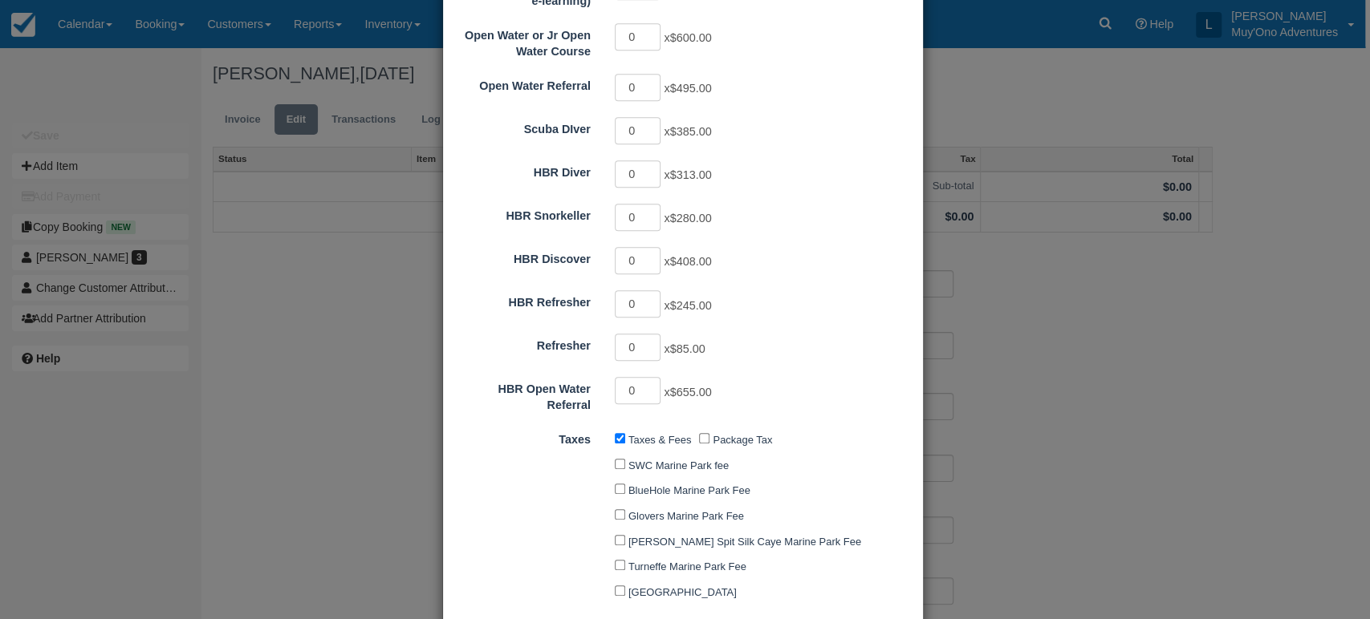
type input "220.00"
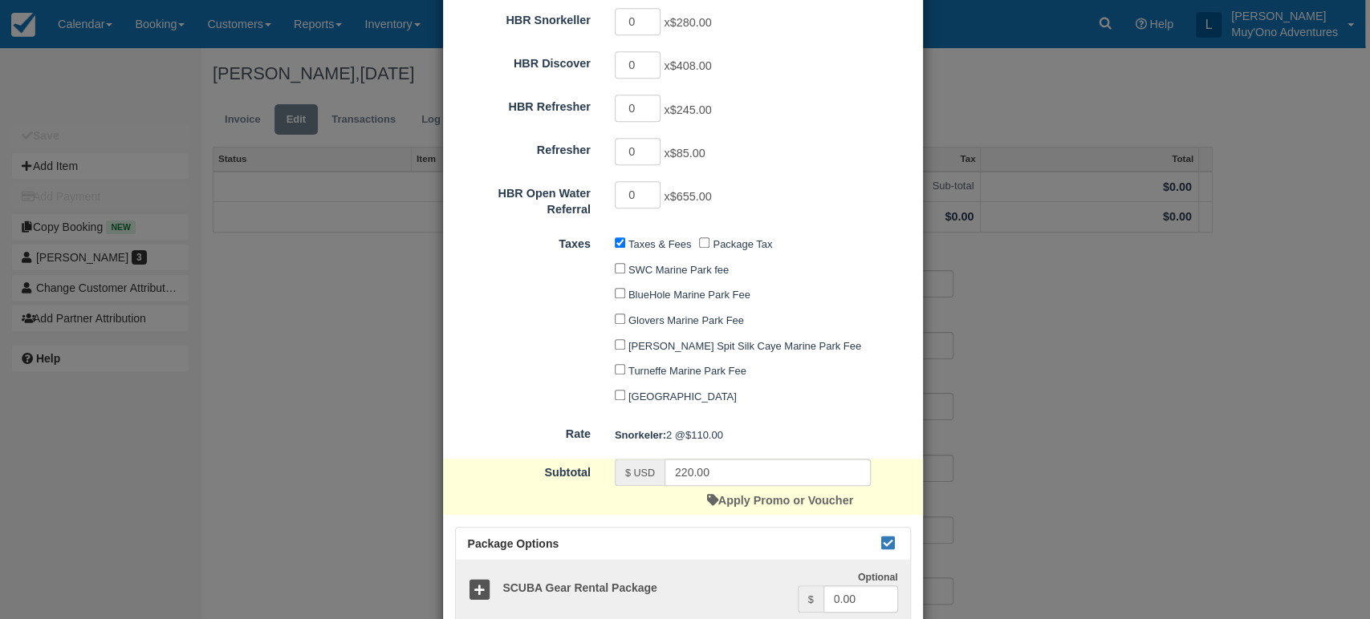
scroll to position [823, 0]
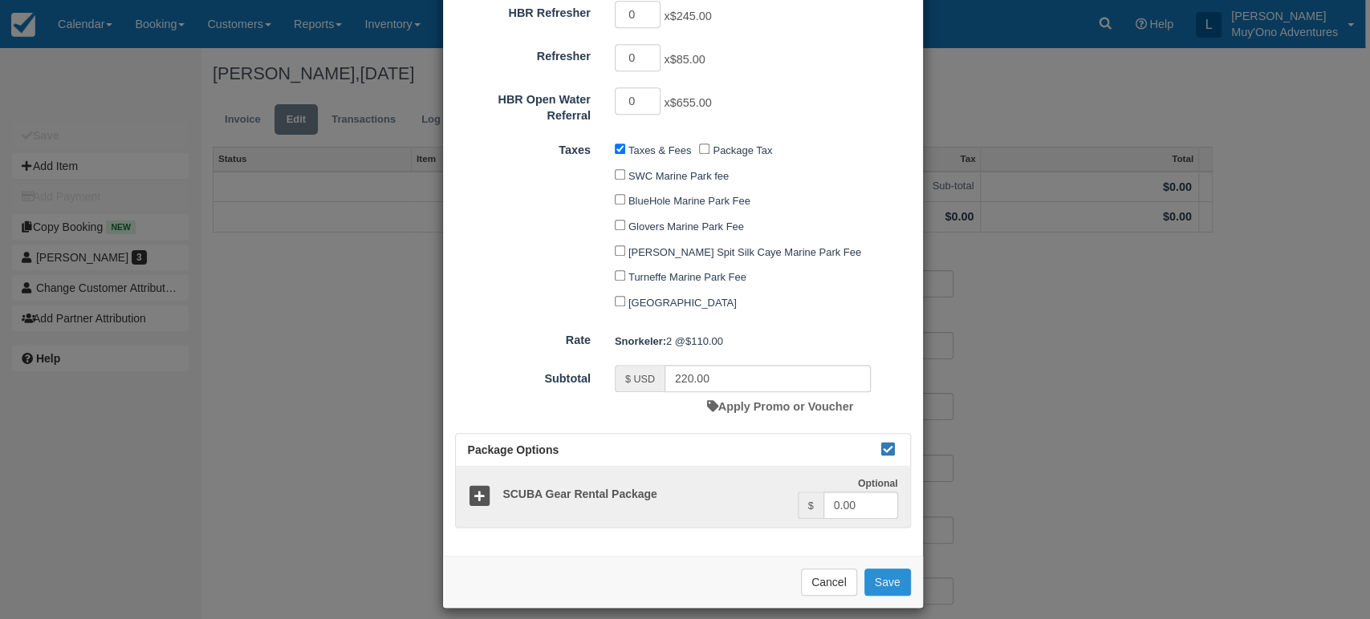
click at [887, 569] on button "Save" at bounding box center [887, 582] width 47 height 27
checkbox input "false"
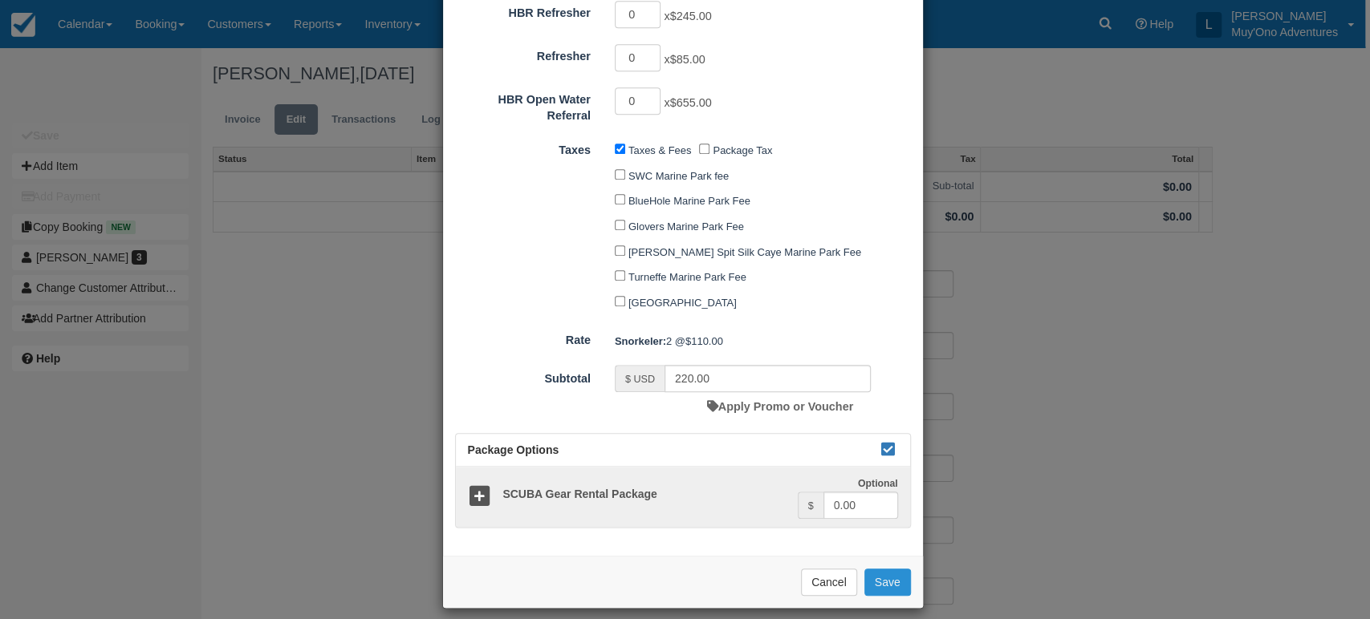
checkbox input "false"
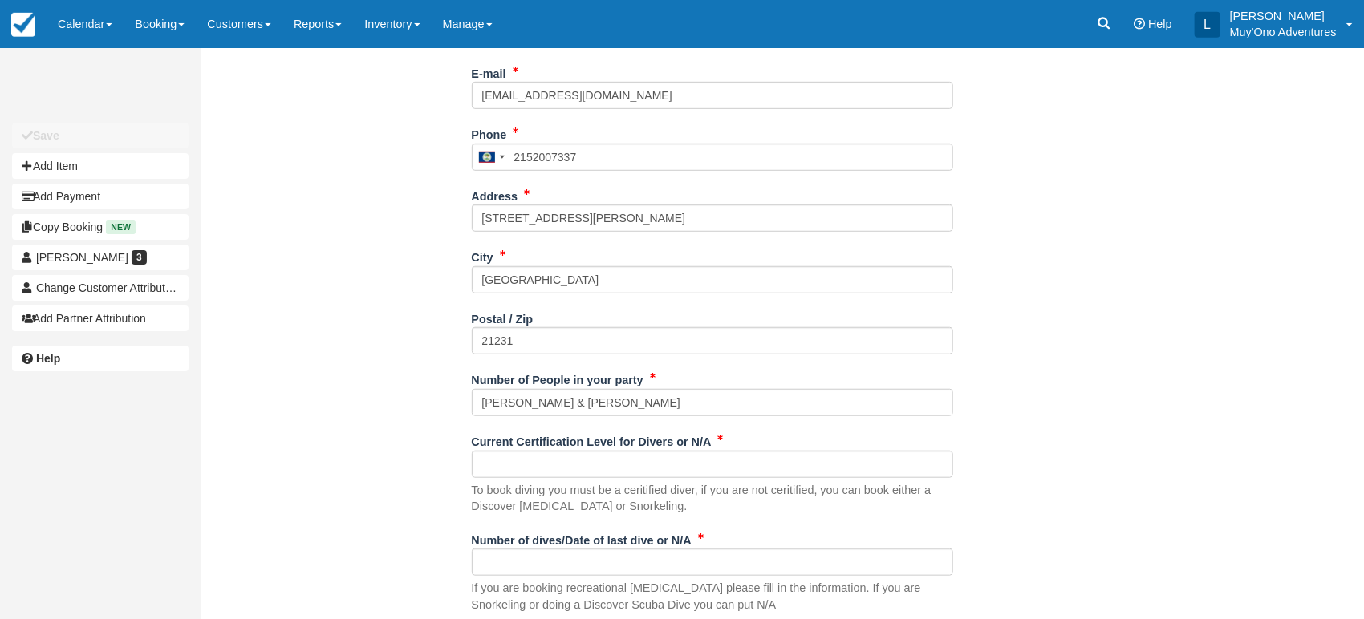
scroll to position [623, 0]
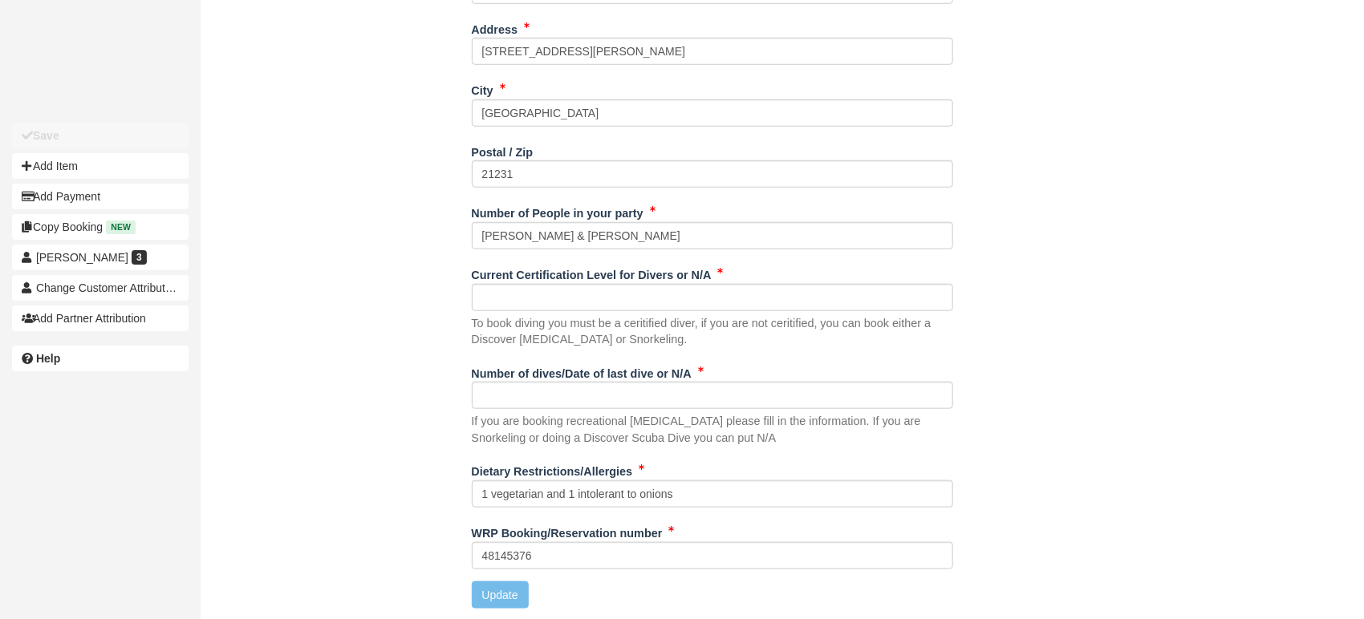
click at [623, 570] on div "WRP Booking/Reservation number 48145376" at bounding box center [712, 551] width 481 height 62
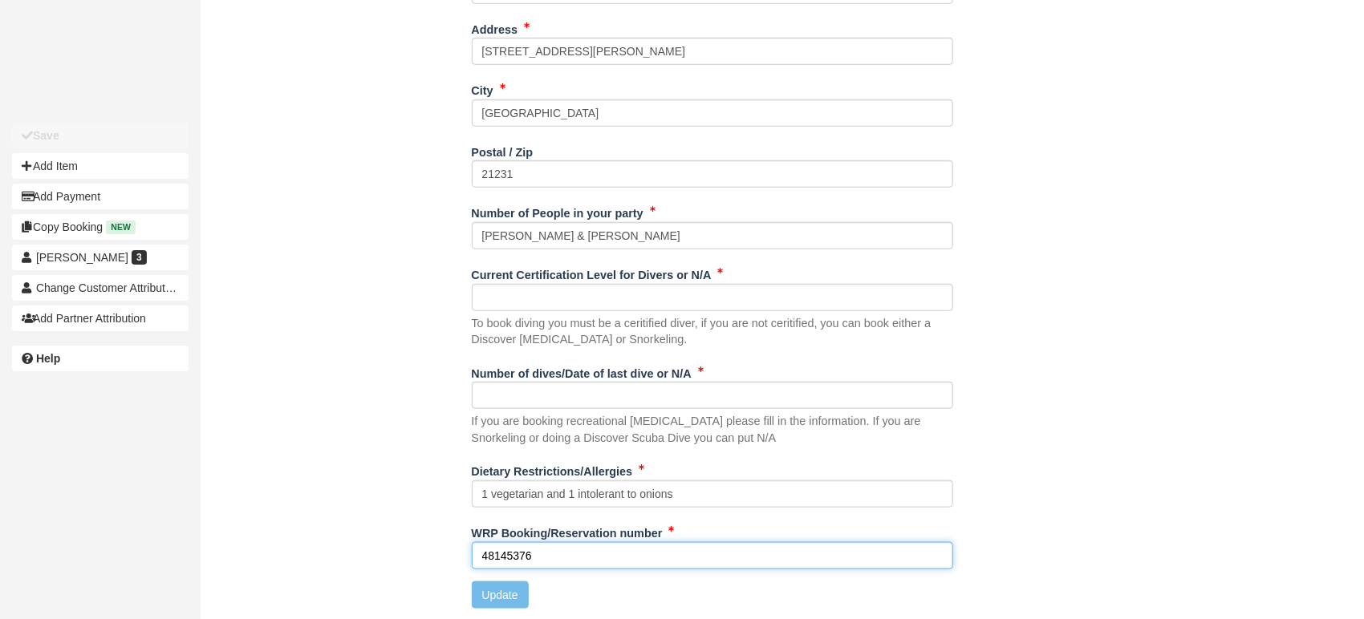
click at [625, 564] on input "48145376" at bounding box center [712, 555] width 481 height 27
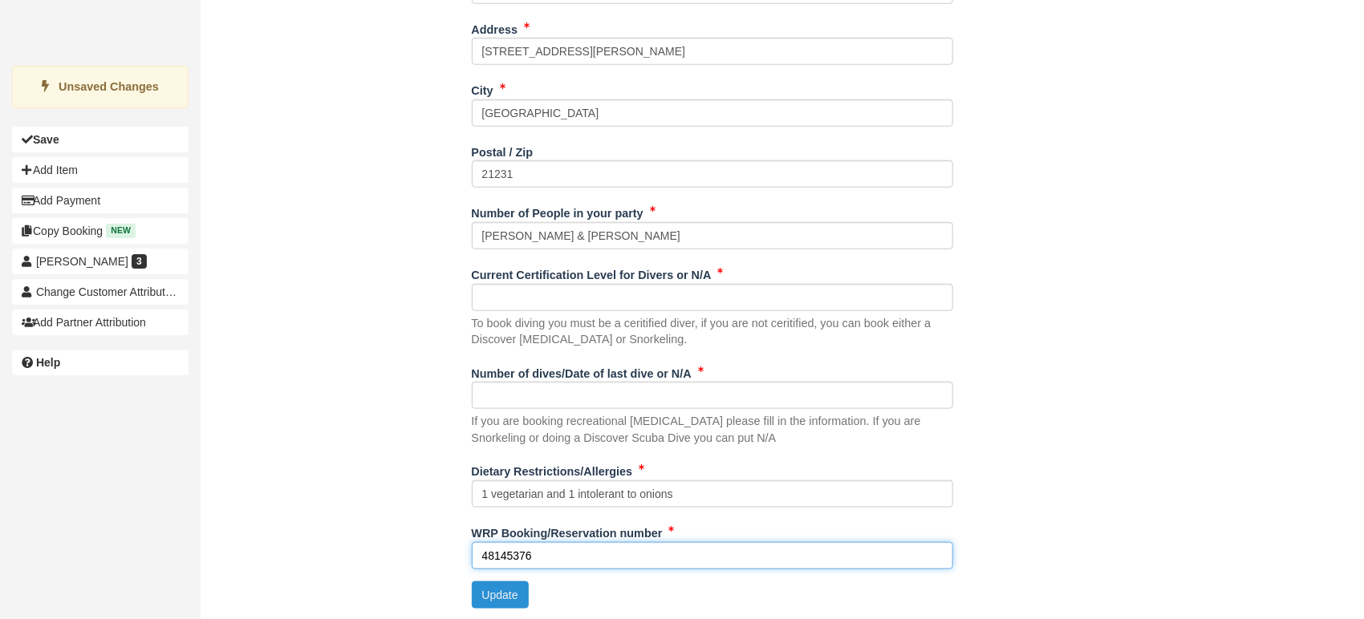
type input "48145376"
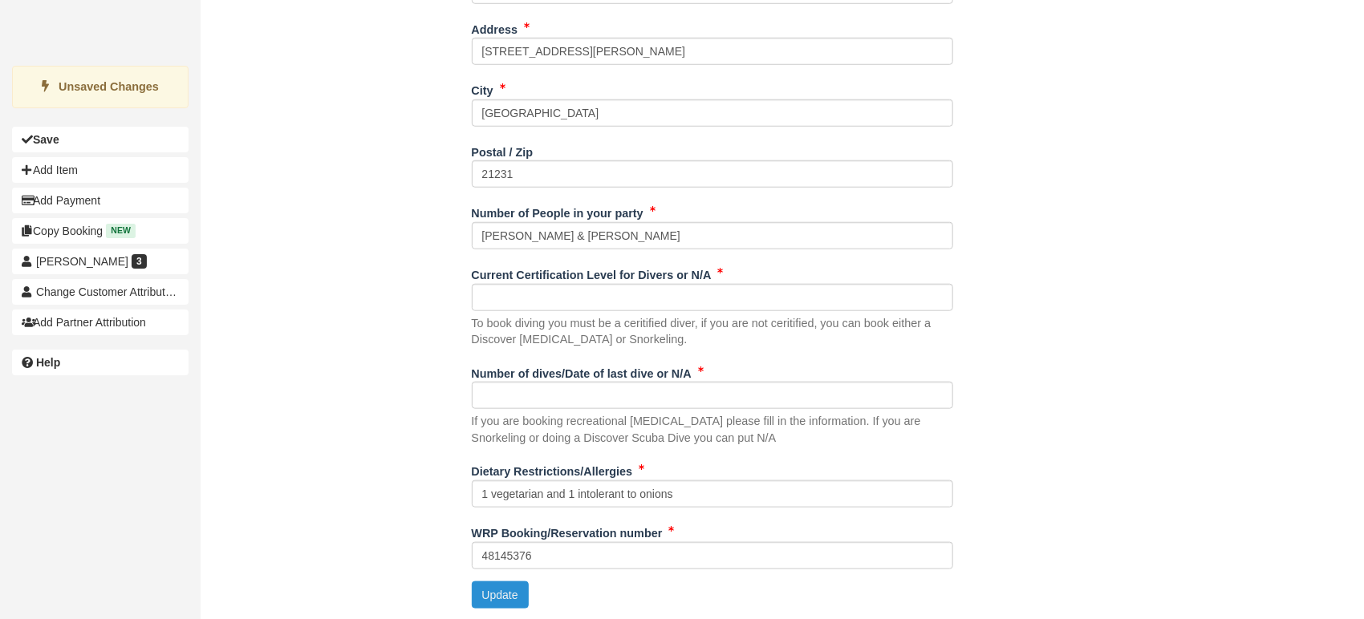
click at [510, 591] on button "Update" at bounding box center [500, 595] width 57 height 27
type input "[PHONE_NUMBER]"
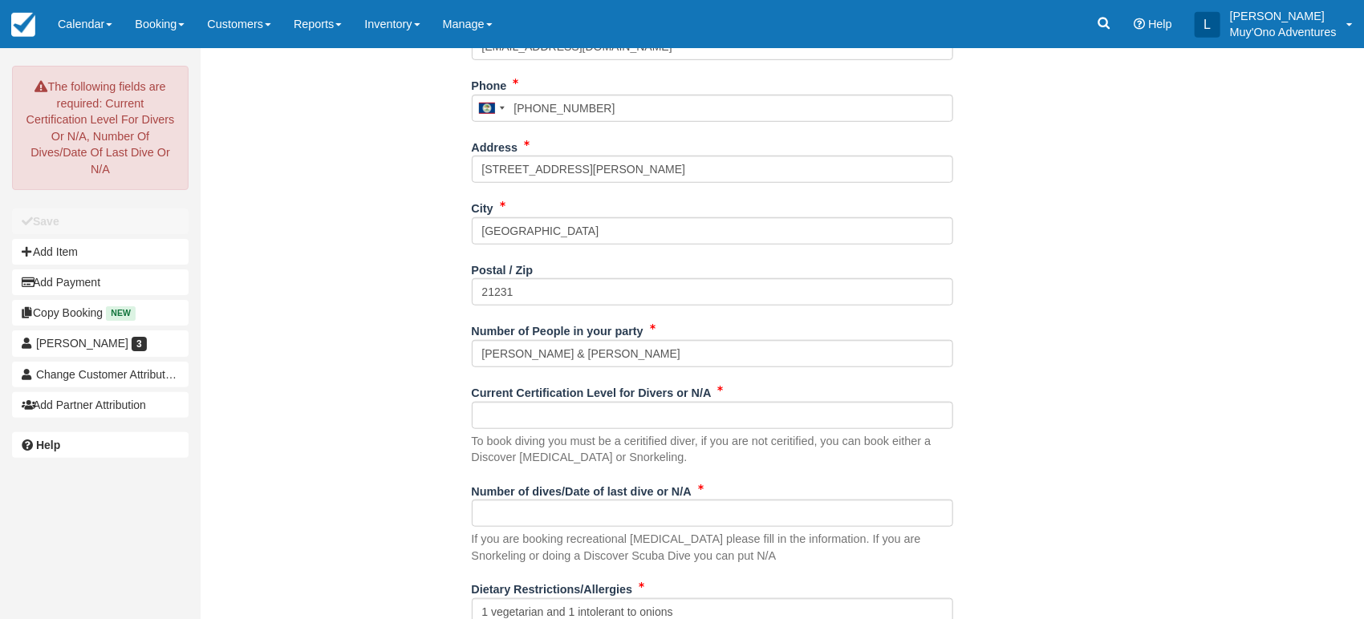
scroll to position [508, 0]
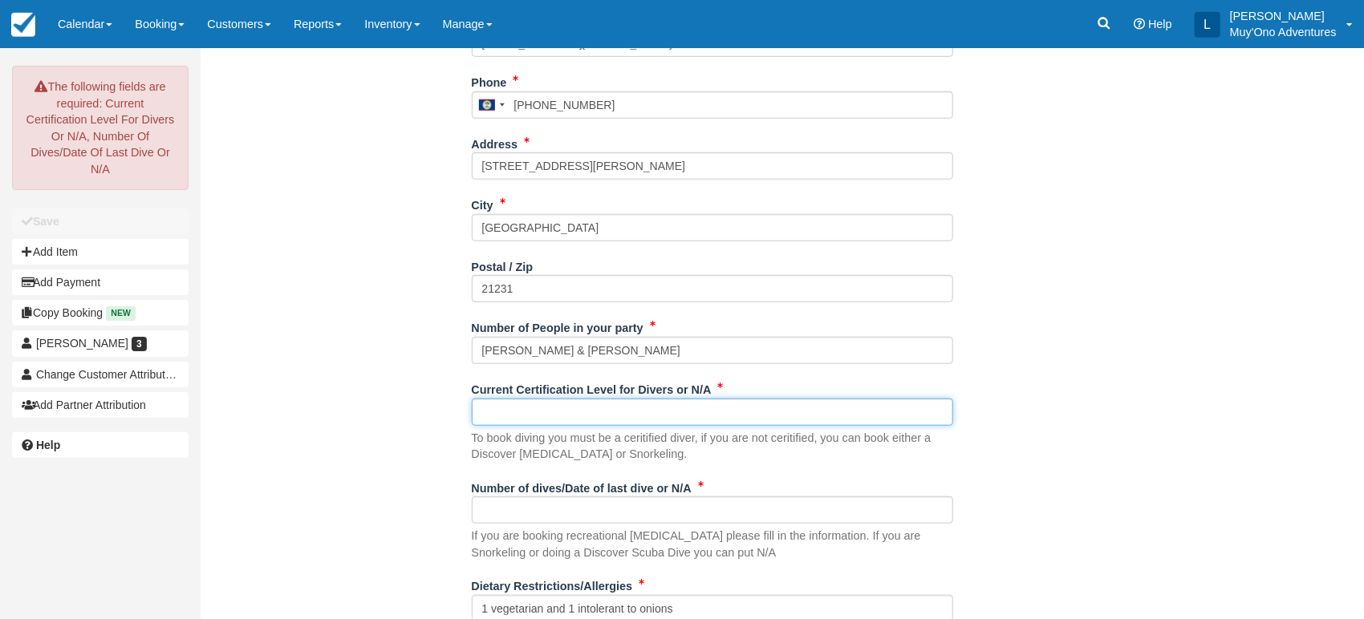
click at [558, 400] on input "Current Certification Level for Divers or N/A" at bounding box center [712, 412] width 481 height 27
type input "m"
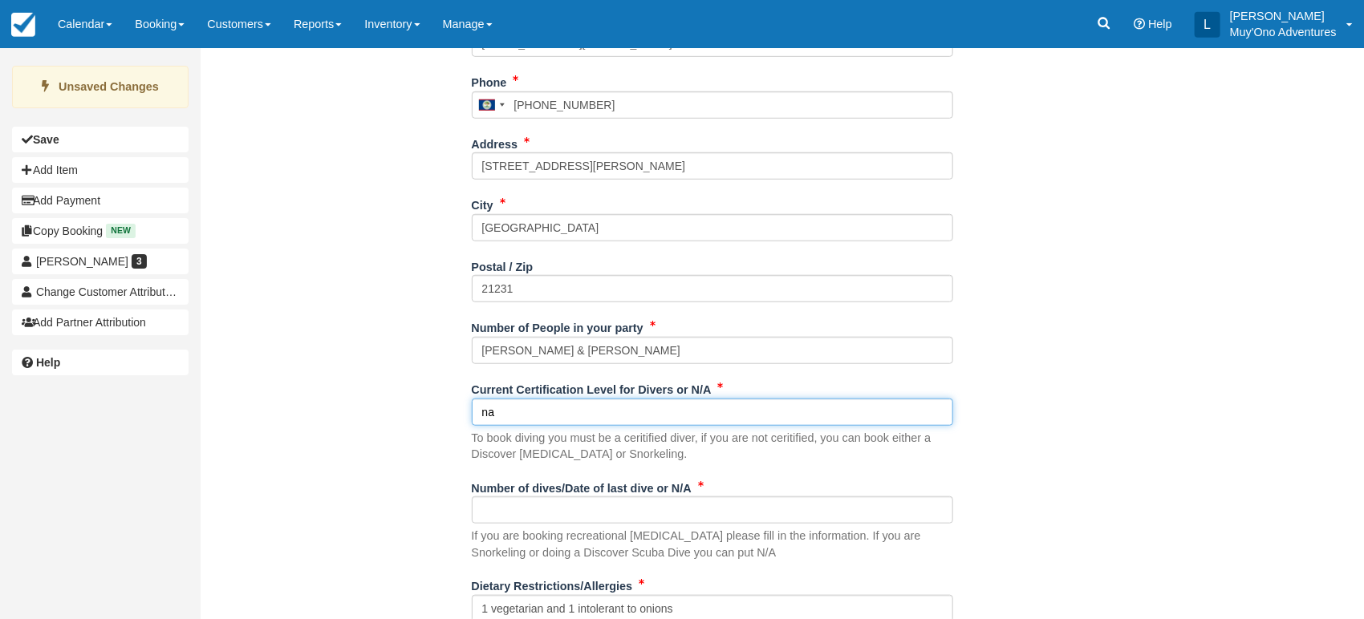
scroll to position [623, 0]
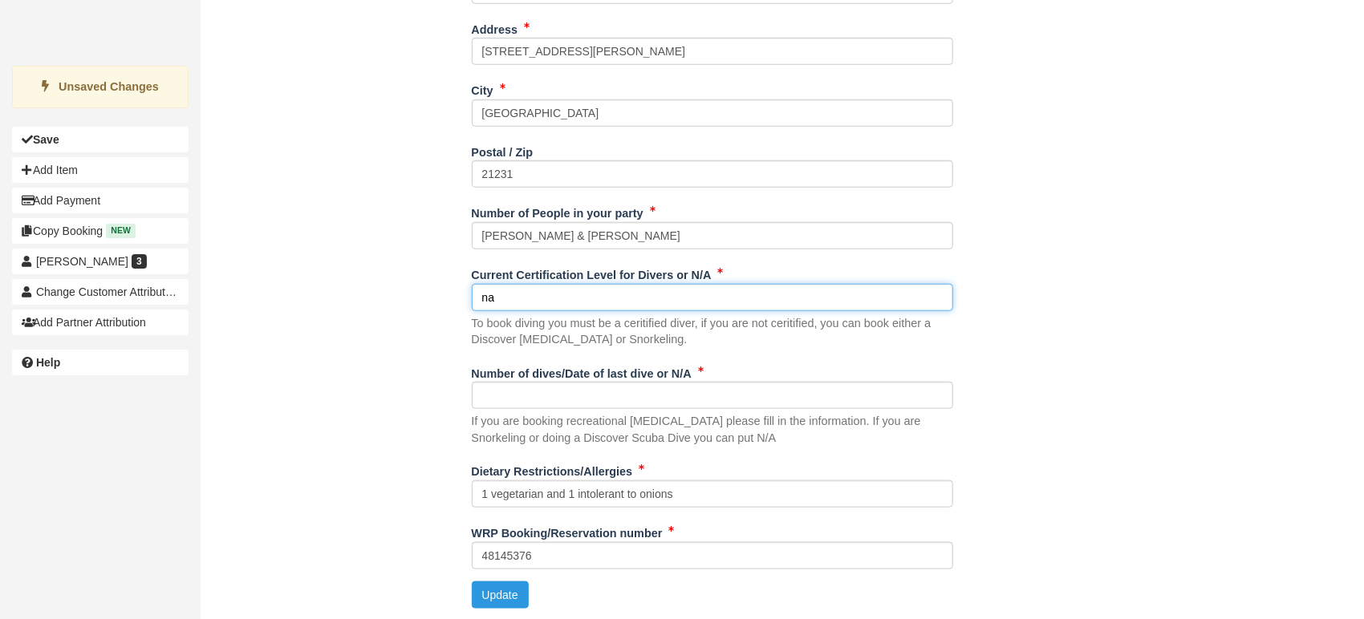
type input "na"
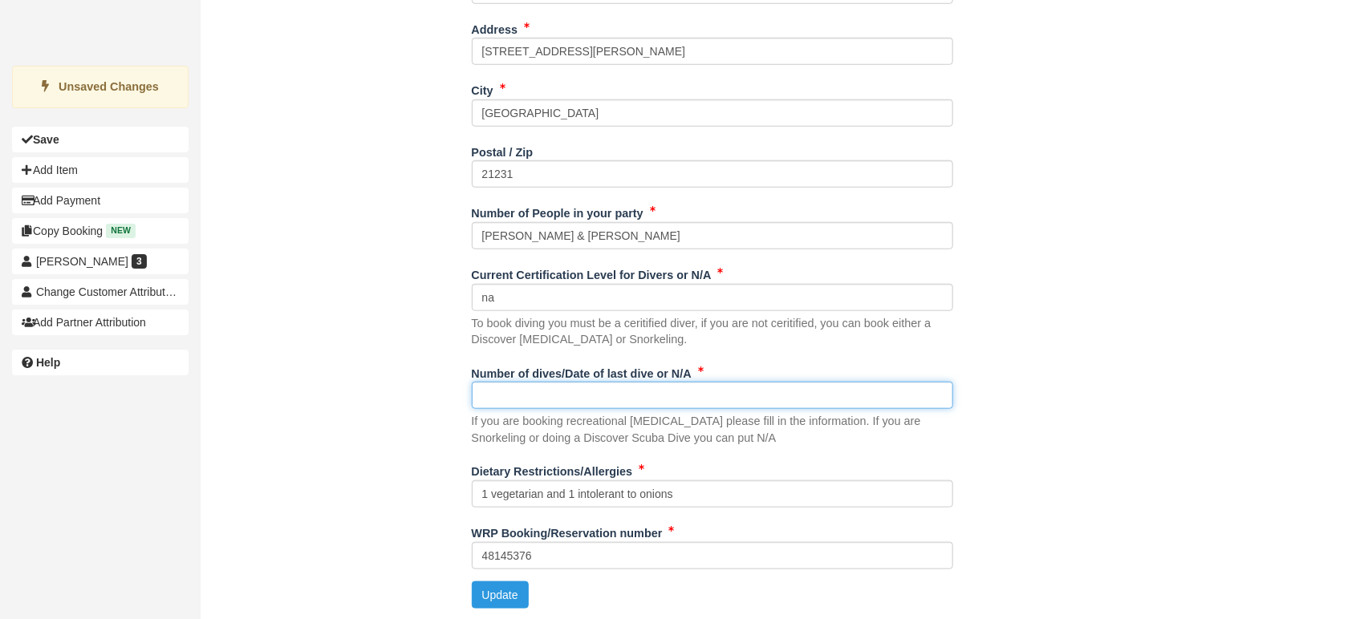
click at [547, 390] on input "Number of dives/Date of last dive or N/A" at bounding box center [712, 395] width 481 height 27
type input "na"
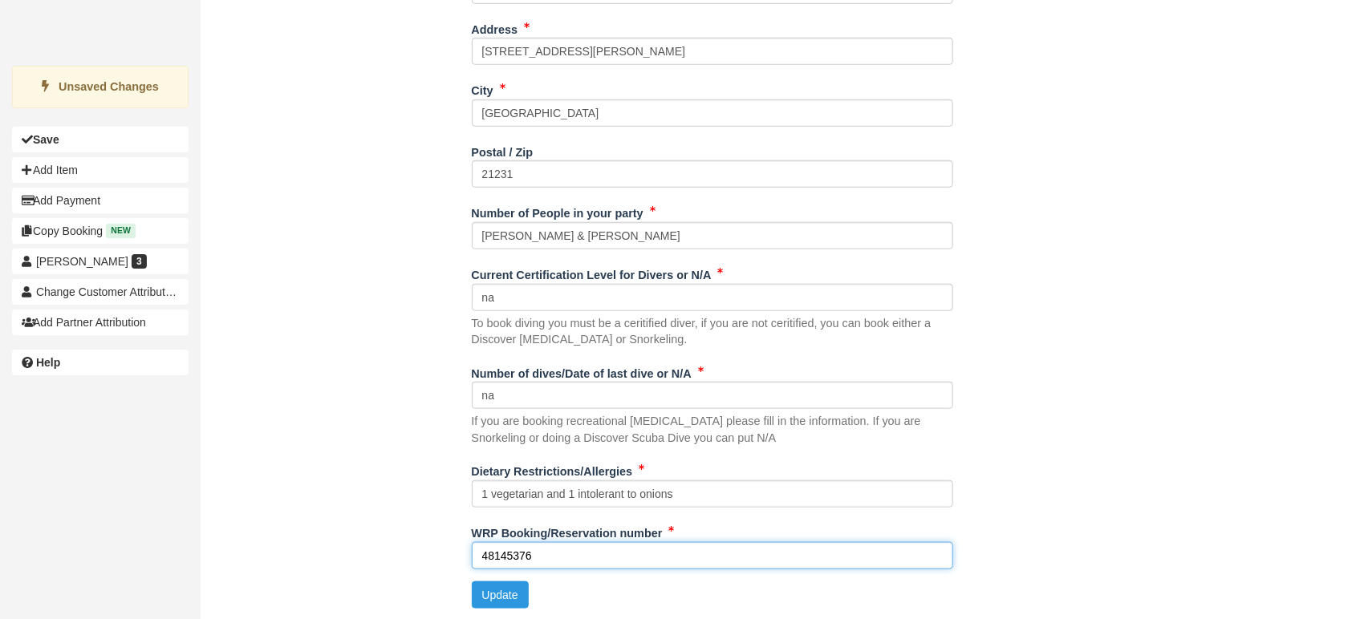
click at [547, 554] on input "48145376" at bounding box center [712, 555] width 481 height 27
type input "48145376"
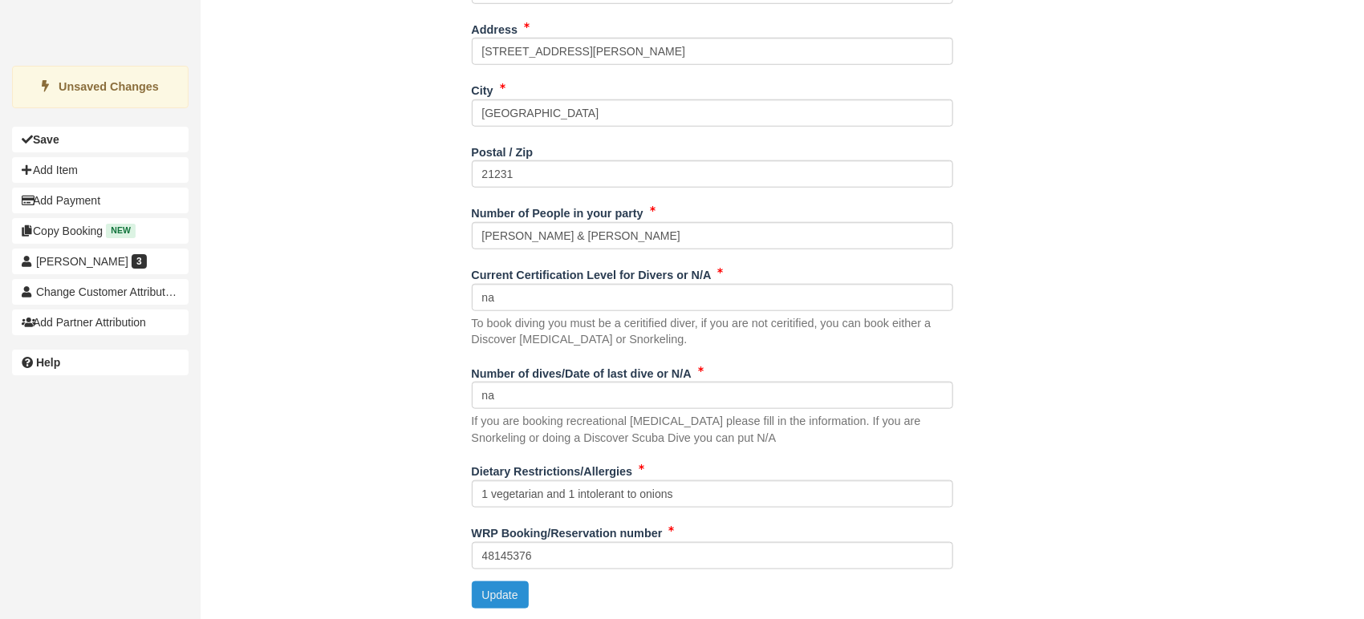
click at [493, 591] on button "Update" at bounding box center [500, 595] width 57 height 27
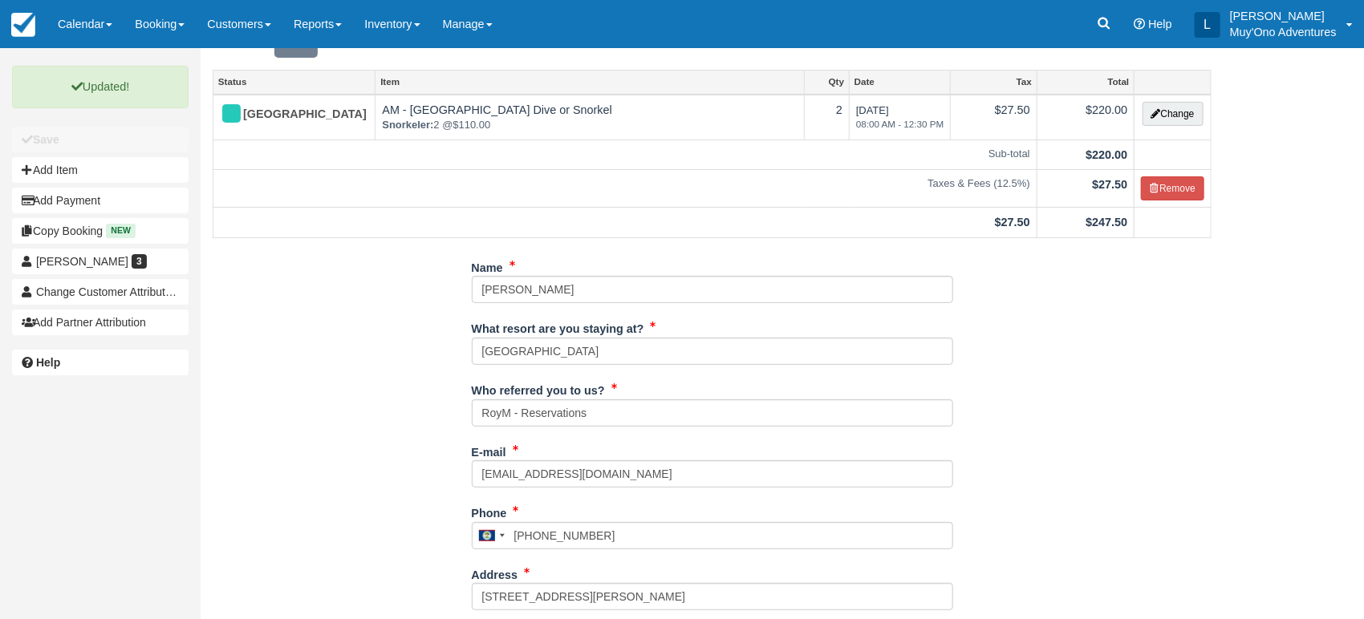
scroll to position [0, 0]
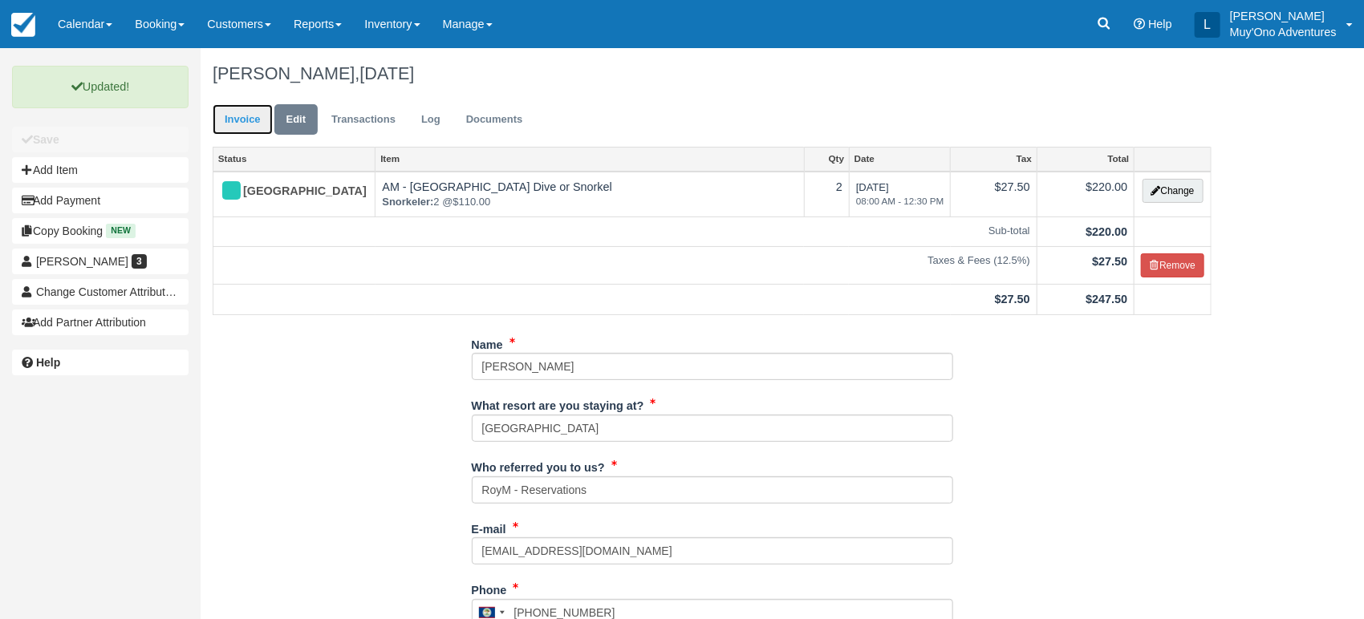
click at [243, 110] on link "Invoice" at bounding box center [243, 119] width 60 height 31
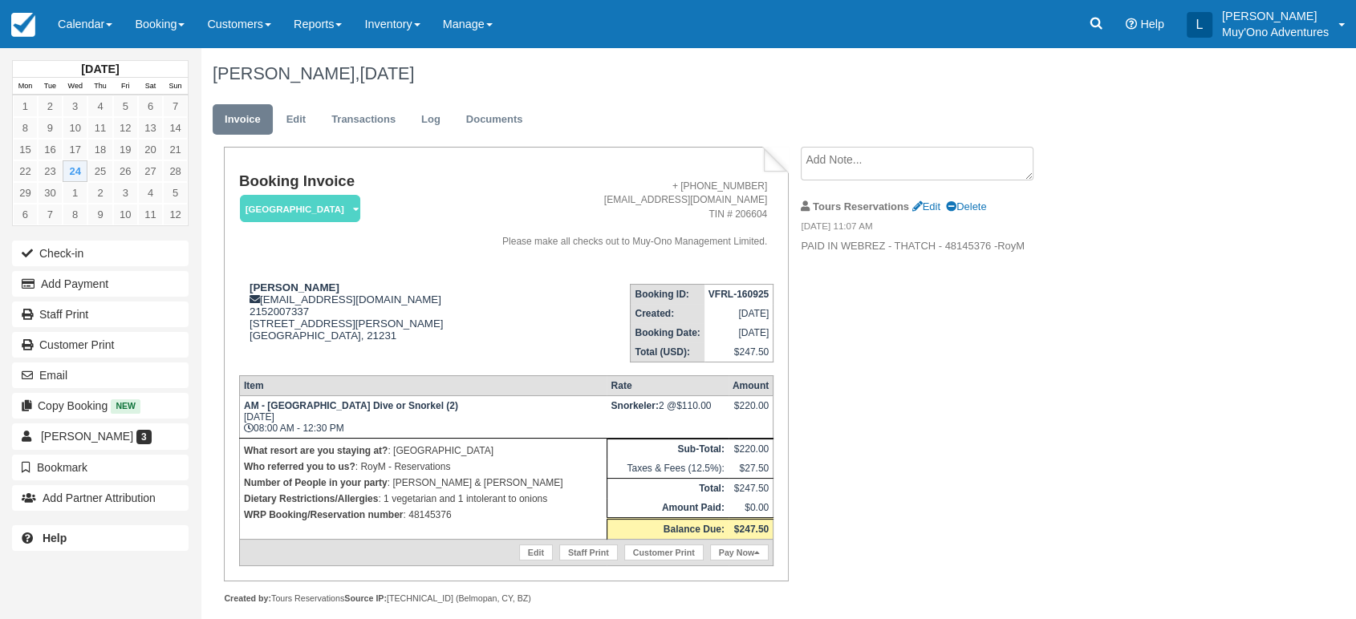
click at [732, 289] on strong "VFRL-160925" at bounding box center [738, 294] width 60 height 11
copy tbody "VFRL-160925"
